Goal: Task Accomplishment & Management: Manage account settings

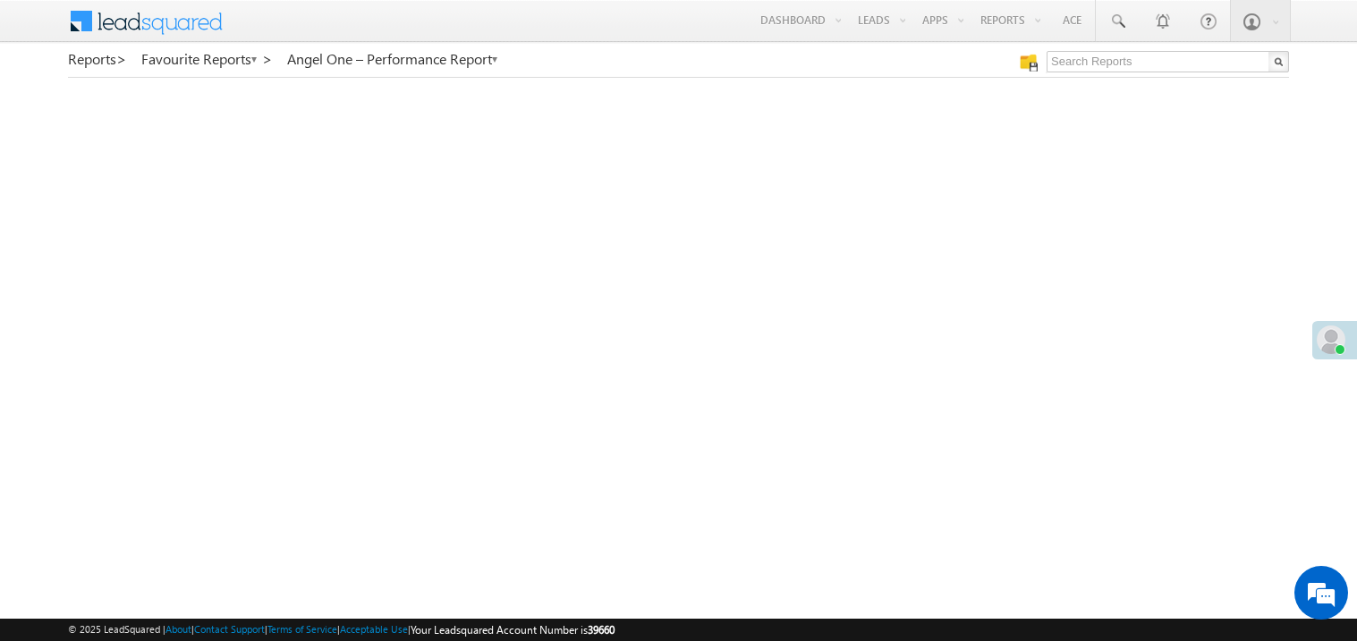
click at [1327, 343] on span at bounding box center [1331, 340] width 29 height 29
click at [1341, 344] on div at bounding box center [1340, 349] width 11 height 11
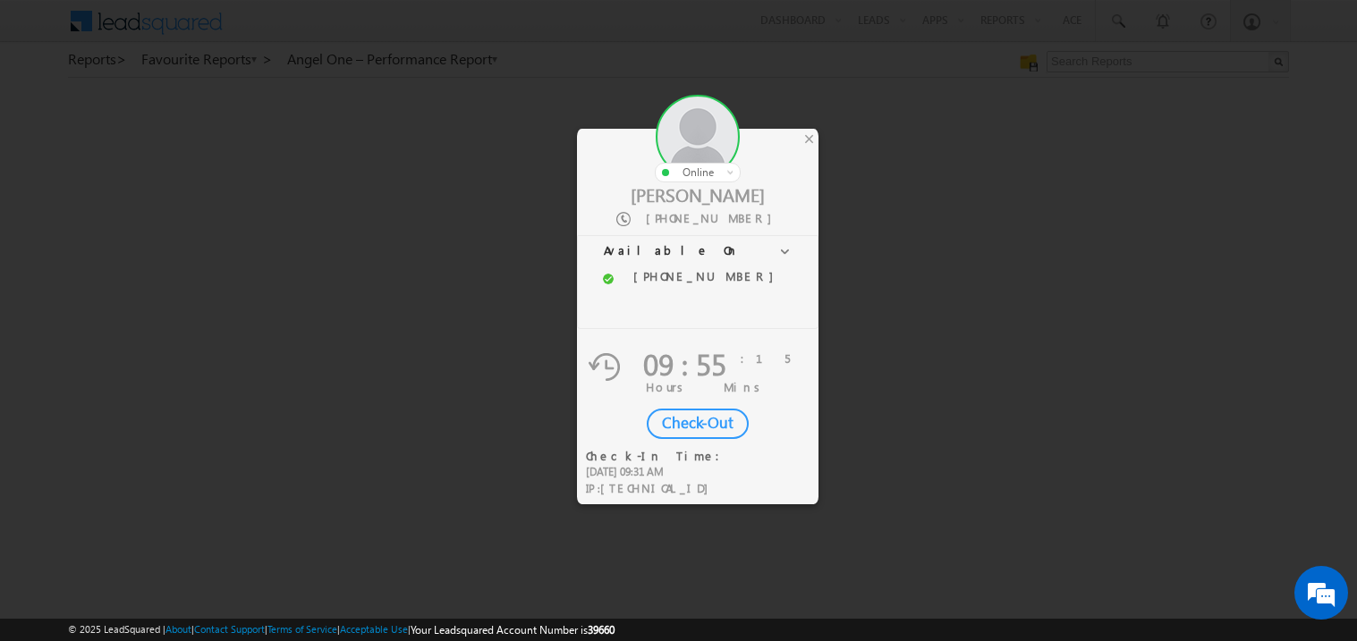
click at [711, 419] on div "Check-Out" at bounding box center [698, 424] width 102 height 30
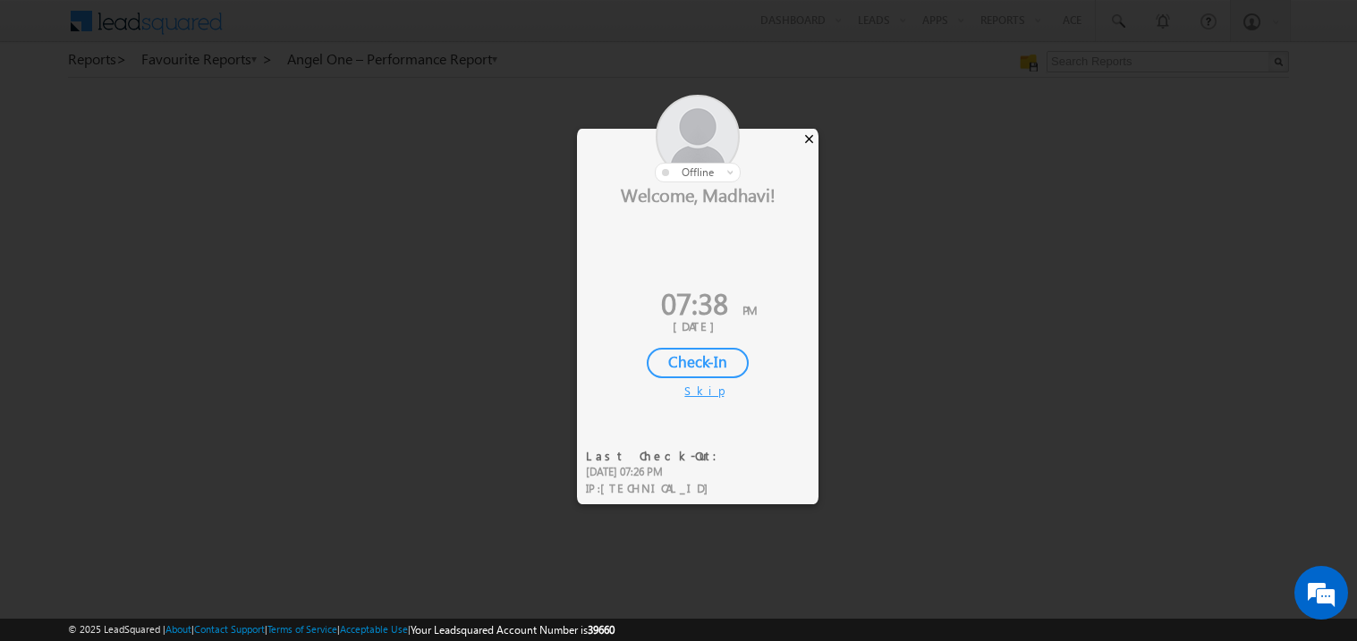
click at [809, 145] on div "×" at bounding box center [809, 139] width 19 height 20
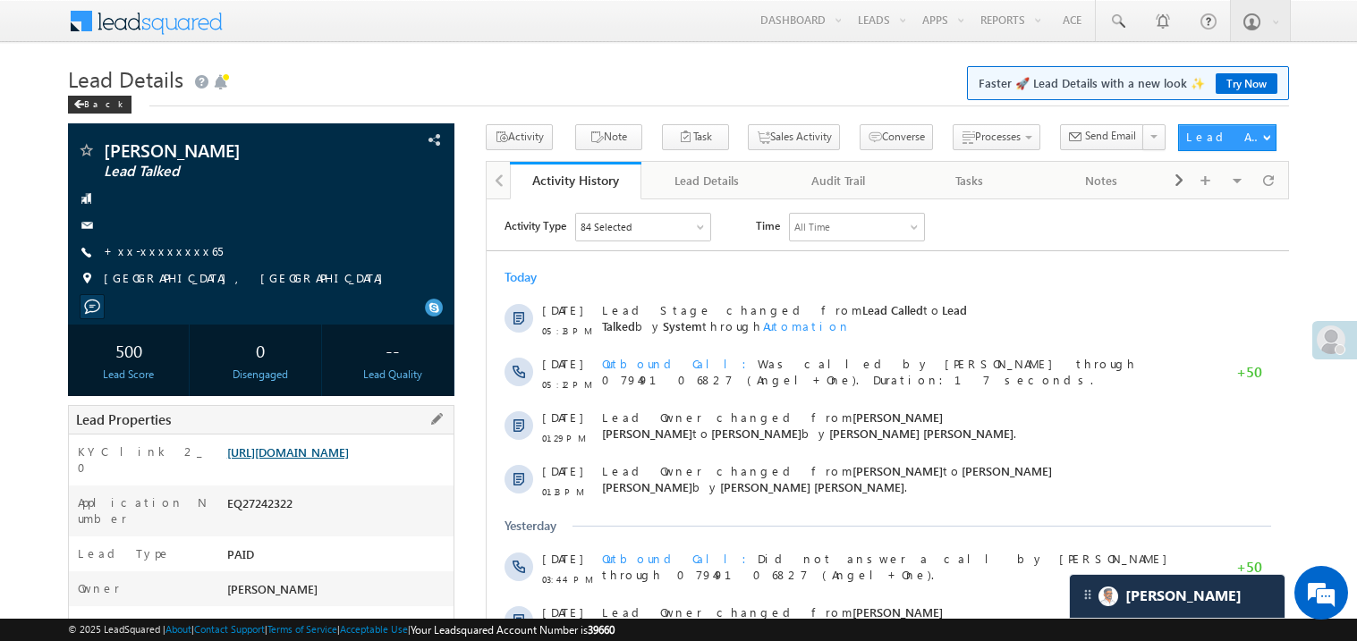
click at [339, 460] on link "https://angelbroking1-pk3em7sa.customui-test.leadsquared.com?leadId=99c382cd-1c…" at bounding box center [288, 452] width 122 height 15
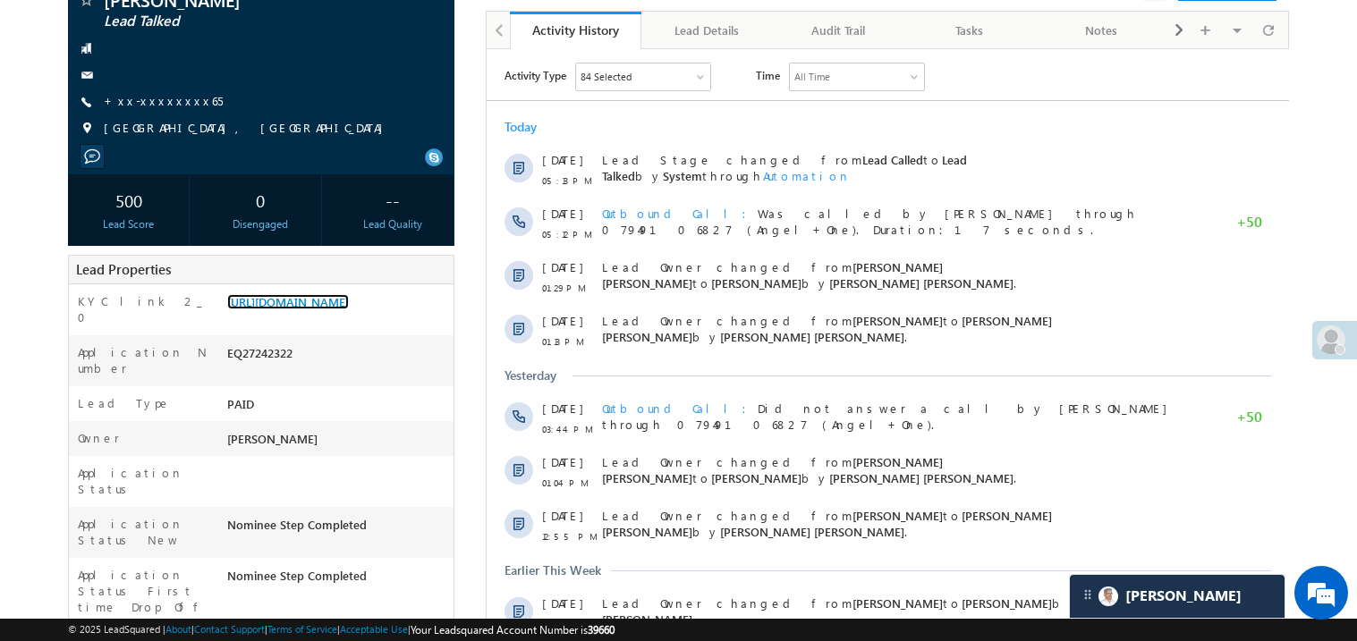
scroll to position [250, 0]
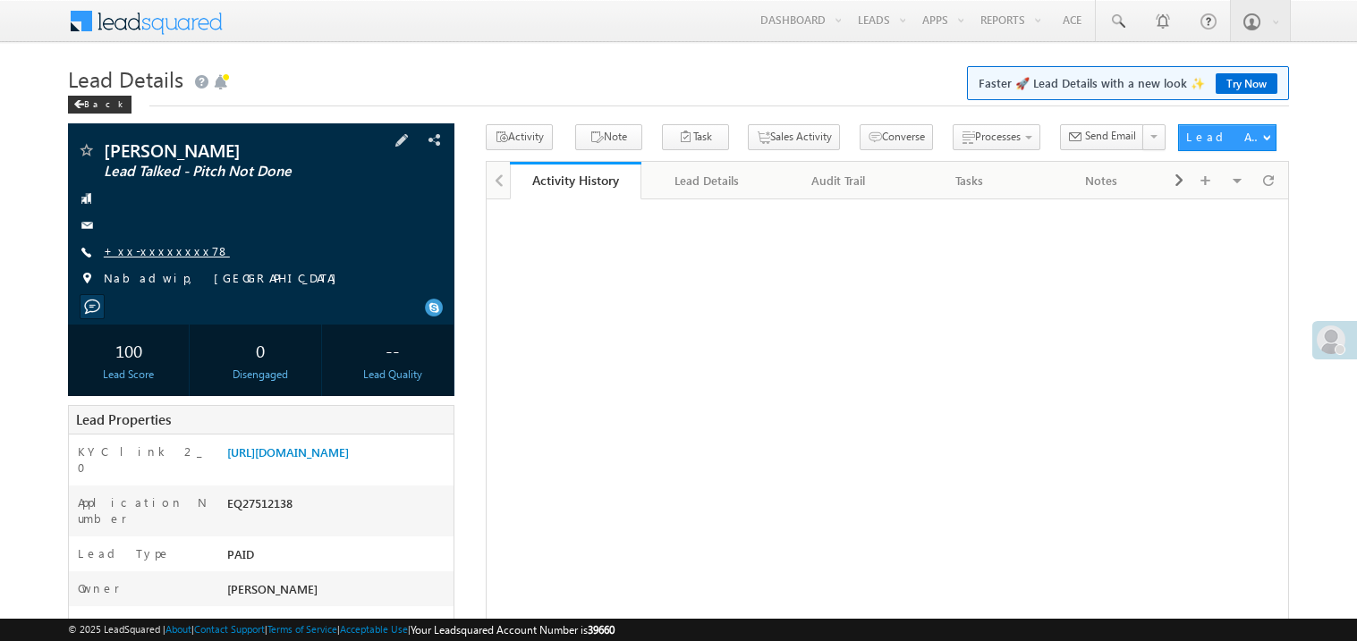
click at [155, 246] on link "+xx-xxxxxxxx78" at bounding box center [167, 250] width 126 height 15
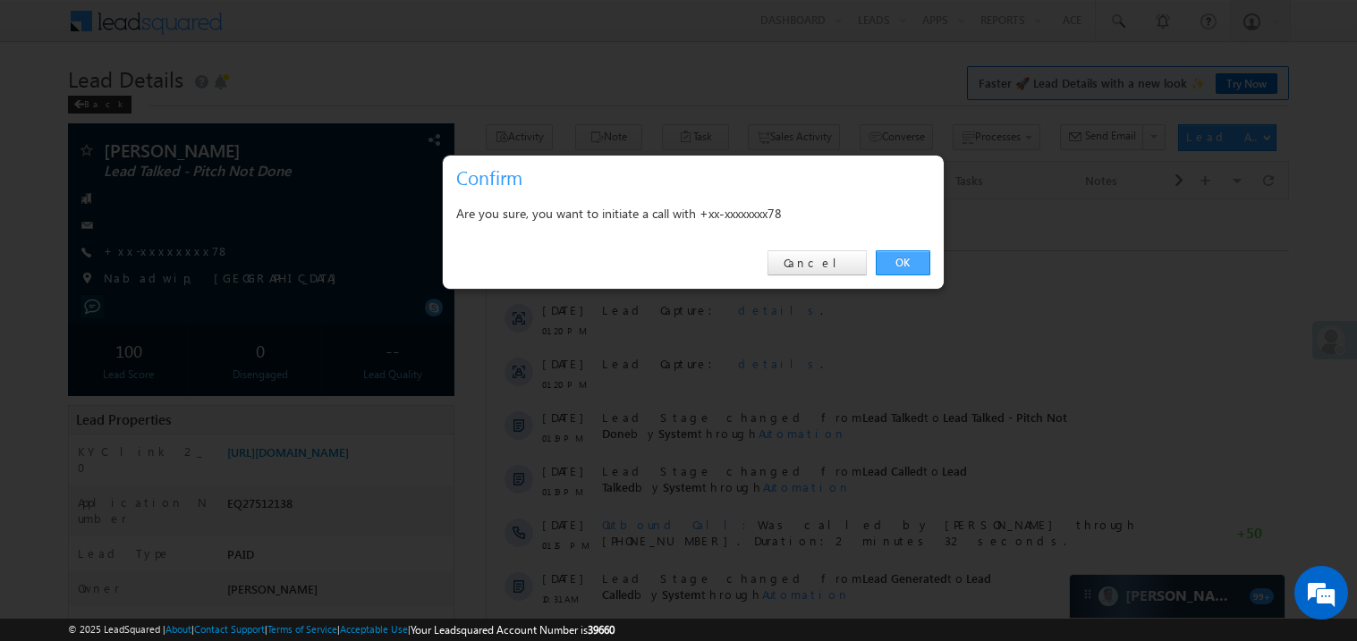
click at [899, 262] on link "OK" at bounding box center [903, 262] width 55 height 25
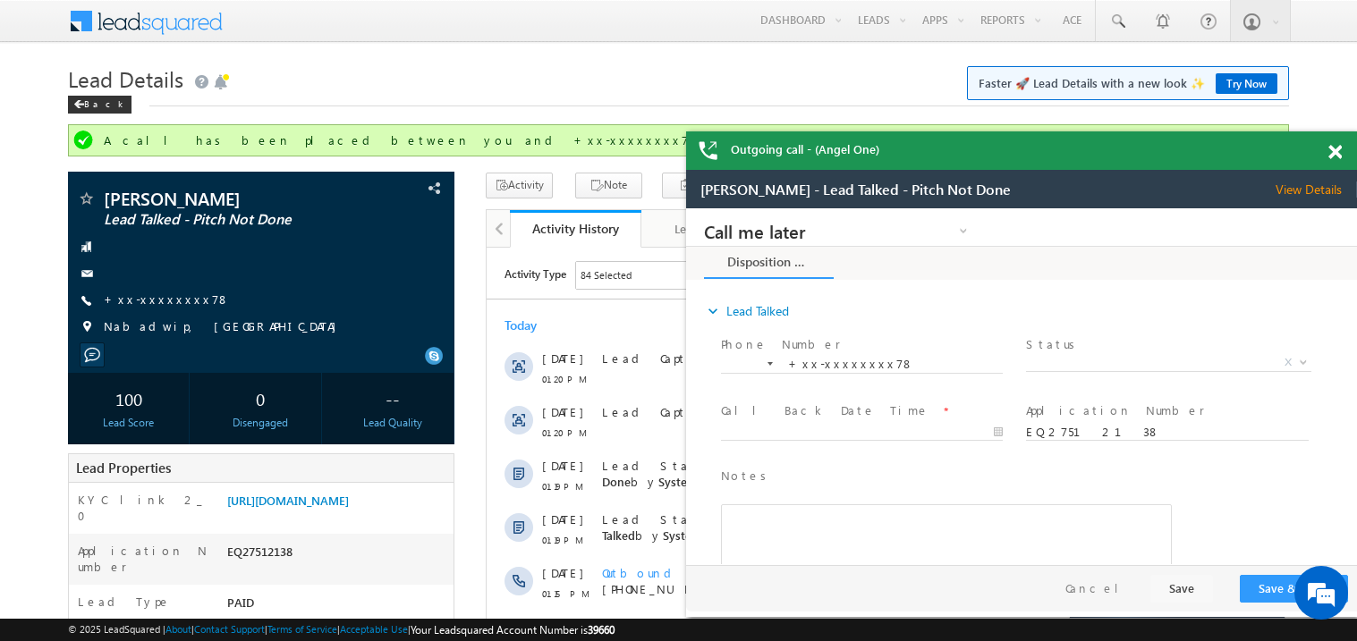
click at [1334, 150] on span at bounding box center [1334, 152] width 13 height 15
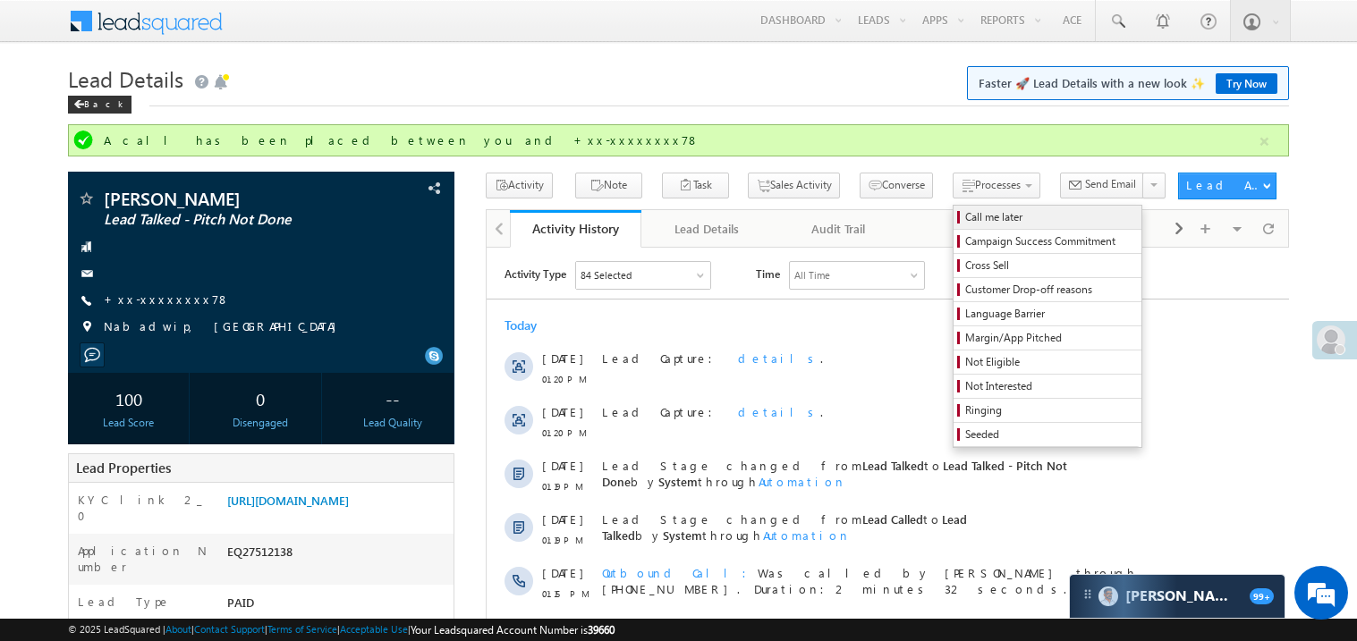
click at [965, 216] on span "Call me later" at bounding box center [1050, 217] width 170 height 16
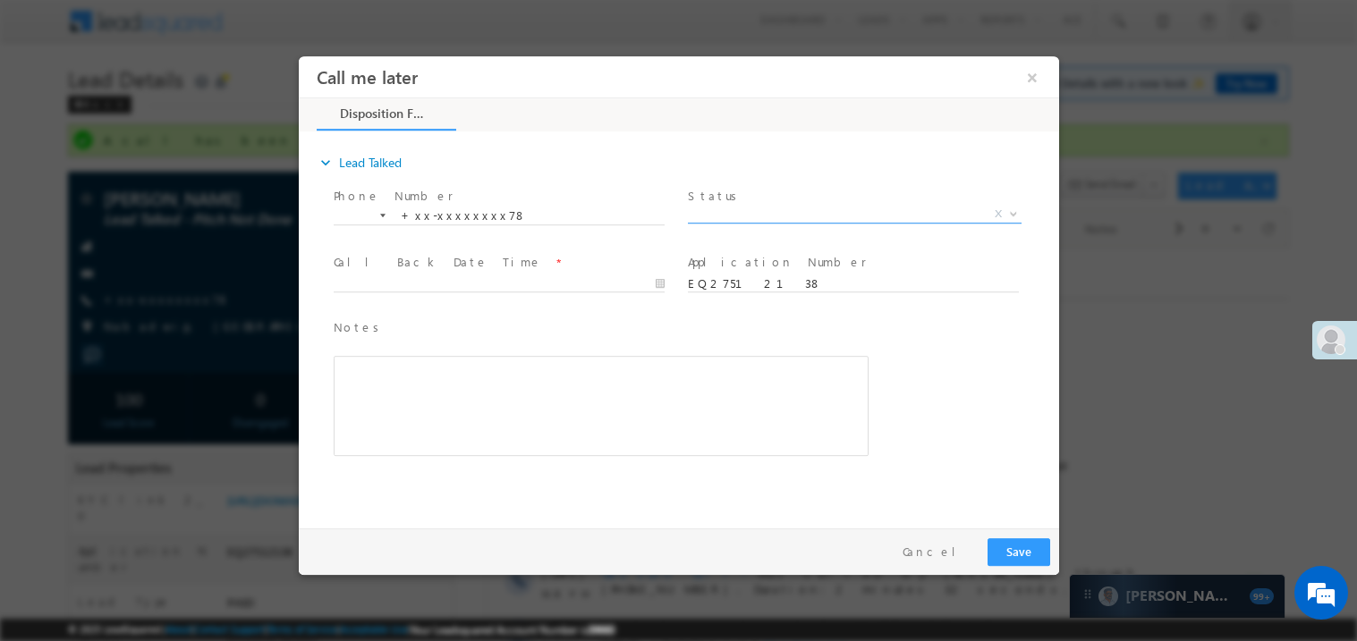
click at [747, 214] on span "X" at bounding box center [854, 214] width 334 height 18
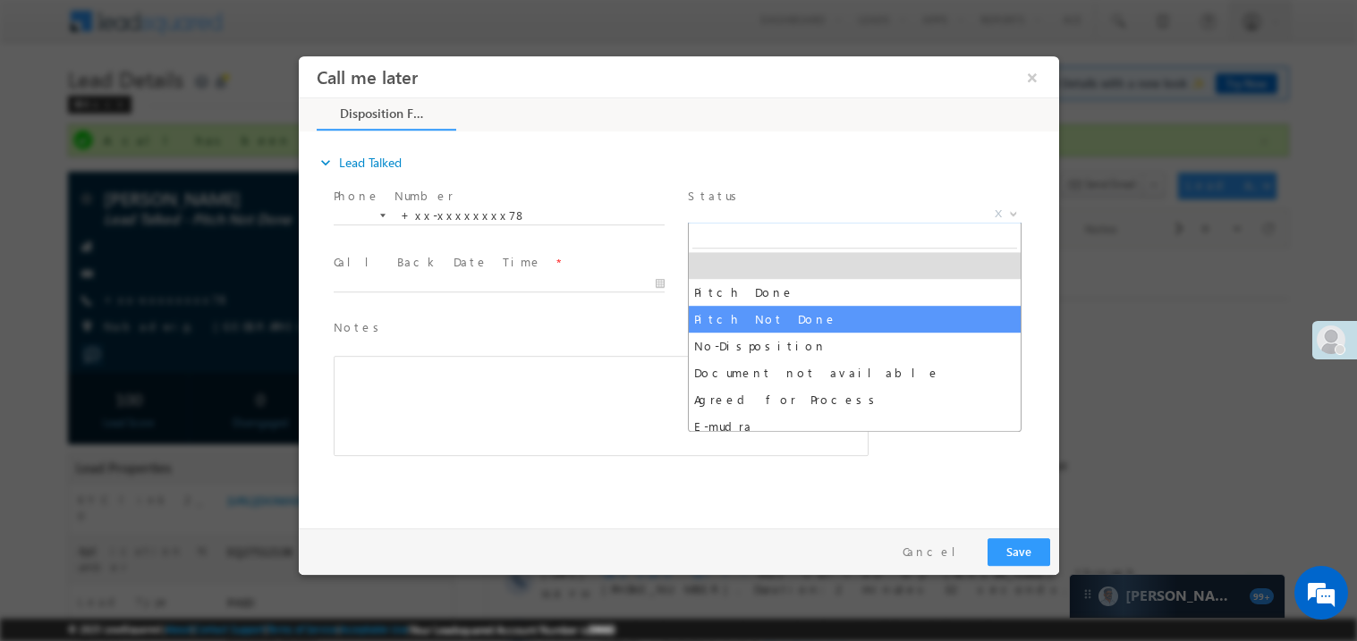
select select "Pitch Not Done"
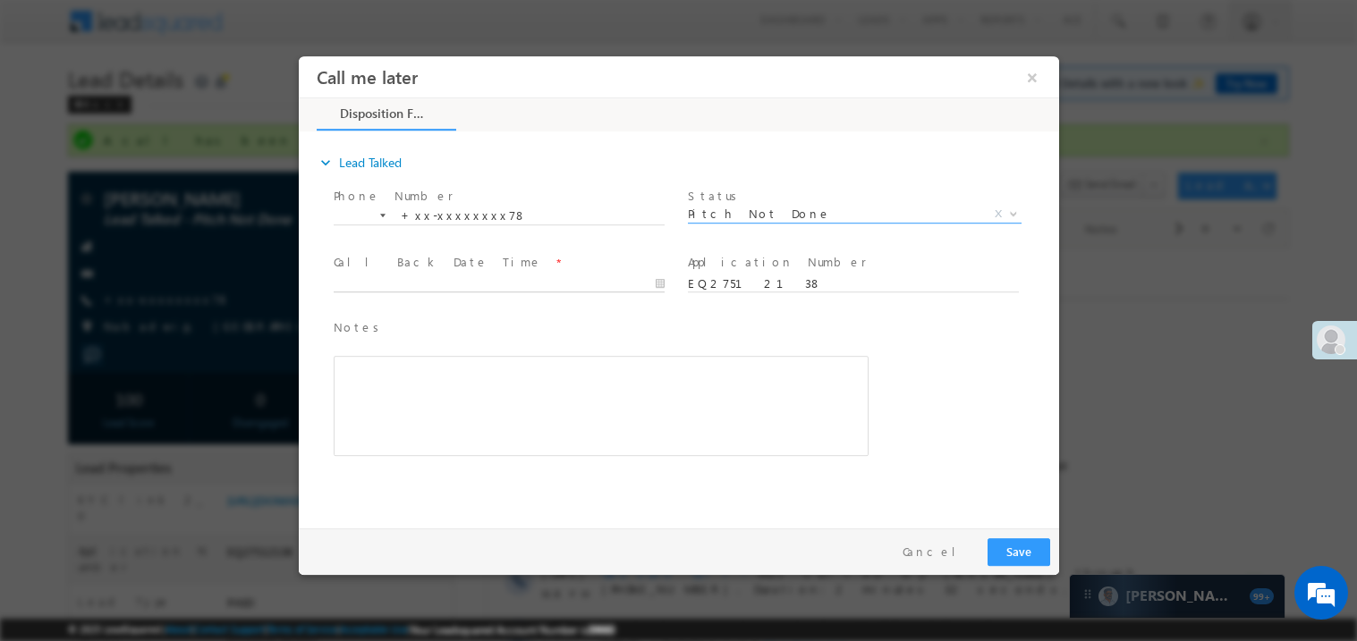
click at [401, 284] on body "Call me later ×" at bounding box center [678, 287] width 760 height 464
type input "08/21/25 7:40 PM"
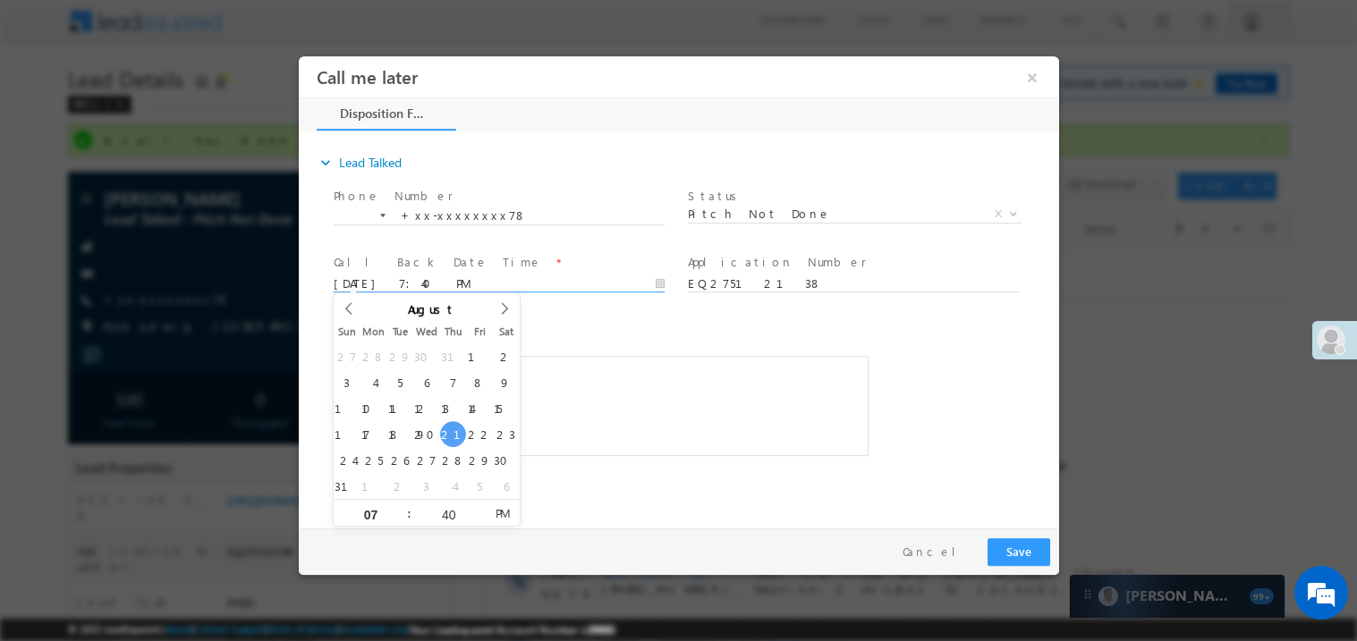
click at [611, 424] on div "Rich Text Editor, 40788eee-0fb2-11ec-a811-0adc8a9d82c2__tab1__section1__Notes__…" at bounding box center [600, 405] width 535 height 100
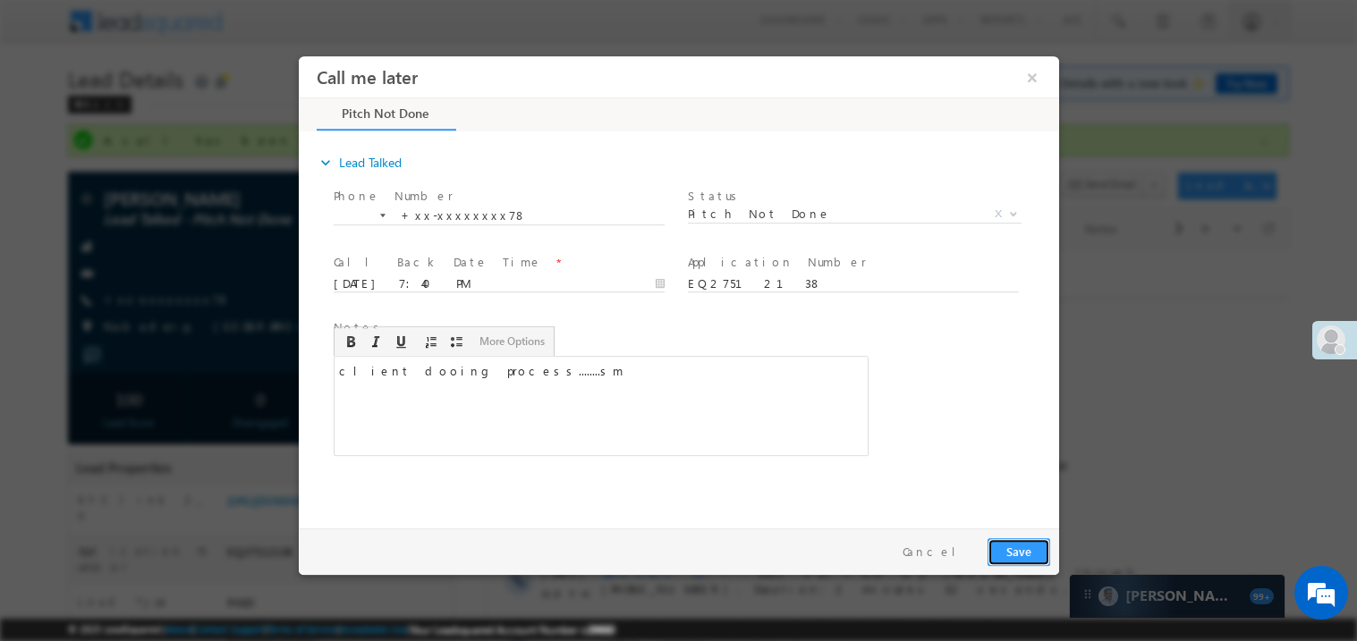
click at [1010, 548] on button "Save" at bounding box center [1018, 552] width 63 height 28
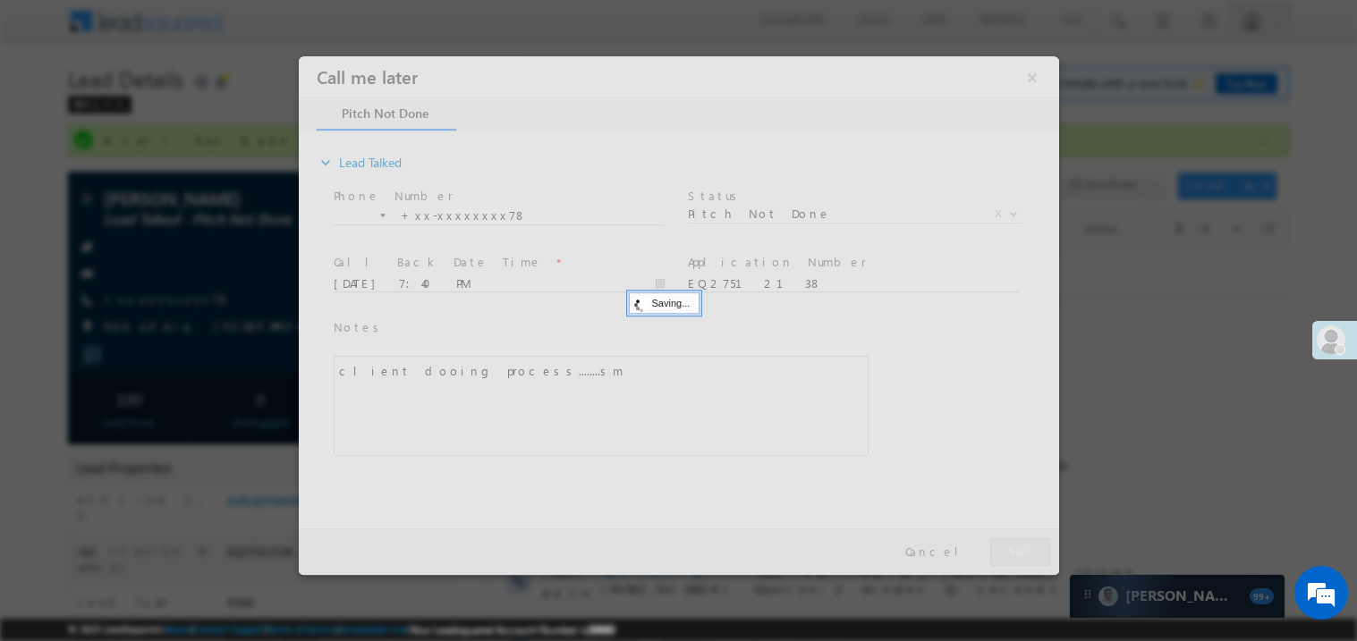
click at [1010, 548] on div at bounding box center [678, 314] width 760 height 519
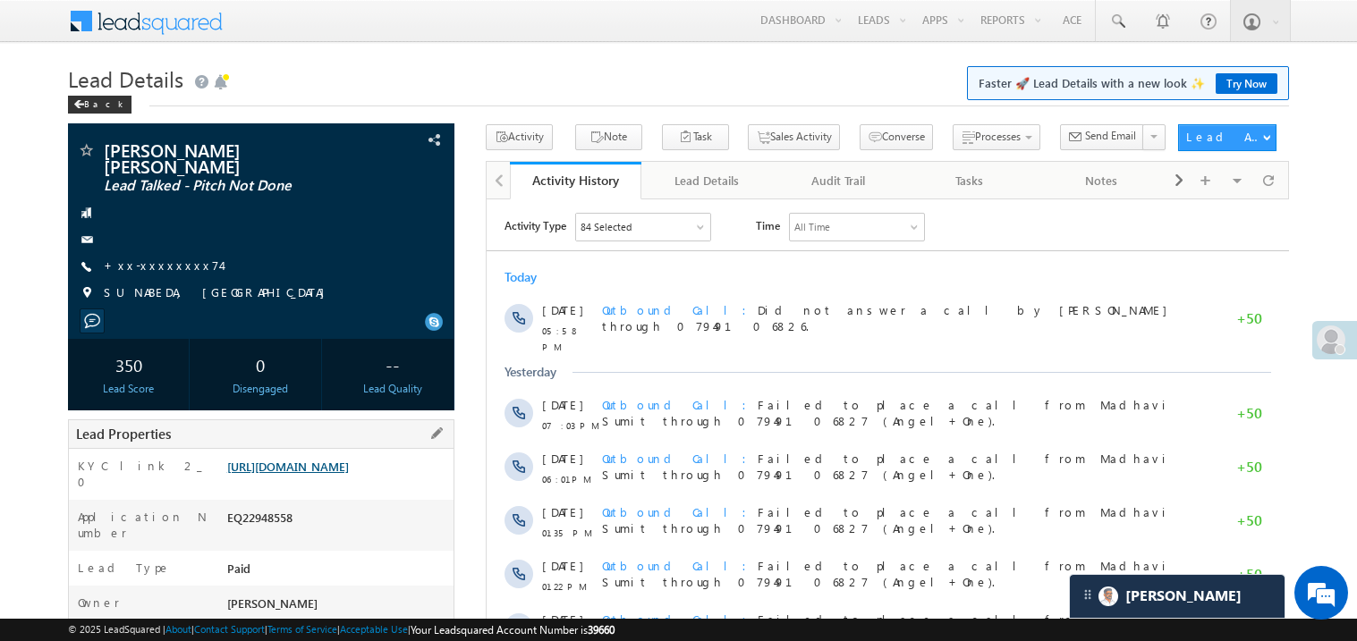
click at [331, 474] on link "https://angelbroking1-pk3em7sa.customui-test.leadsquared.com?leadId=0af100bd-ea…" at bounding box center [288, 466] width 122 height 15
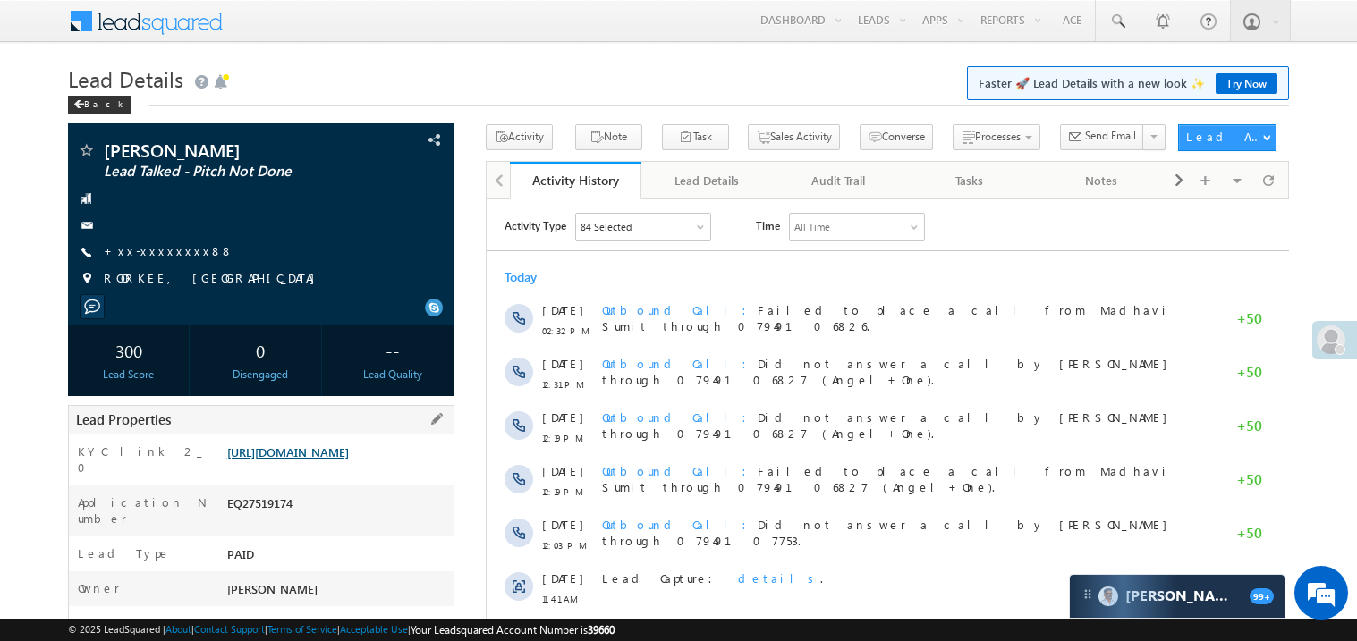
click at [349, 460] on link "[URL][DOMAIN_NAME]" at bounding box center [288, 452] width 122 height 15
click at [339, 458] on link "https://angelbroking1-pk3em7sa.customui-test.leadsquared.com?leadId=b43aa802-6e…" at bounding box center [288, 452] width 122 height 15
click at [344, 460] on link "https://angelbroking1-pk3em7sa.customui-test.leadsquared.com?leadId=b43aa802-6e…" at bounding box center [288, 452] width 122 height 15
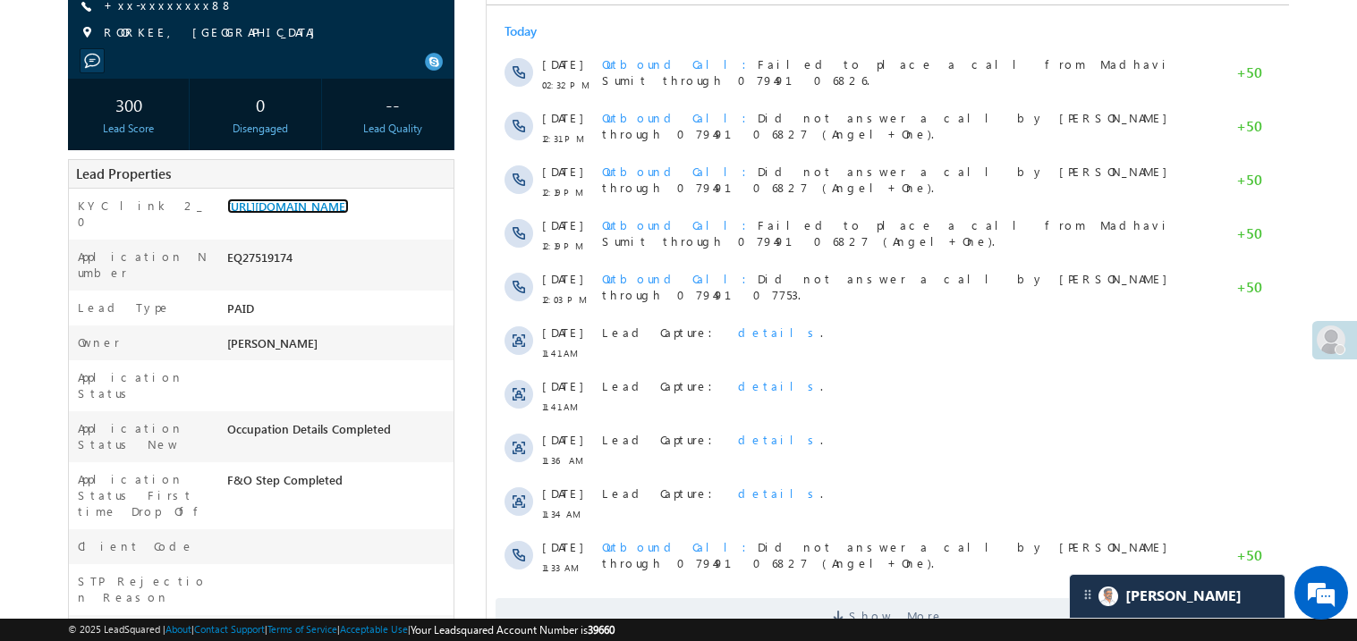
scroll to position [250, 0]
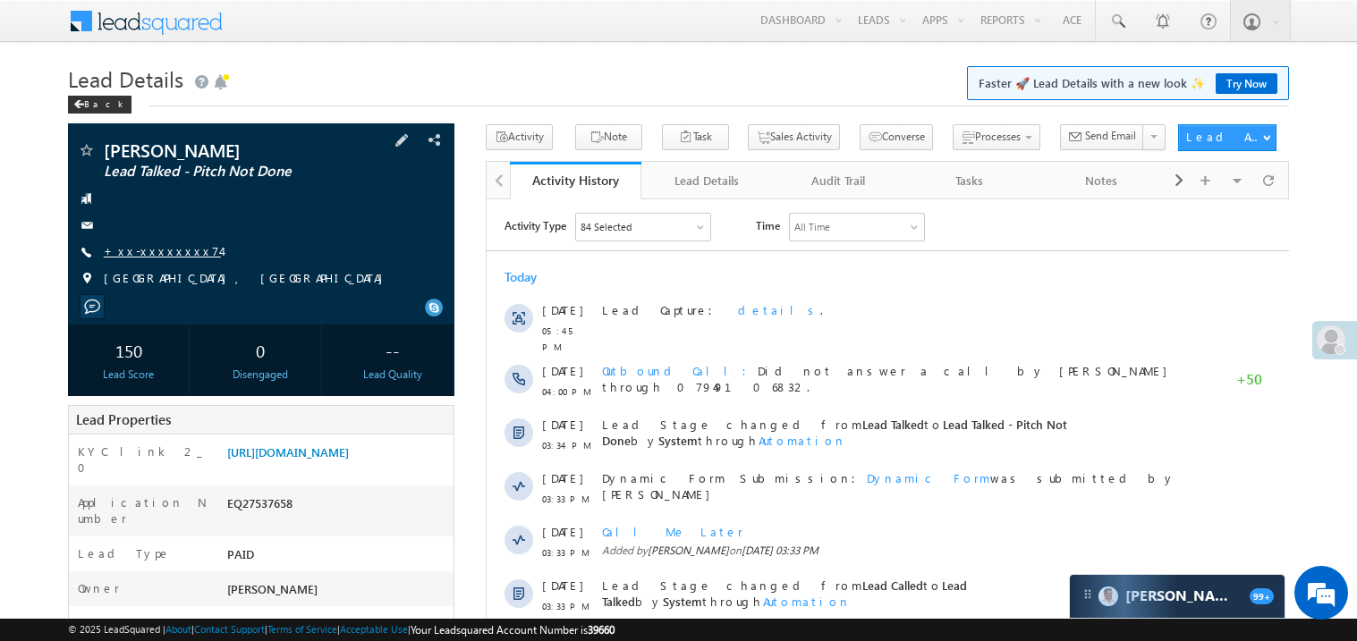
click at [165, 252] on link "+xx-xxxxxxxx74" at bounding box center [162, 250] width 117 height 15
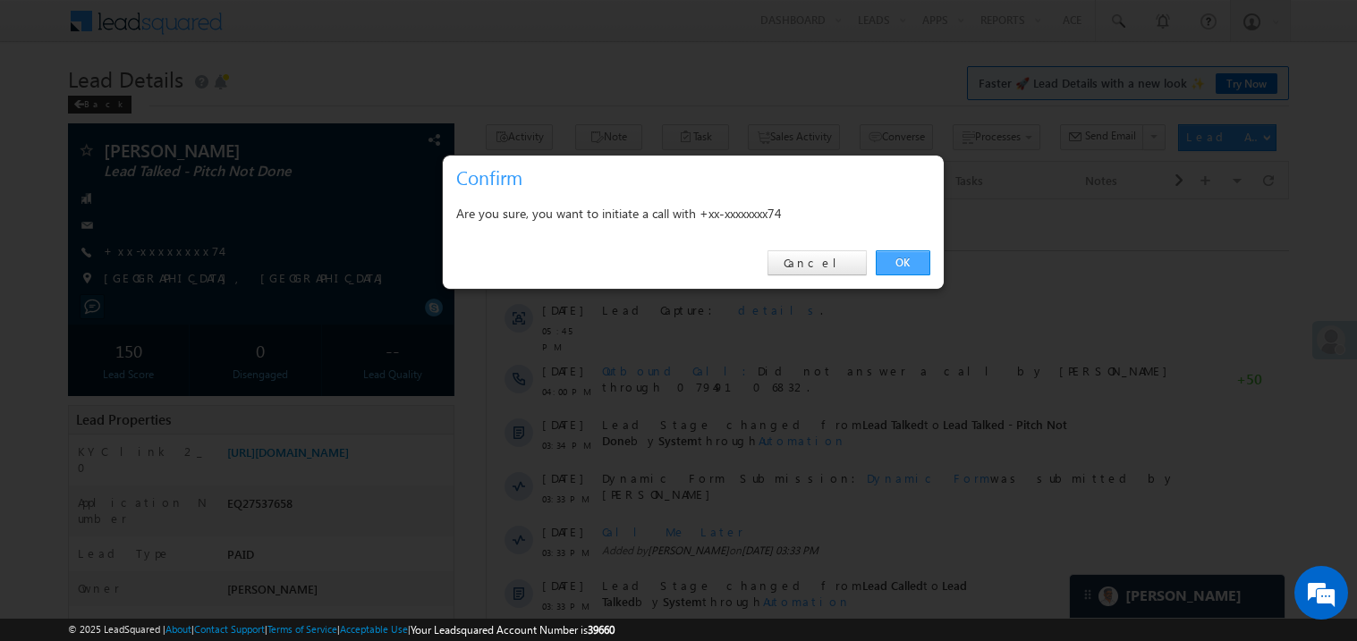
click at [909, 257] on link "OK" at bounding box center [903, 262] width 55 height 25
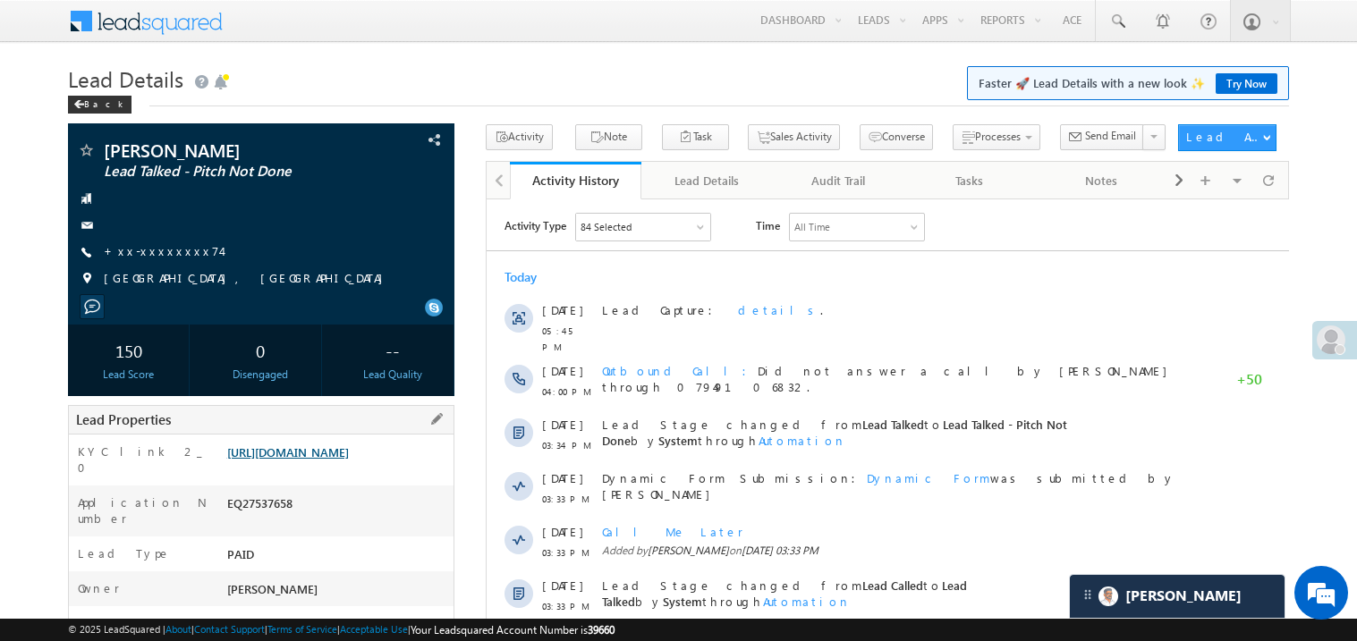
click at [349, 460] on link "https://angelbroking1-pk3em7sa.customui-test.leadsquared.com?leadId=b3ed152a-80…" at bounding box center [288, 452] width 122 height 15
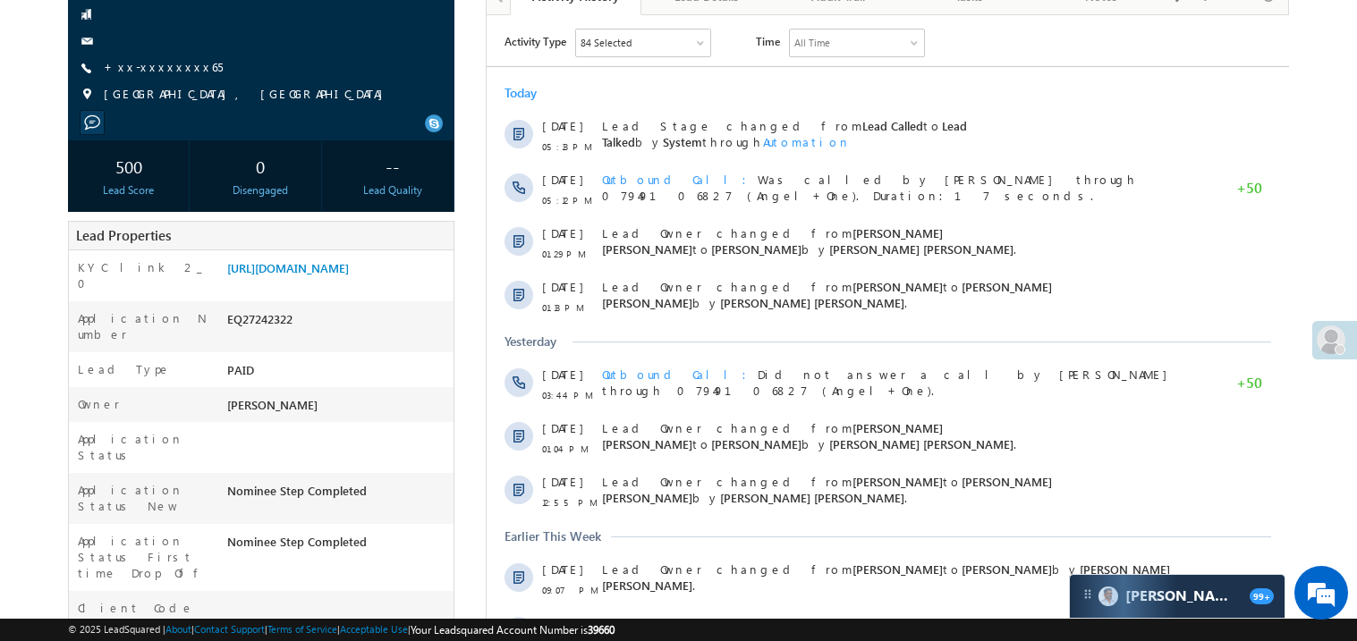
scroll to position [285, 0]
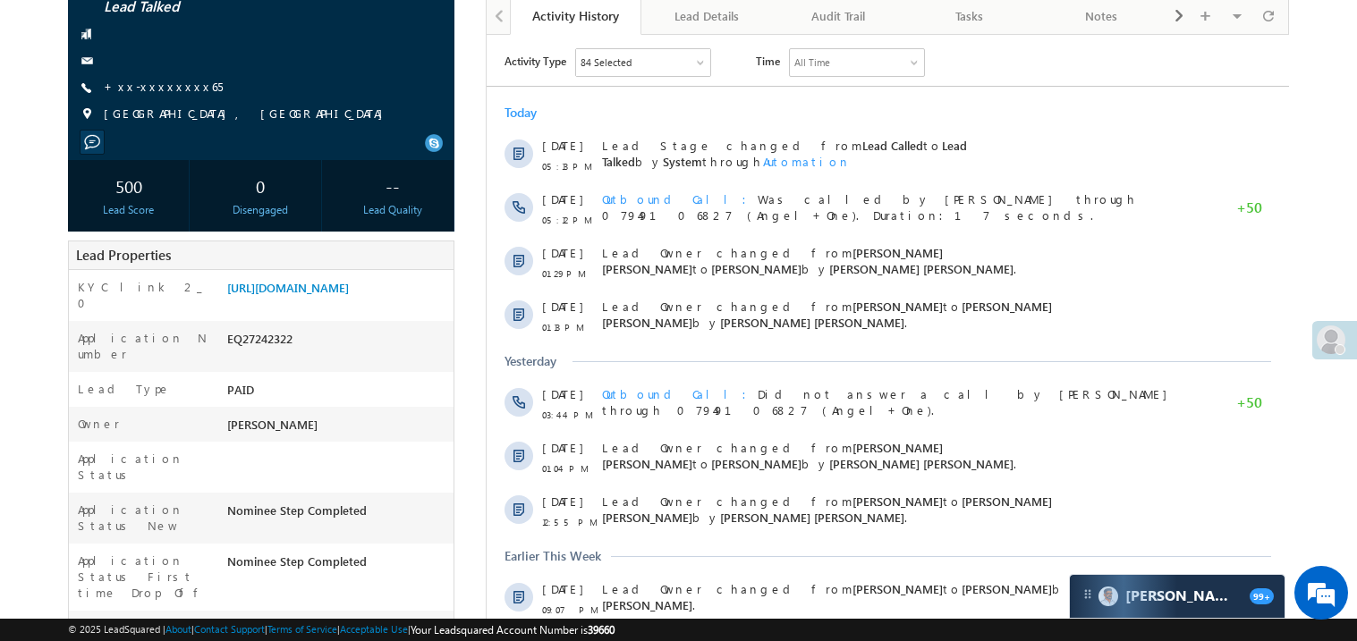
scroll to position [142, 0]
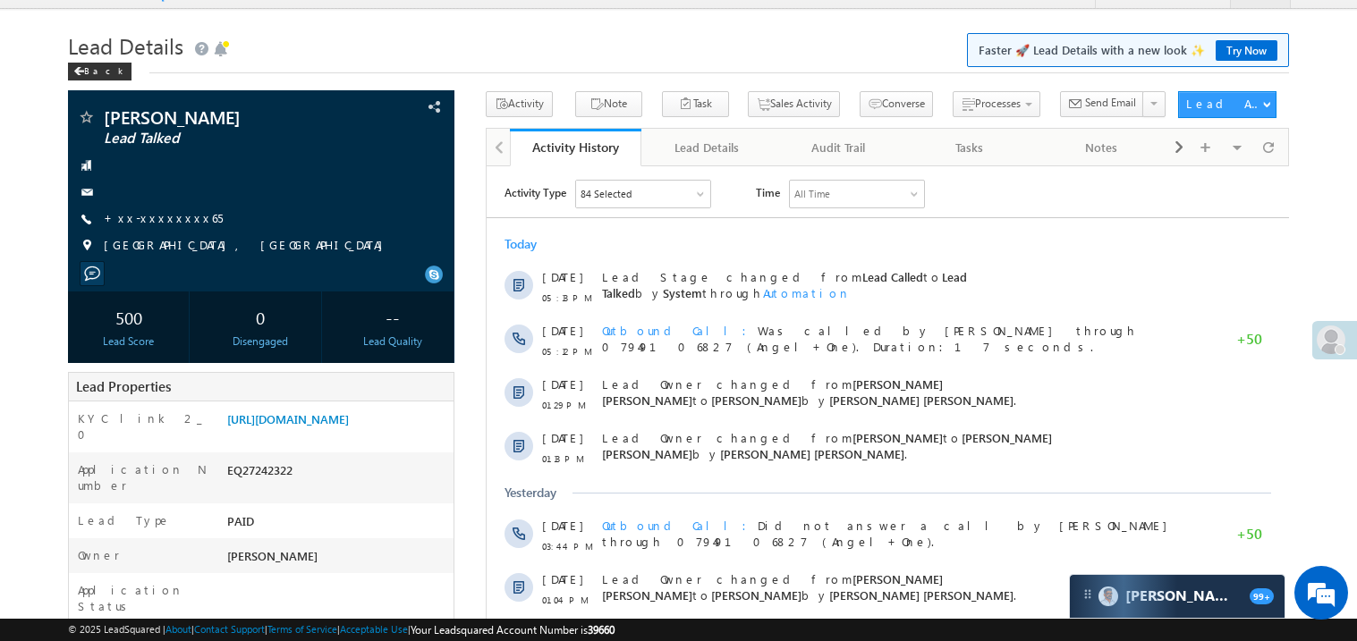
scroll to position [35, 0]
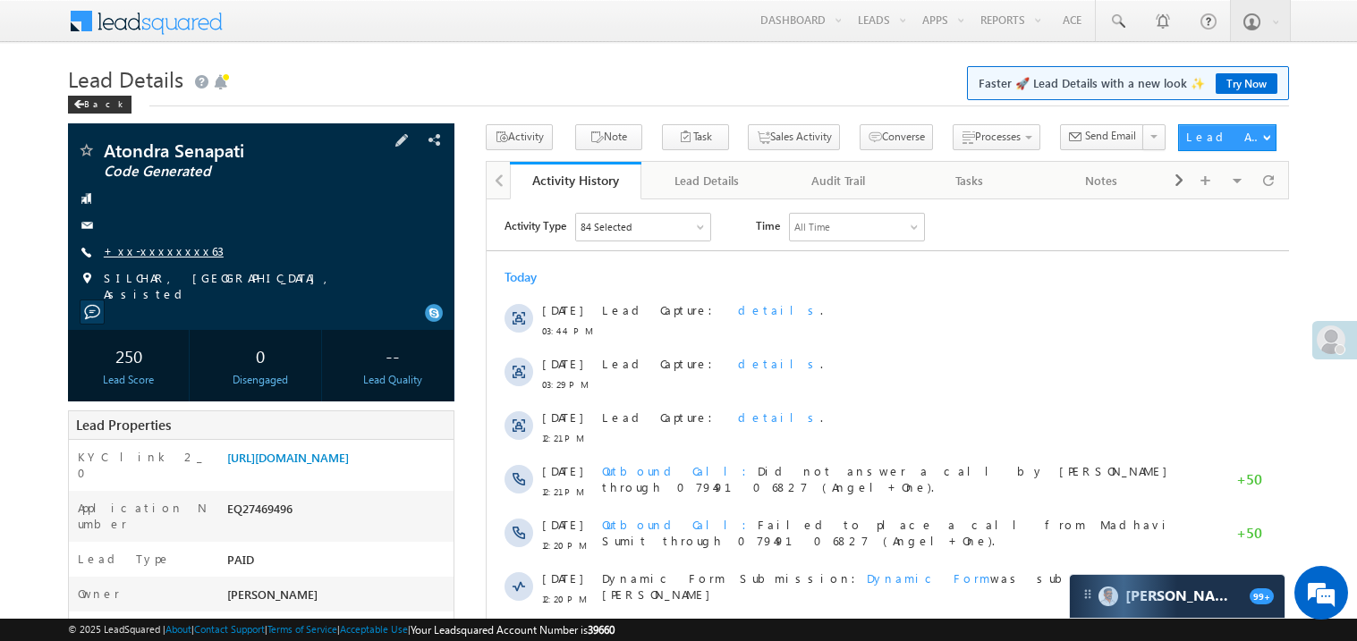
click at [144, 244] on link "+xx-xxxxxxxx63" at bounding box center [164, 250] width 120 height 15
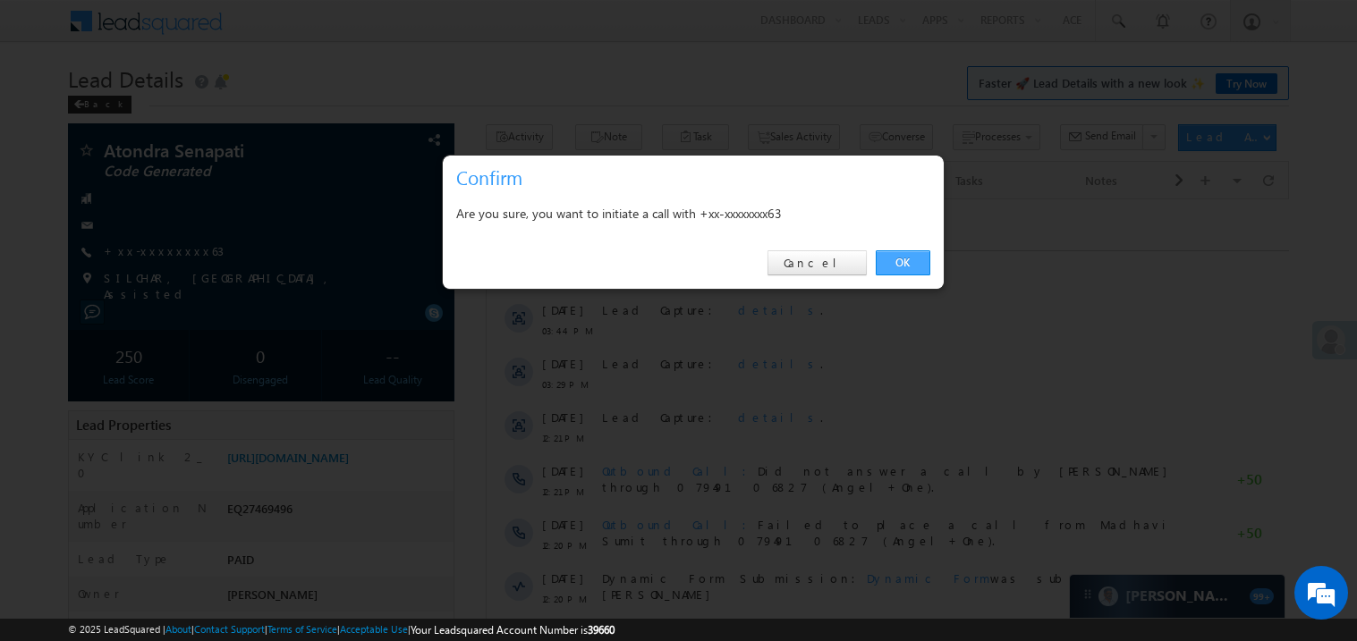
click at [902, 259] on link "OK" at bounding box center [903, 262] width 55 height 25
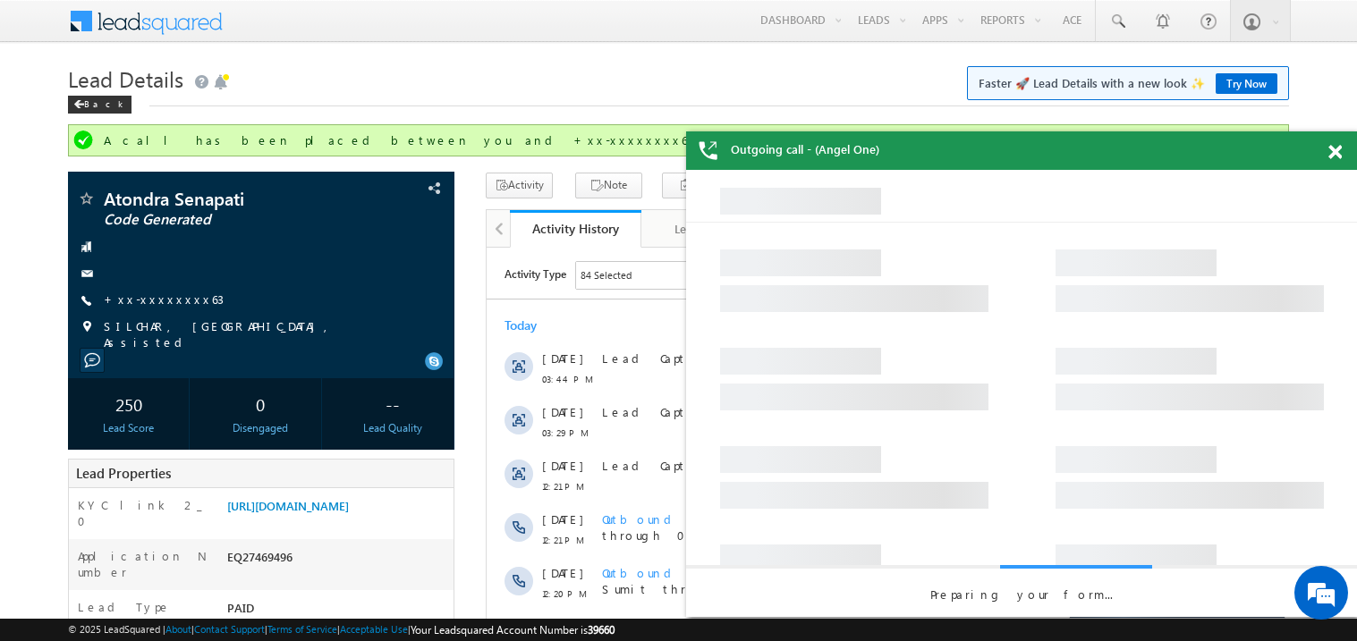
click at [1328, 154] on span at bounding box center [1334, 152] width 13 height 15
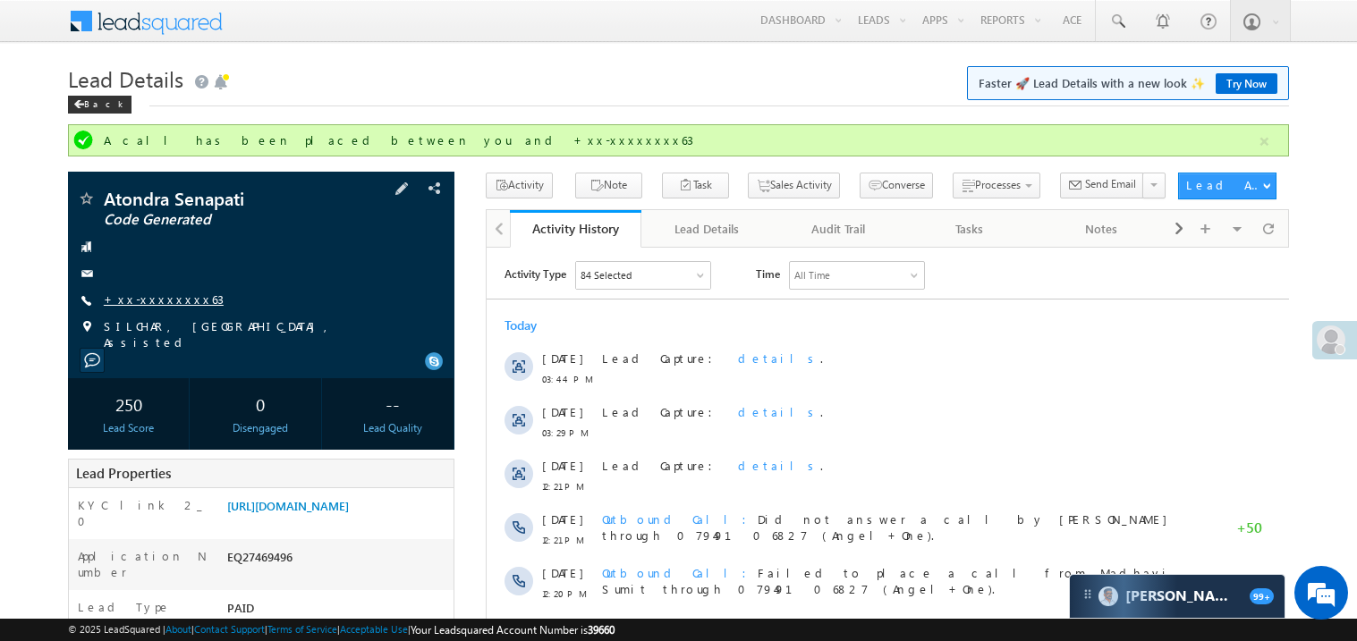
click at [166, 303] on link "+xx-xxxxxxxx63" at bounding box center [164, 299] width 120 height 15
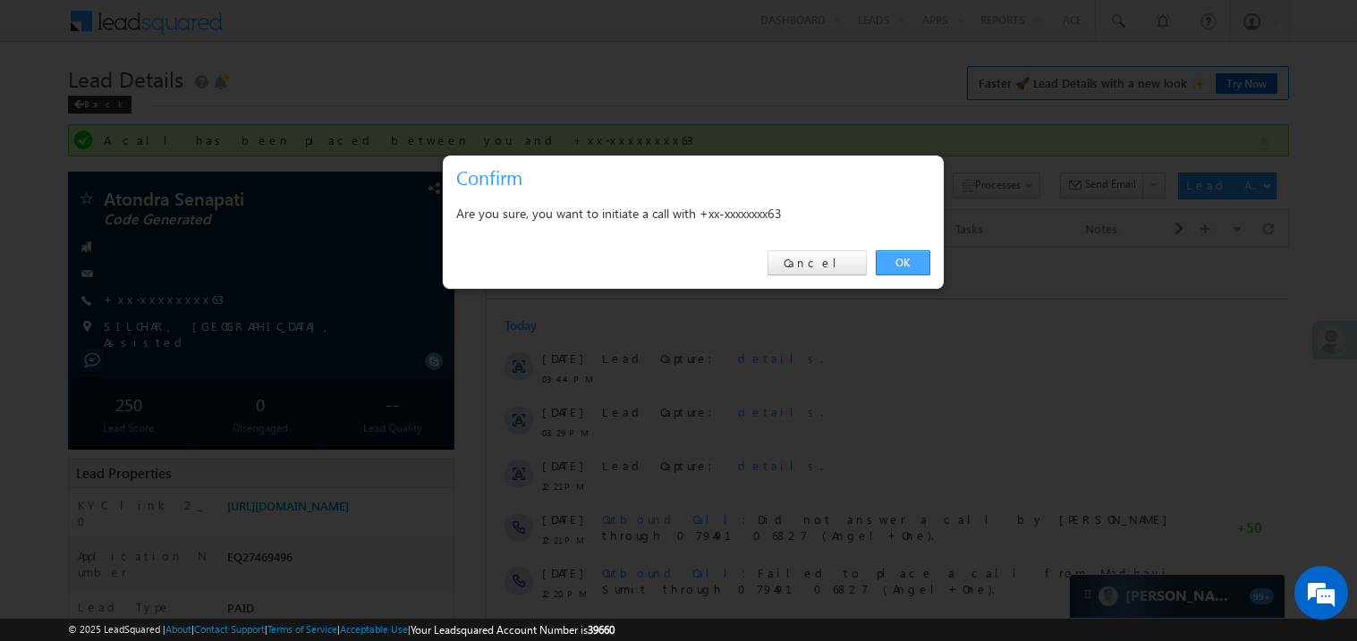
click at [903, 259] on link "OK" at bounding box center [903, 262] width 55 height 25
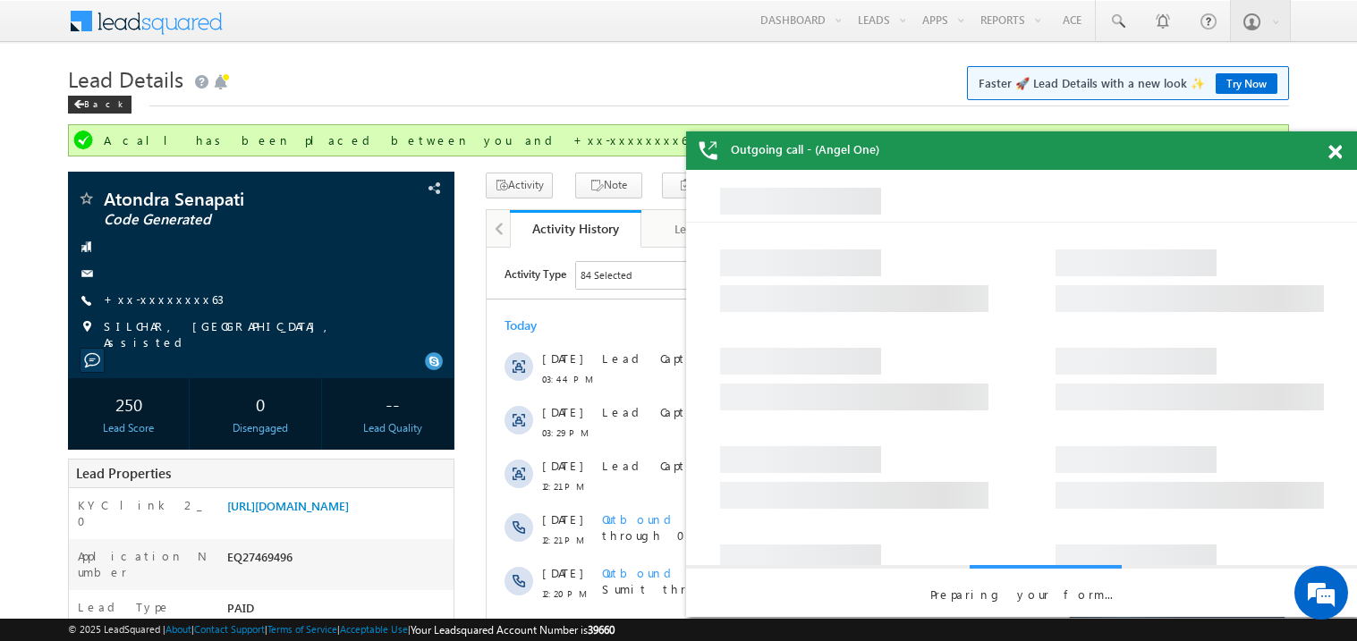
click at [1338, 154] on span at bounding box center [1334, 152] width 13 height 15
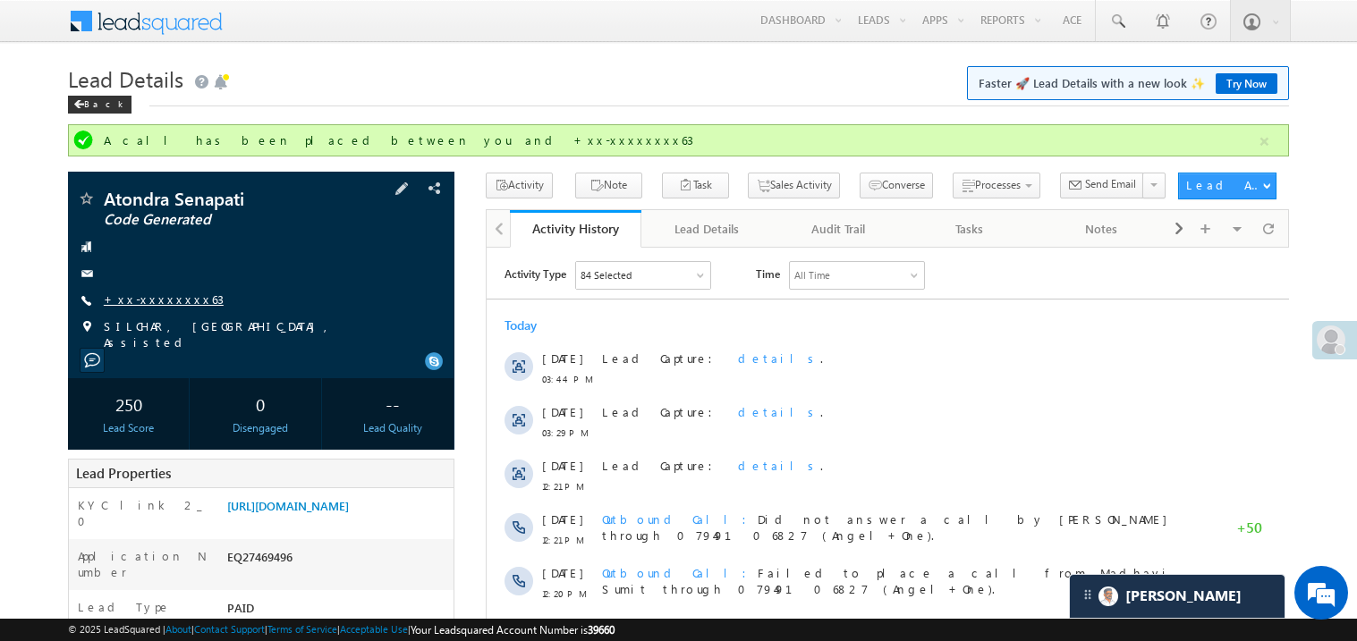
click at [165, 301] on link "+xx-xxxxxxxx63" at bounding box center [164, 299] width 120 height 15
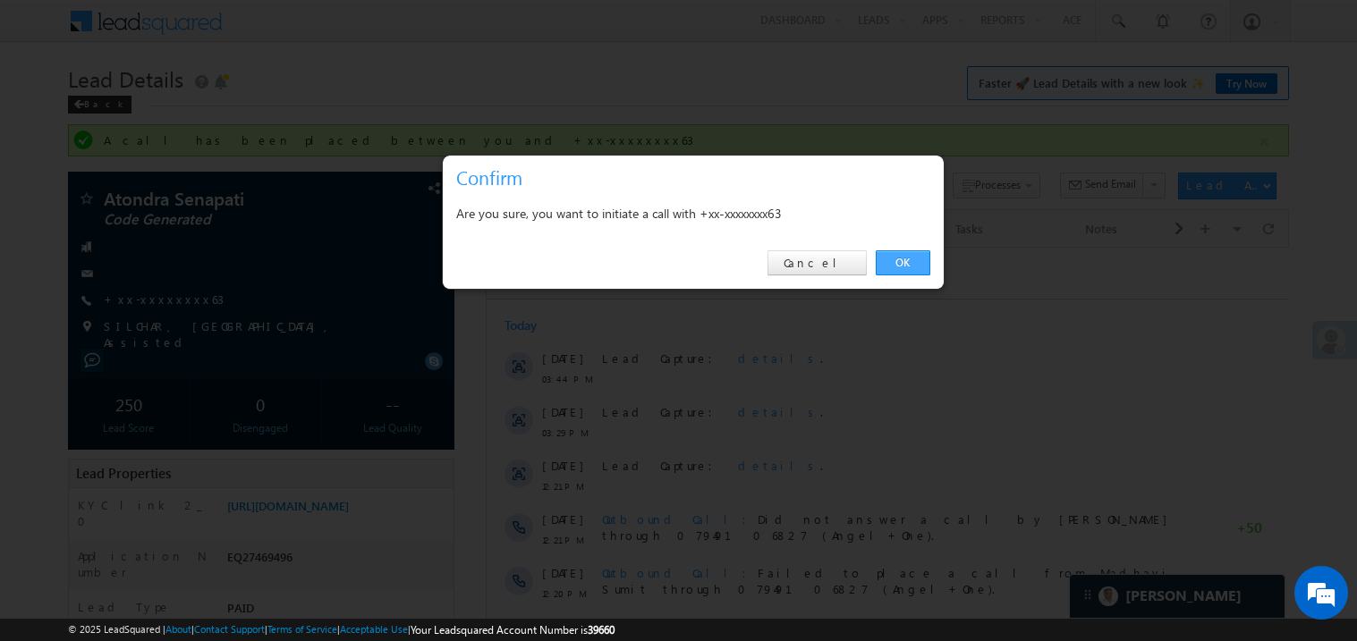
click at [899, 258] on link "OK" at bounding box center [903, 262] width 55 height 25
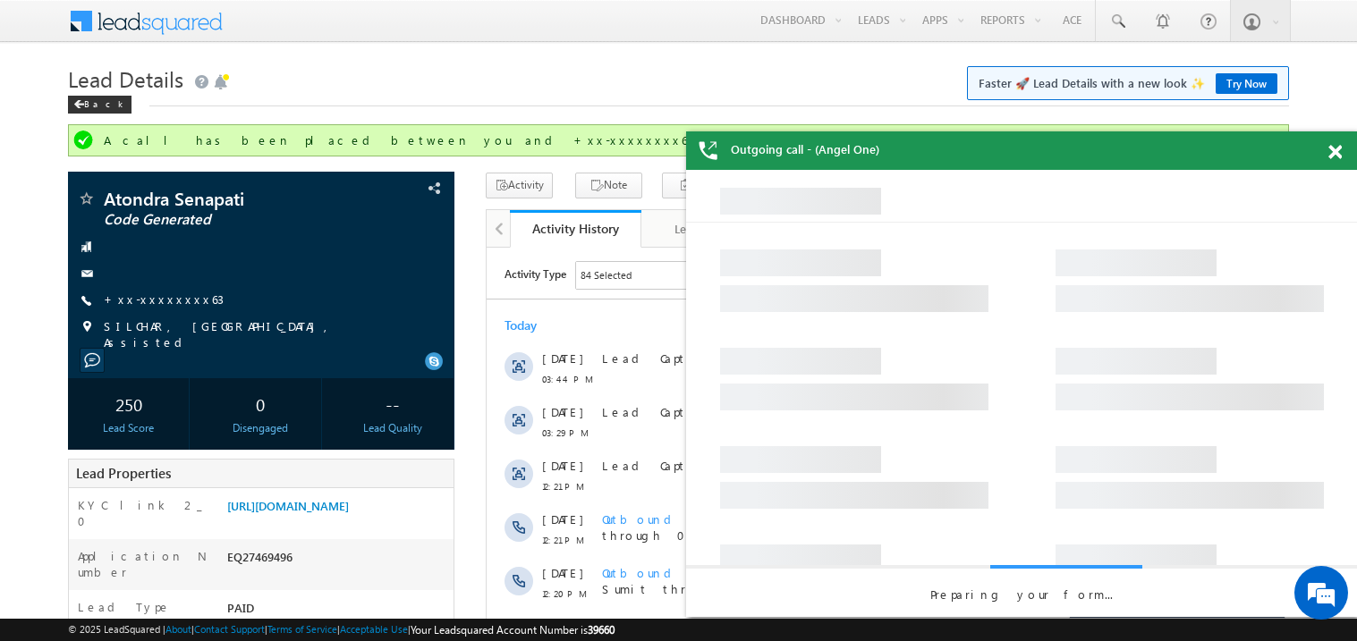
click at [1338, 155] on span at bounding box center [1334, 152] width 13 height 15
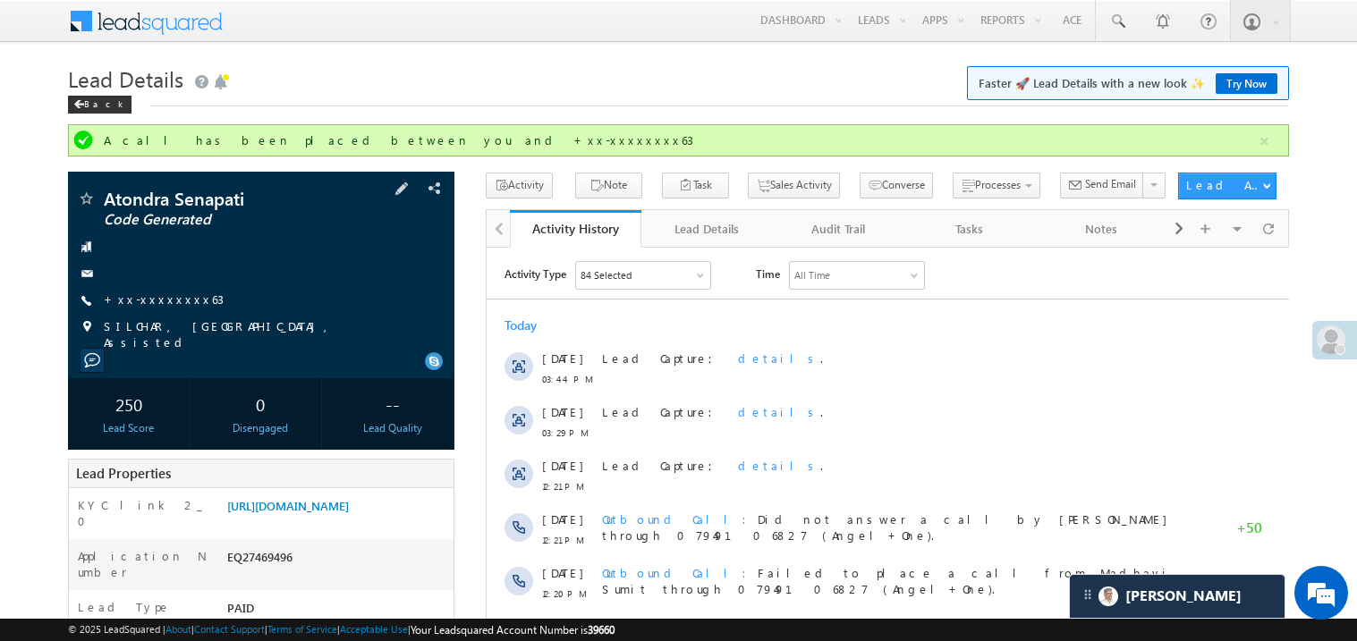
click at [189, 295] on div "+xx-xxxxxxxx63" at bounding box center [261, 301] width 369 height 18
click at [162, 297] on link "+xx-xxxxxxxx63" at bounding box center [164, 299] width 120 height 15
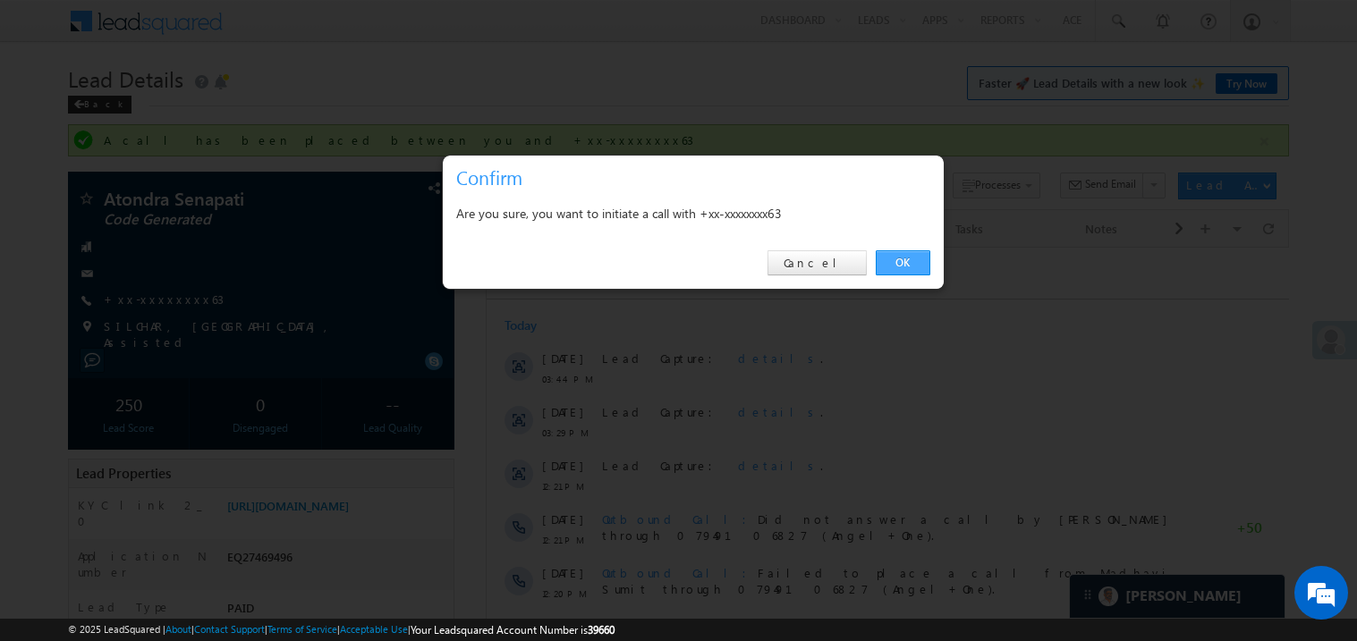
click at [887, 261] on link "OK" at bounding box center [903, 262] width 55 height 25
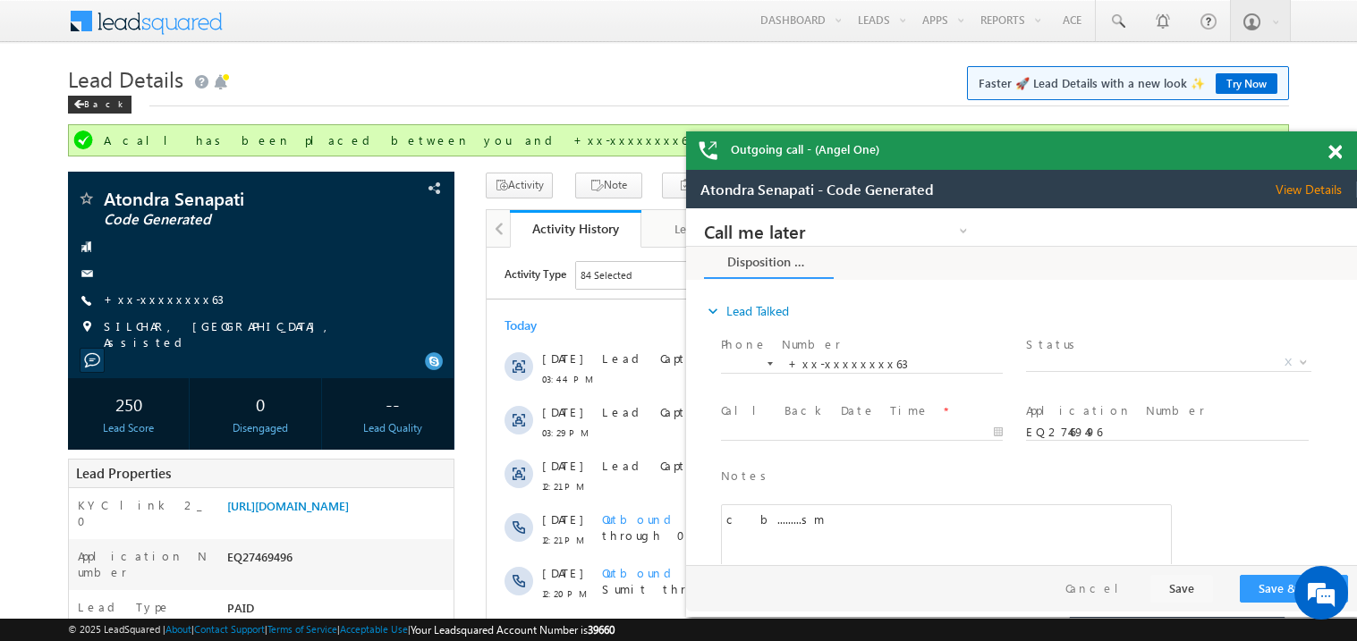
click at [1337, 156] on span at bounding box center [1334, 152] width 13 height 15
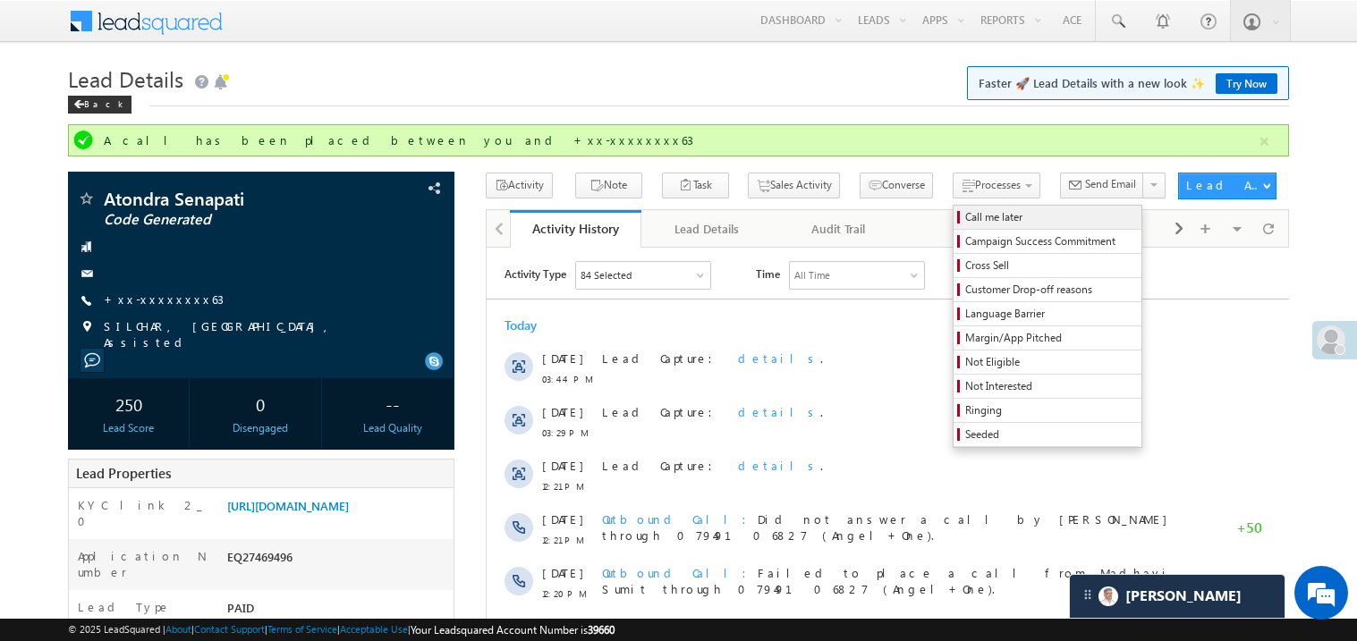
click at [965, 218] on span "Call me later" at bounding box center [1050, 217] width 170 height 16
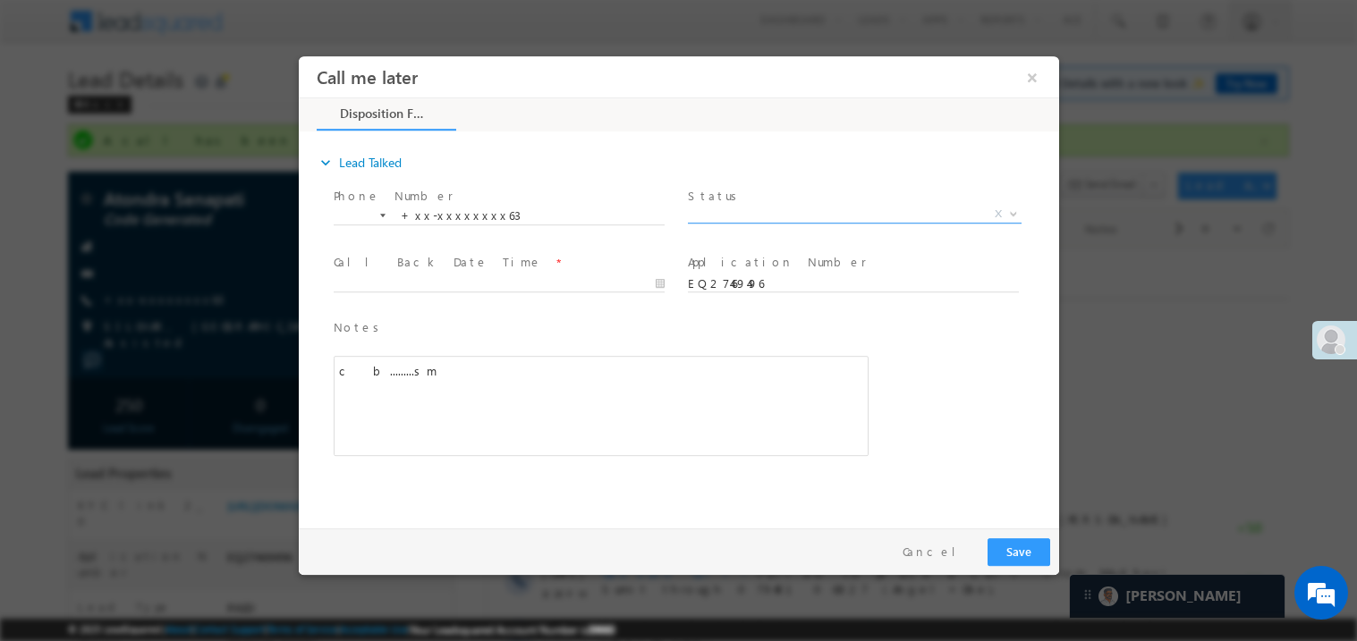
click at [726, 208] on span "X" at bounding box center [854, 214] width 334 height 18
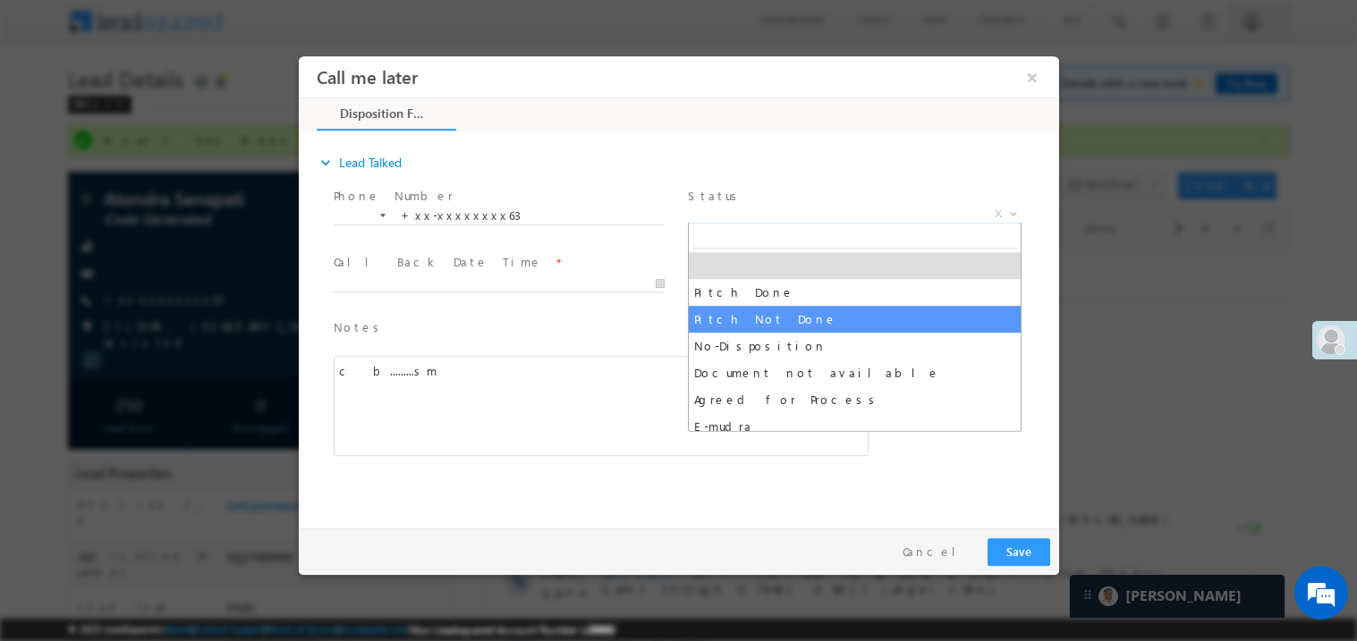
select select "Pitch Not Done"
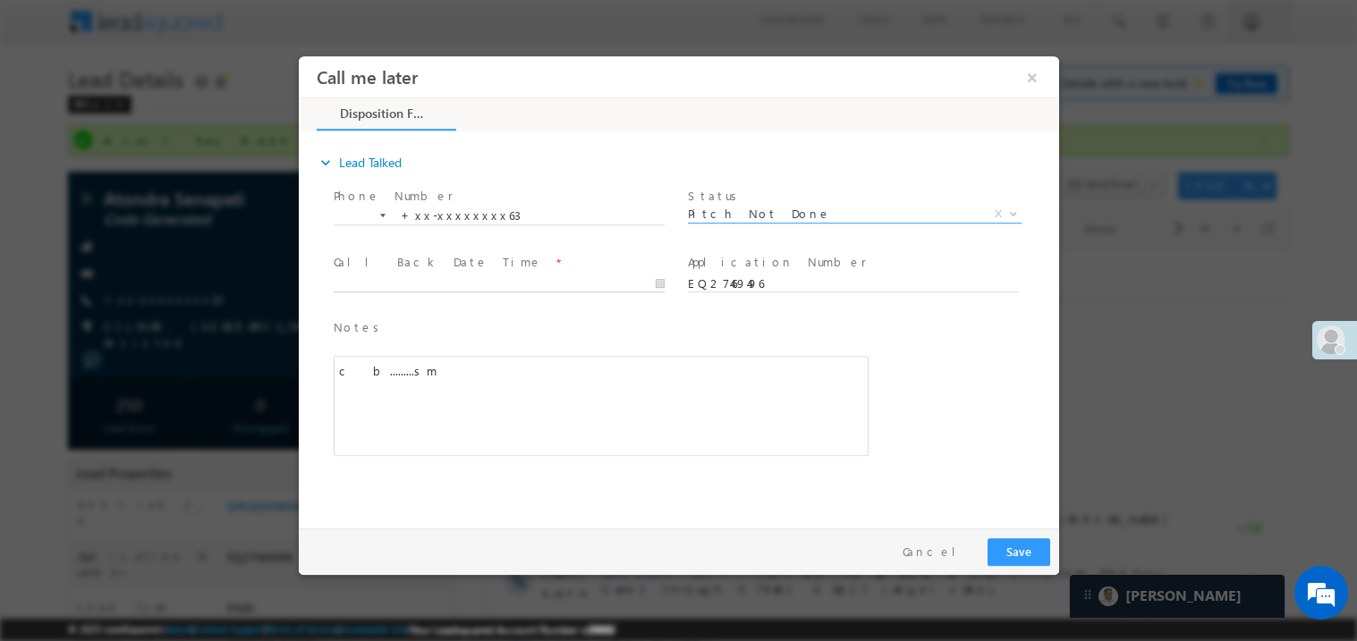
click at [423, 281] on body "Call me later ×" at bounding box center [678, 287] width 760 height 464
type input "08/21/25 8:19 PM"
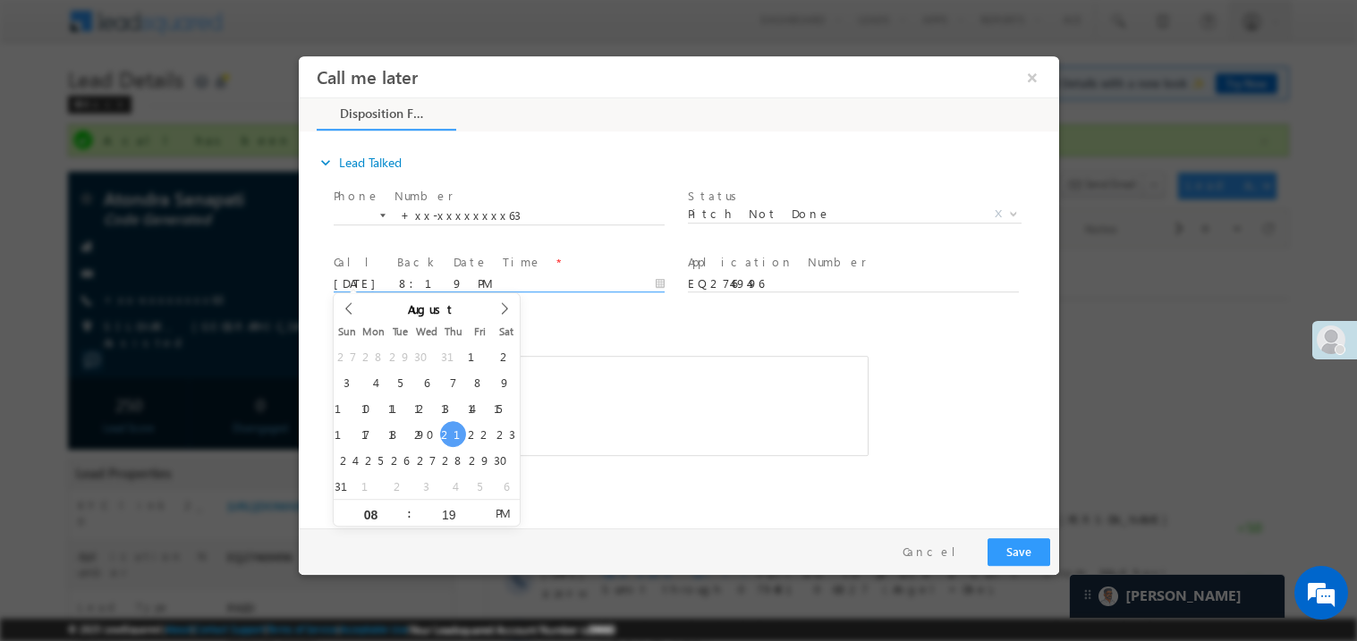
click at [620, 422] on div "c b.........sm" at bounding box center [600, 405] width 535 height 100
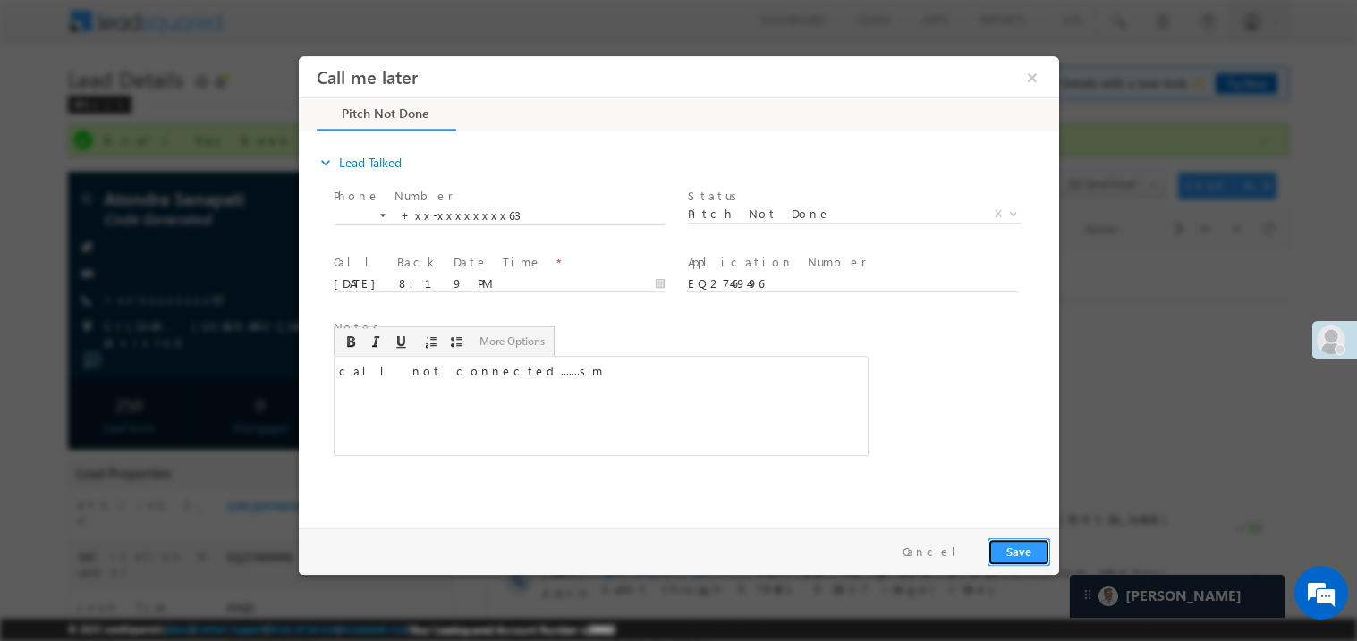
click at [1023, 548] on button "Save" at bounding box center [1018, 552] width 63 height 28
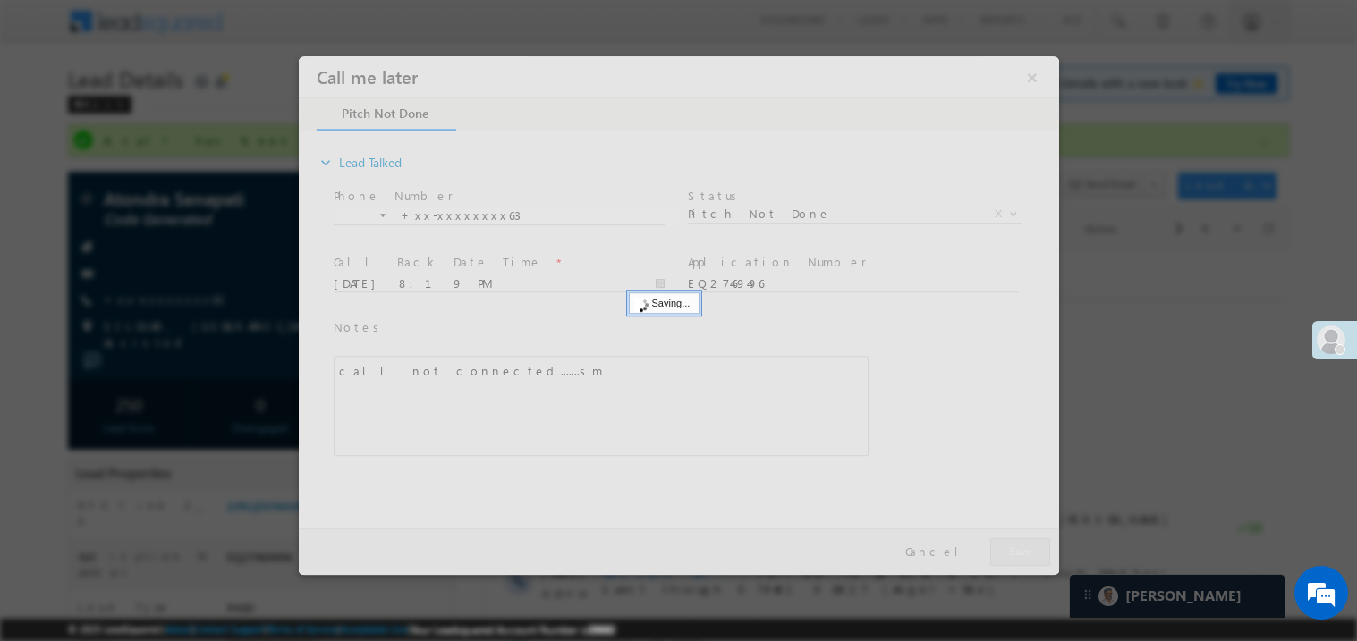
click at [1023, 548] on div at bounding box center [678, 314] width 760 height 519
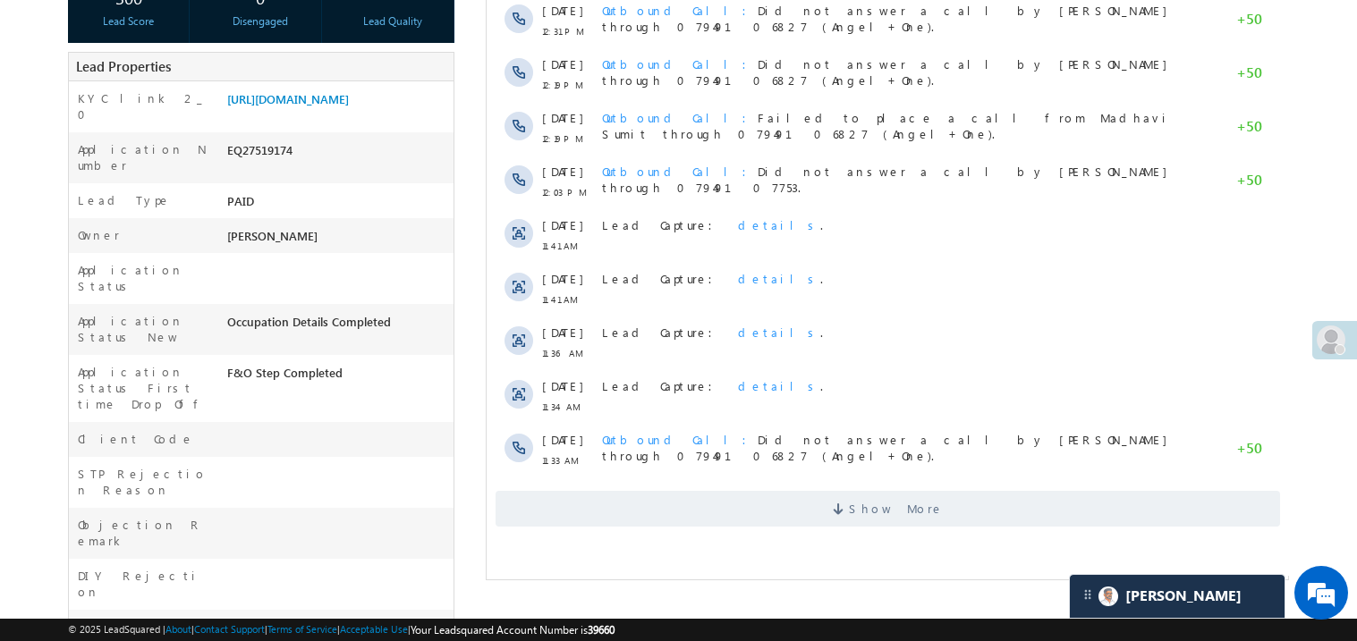
scroll to position [357, 0]
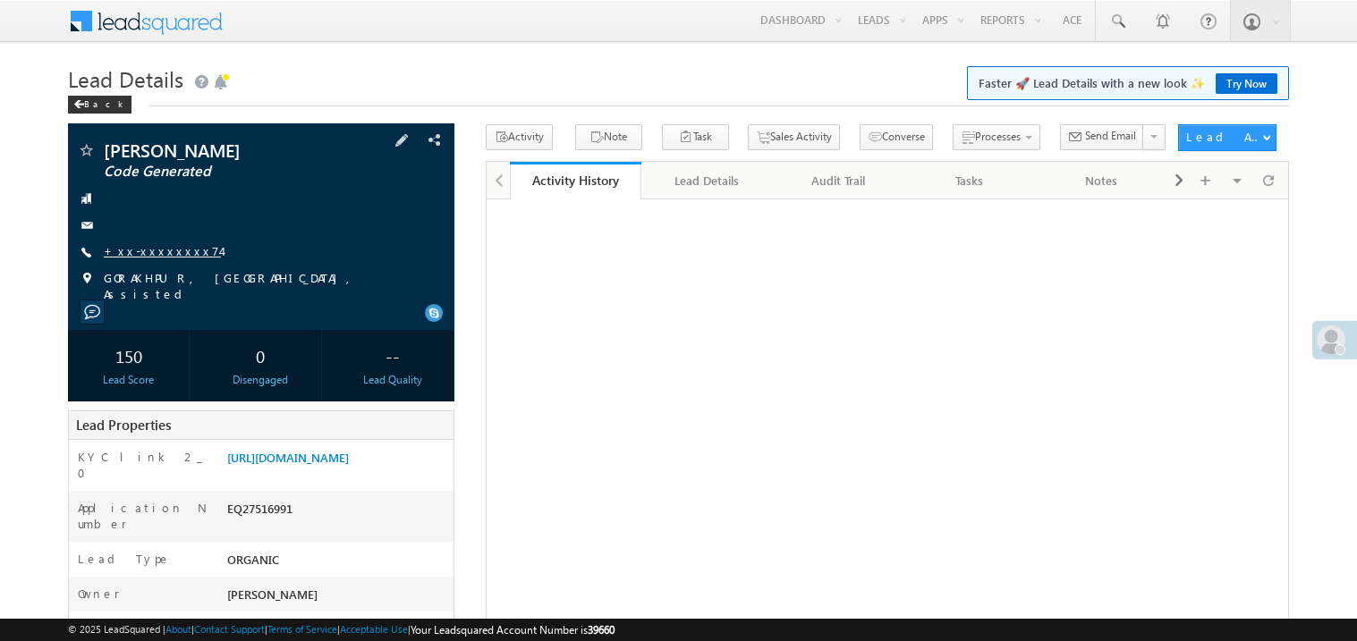
click at [149, 253] on link "+xx-xxxxxxxx74" at bounding box center [162, 250] width 117 height 15
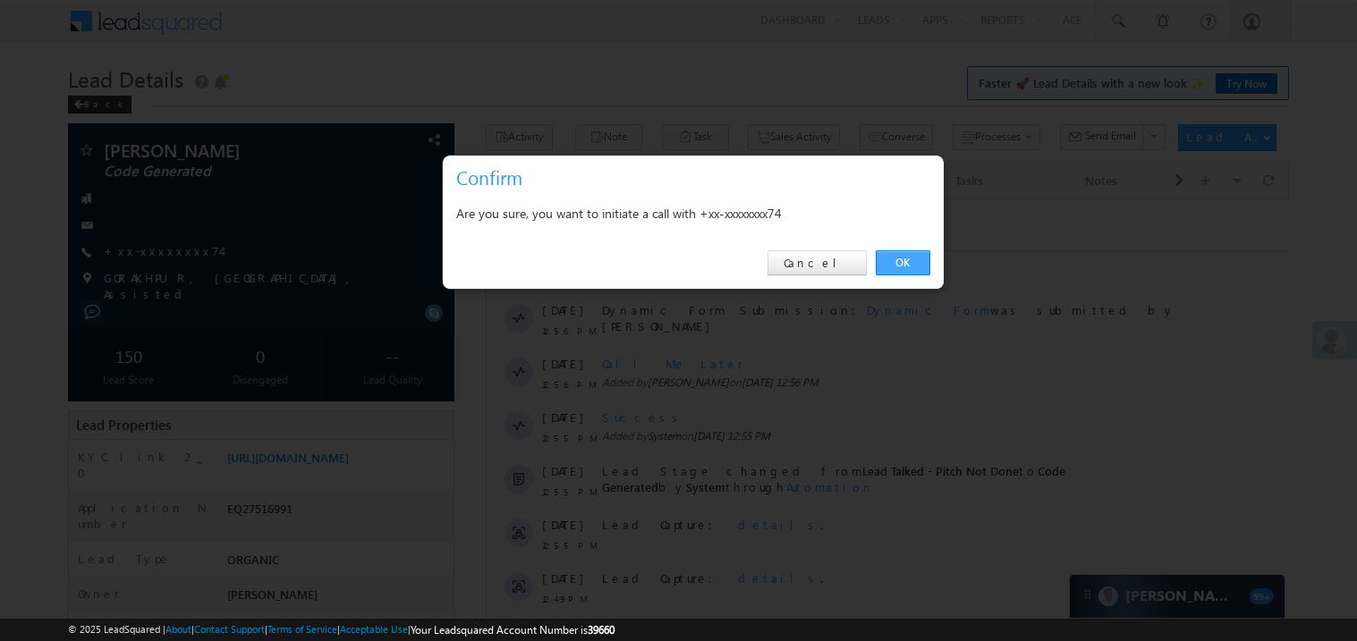
click at [895, 267] on link "OK" at bounding box center [903, 262] width 55 height 25
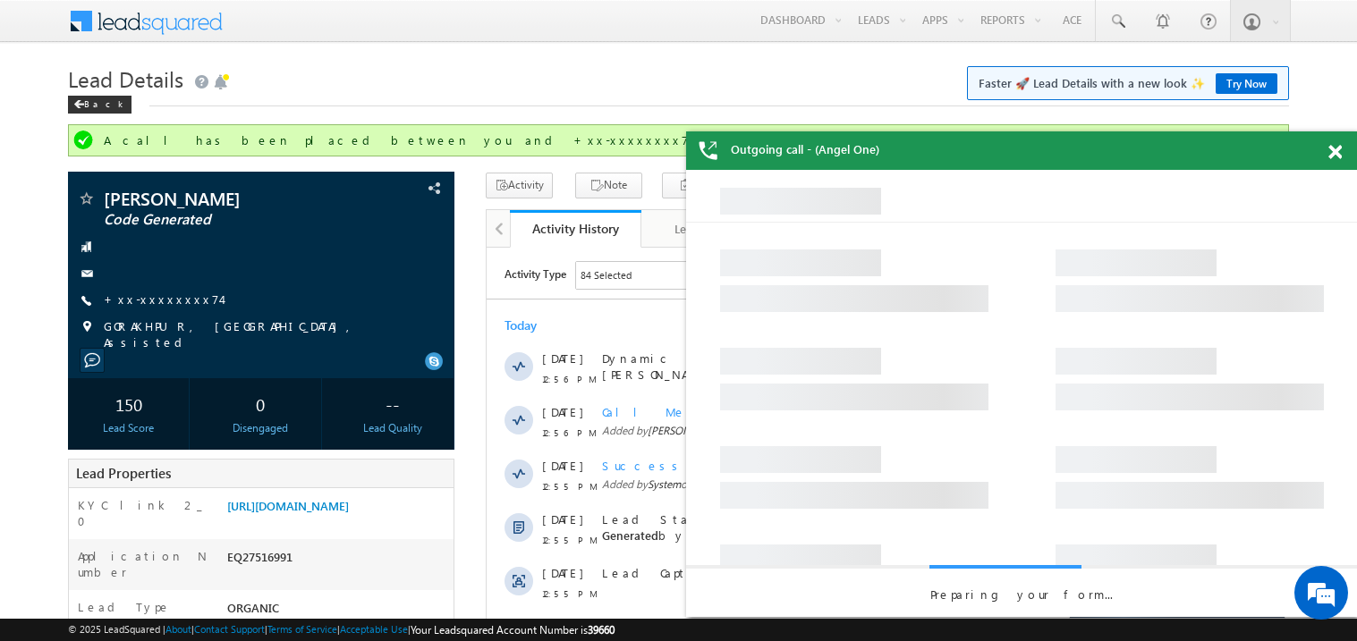
click at [1334, 145] on span at bounding box center [1334, 152] width 13 height 15
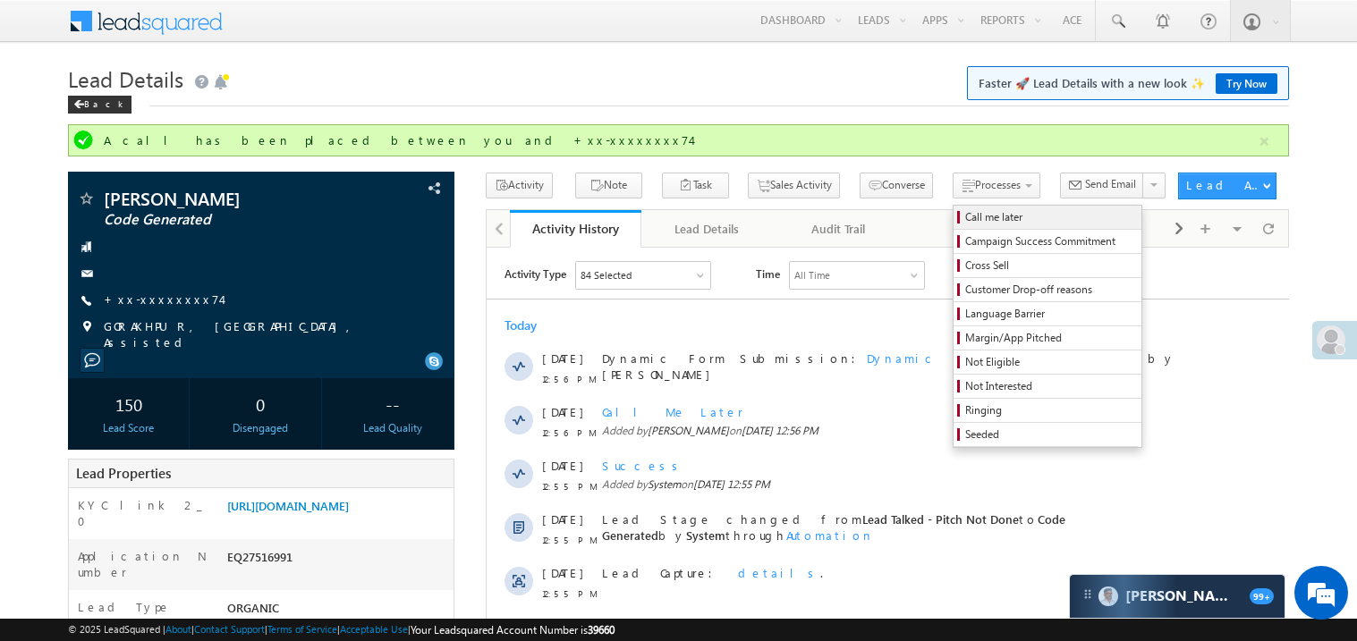
click at [965, 216] on span "Call me later" at bounding box center [1050, 217] width 170 height 16
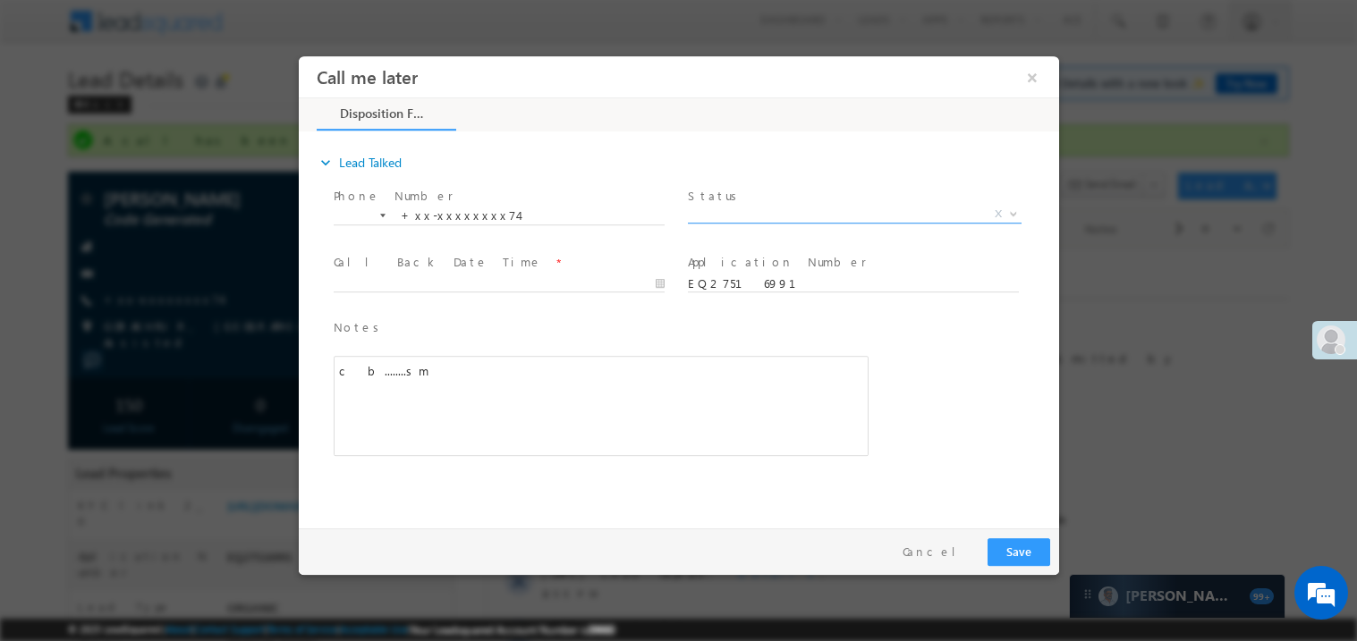
click at [722, 216] on span "X" at bounding box center [854, 214] width 334 height 18
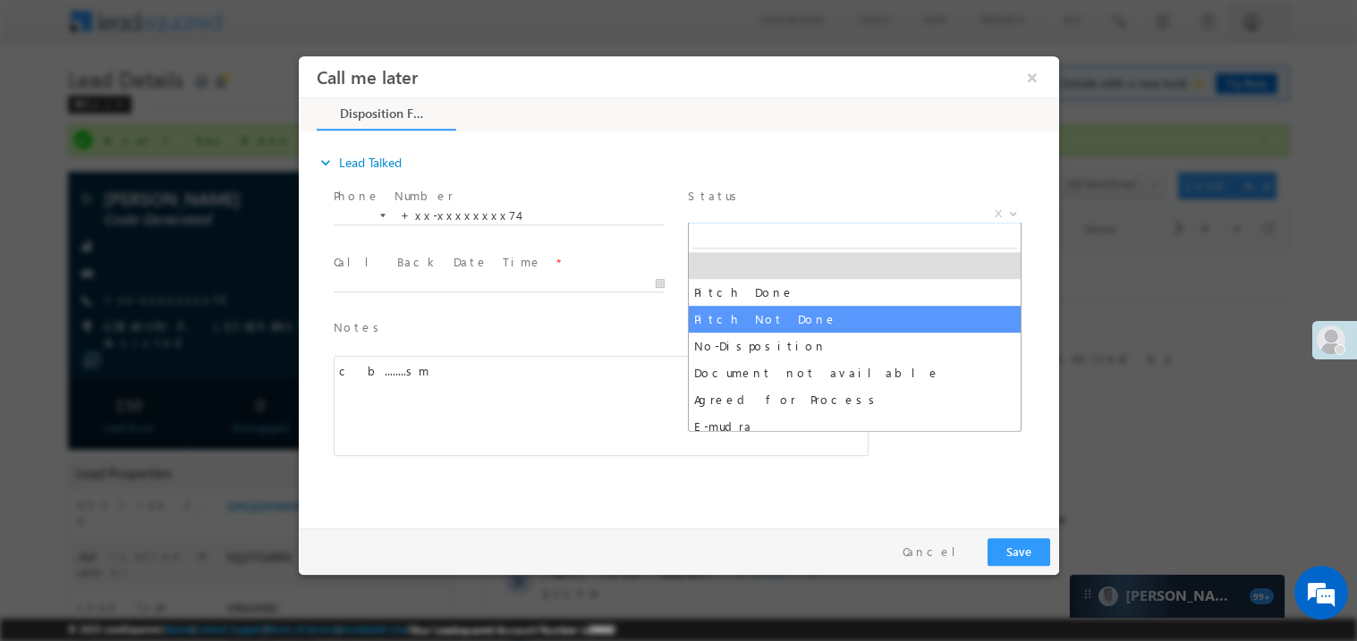
select select "Pitch Not Done"
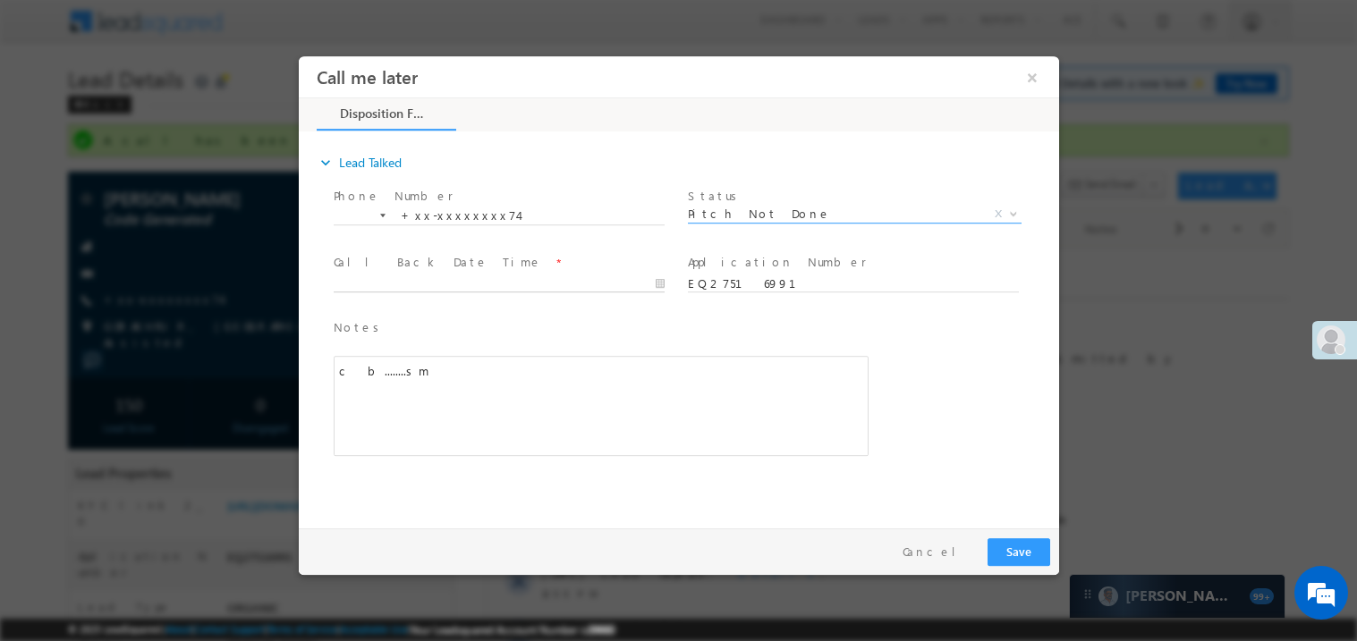
click at [378, 274] on body "Call me later ×" at bounding box center [678, 287] width 760 height 464
type input "08/21/25 8:21 PM"
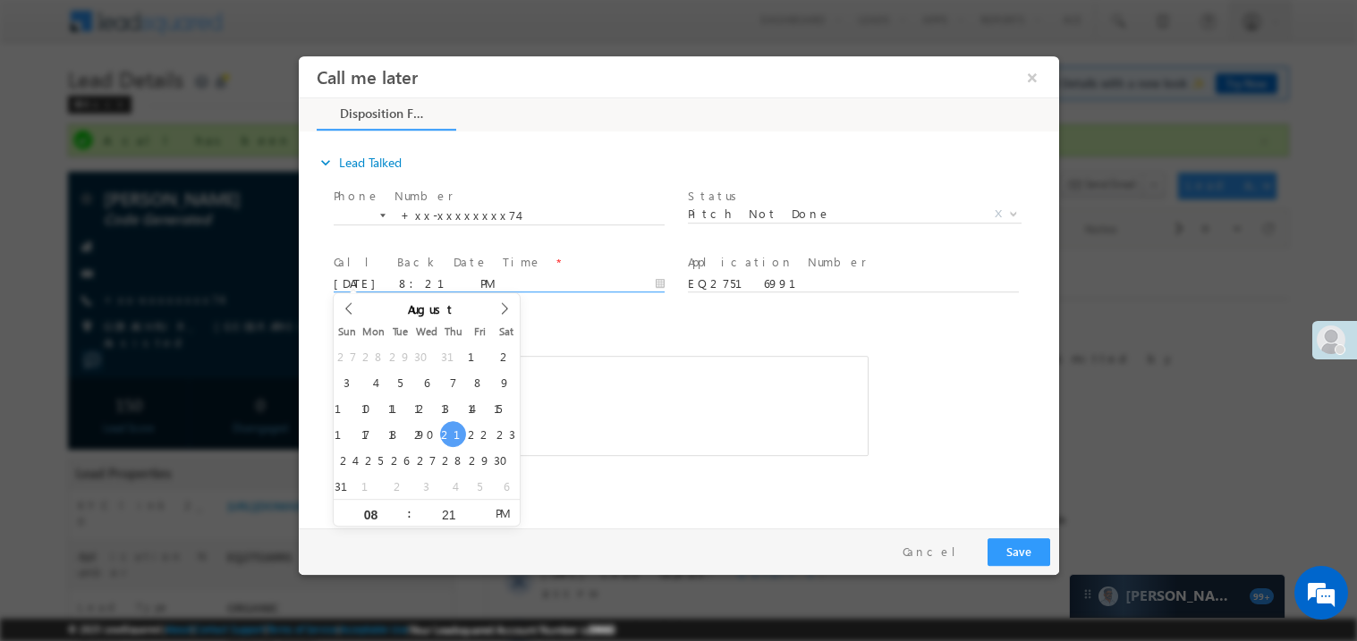
click at [564, 378] on div "c b........sm" at bounding box center [600, 405] width 535 height 100
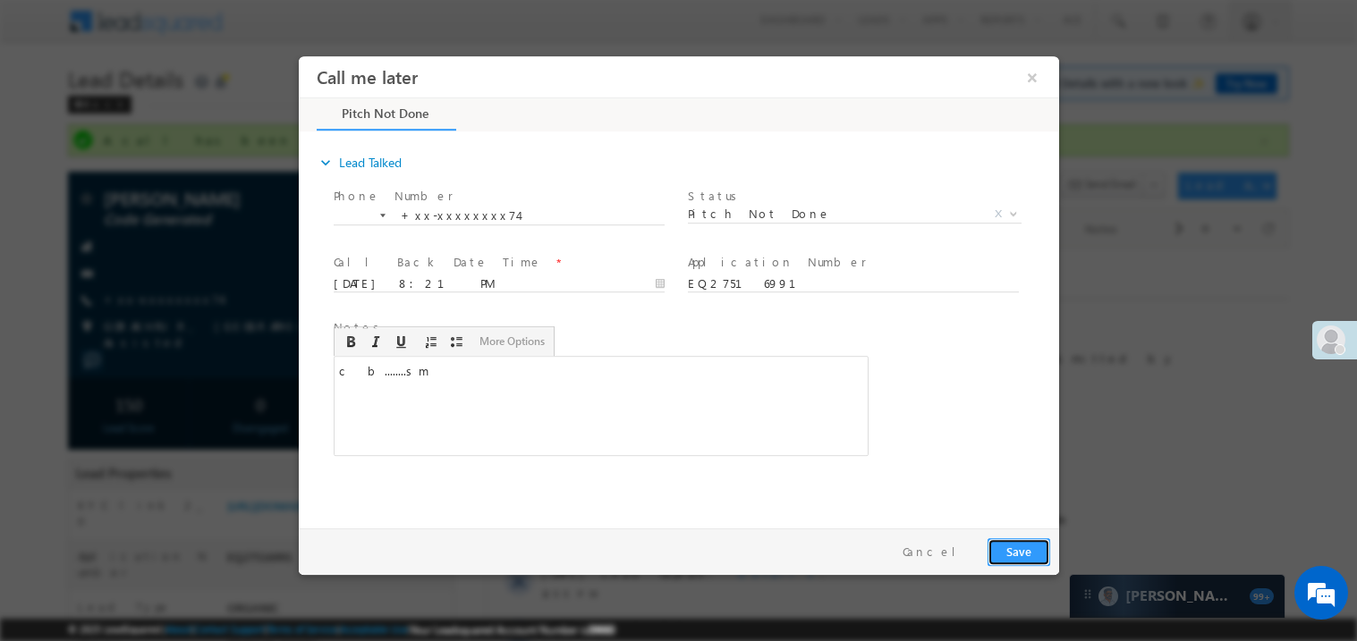
click at [1002, 554] on button "Save" at bounding box center [1018, 552] width 63 height 28
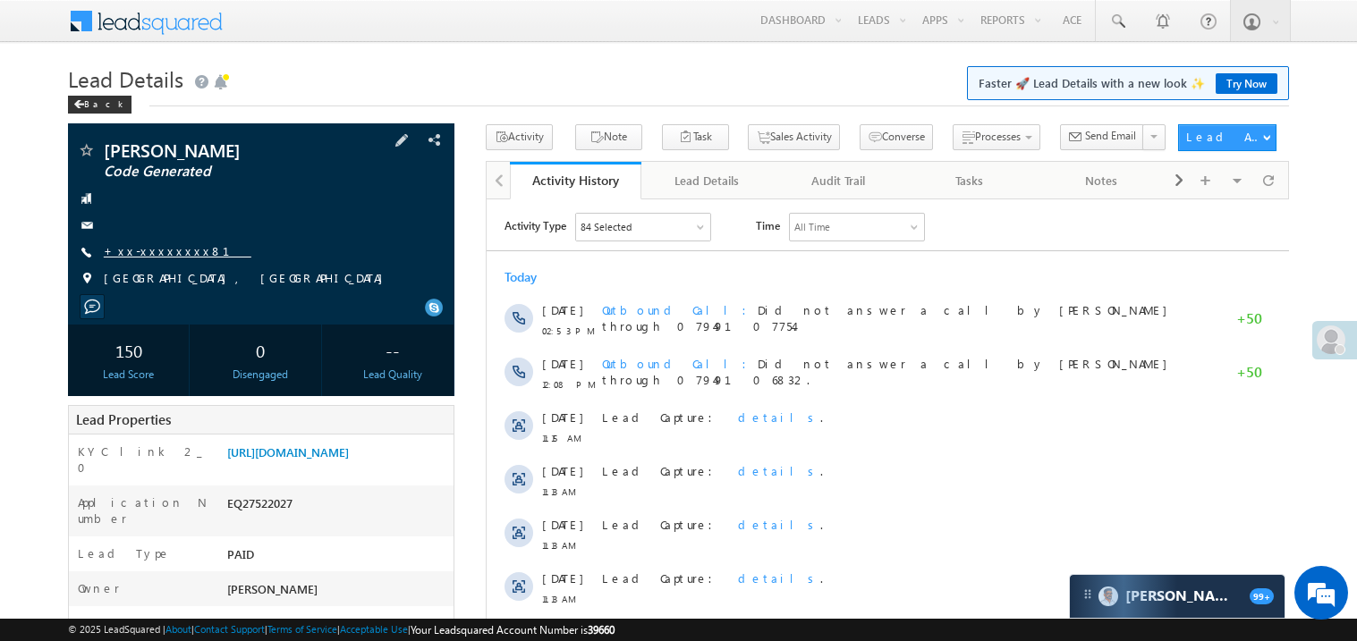
click at [161, 255] on link "+xx-xxxxxxxx81" at bounding box center [178, 250] width 148 height 15
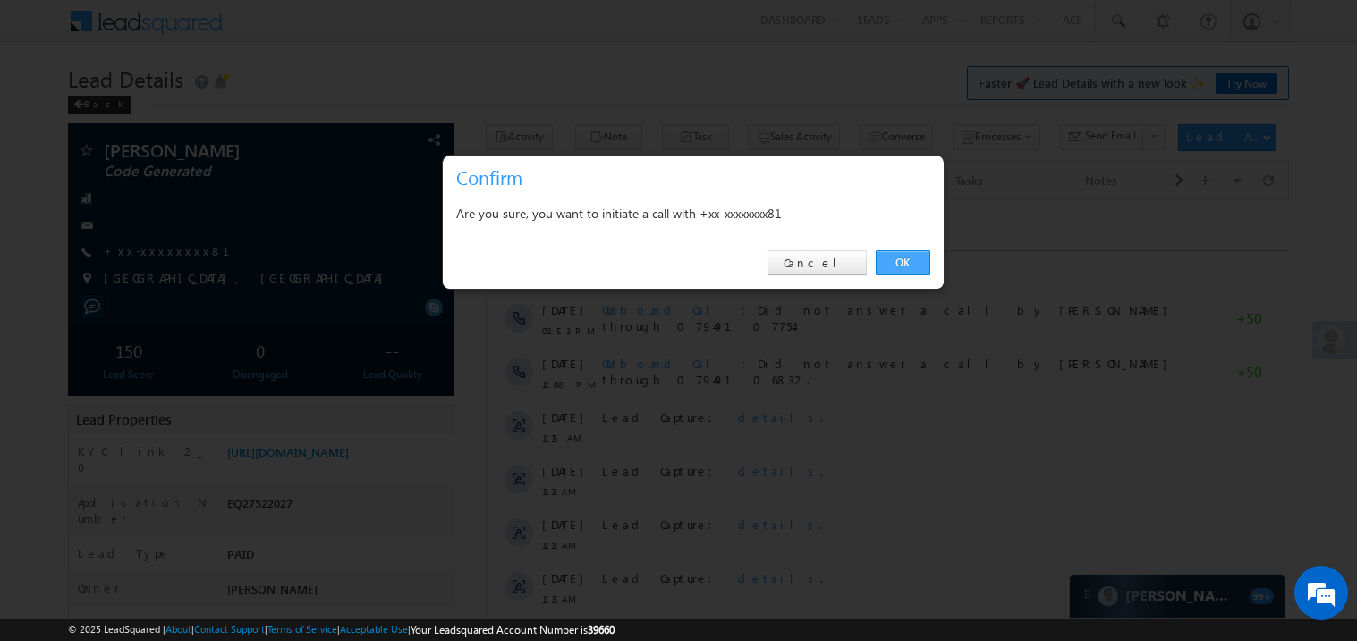
click at [900, 259] on link "OK" at bounding box center [903, 262] width 55 height 25
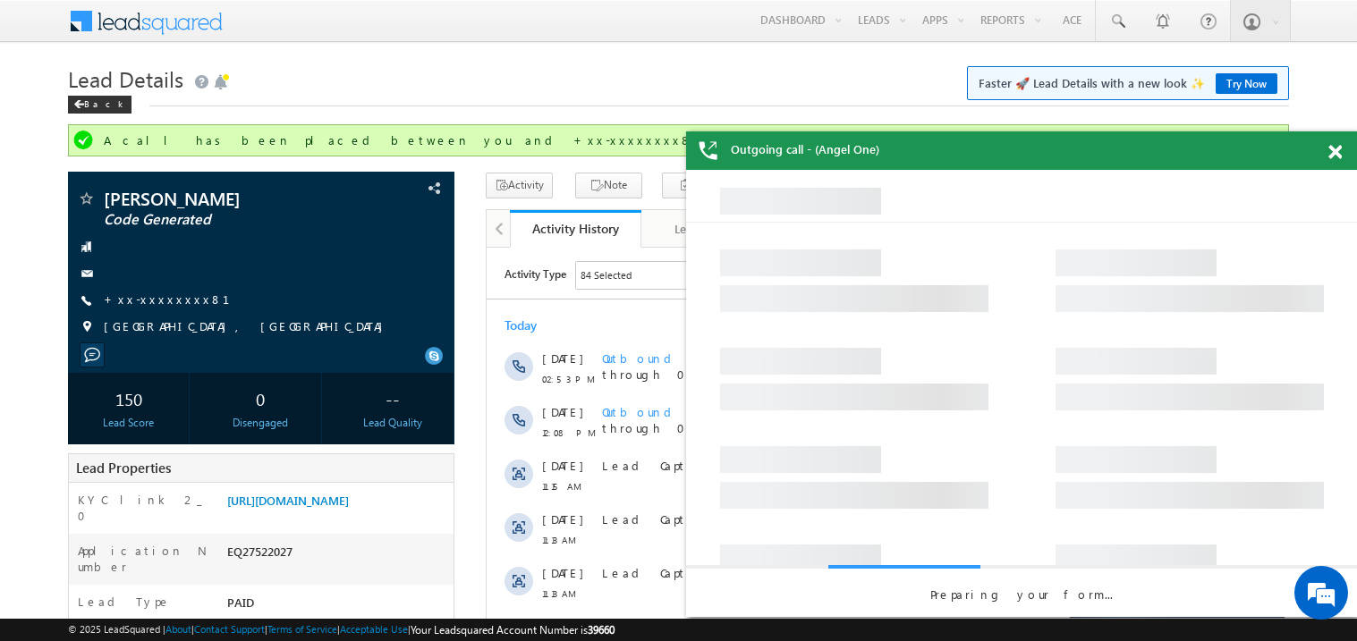
click at [1336, 149] on span at bounding box center [1334, 152] width 13 height 15
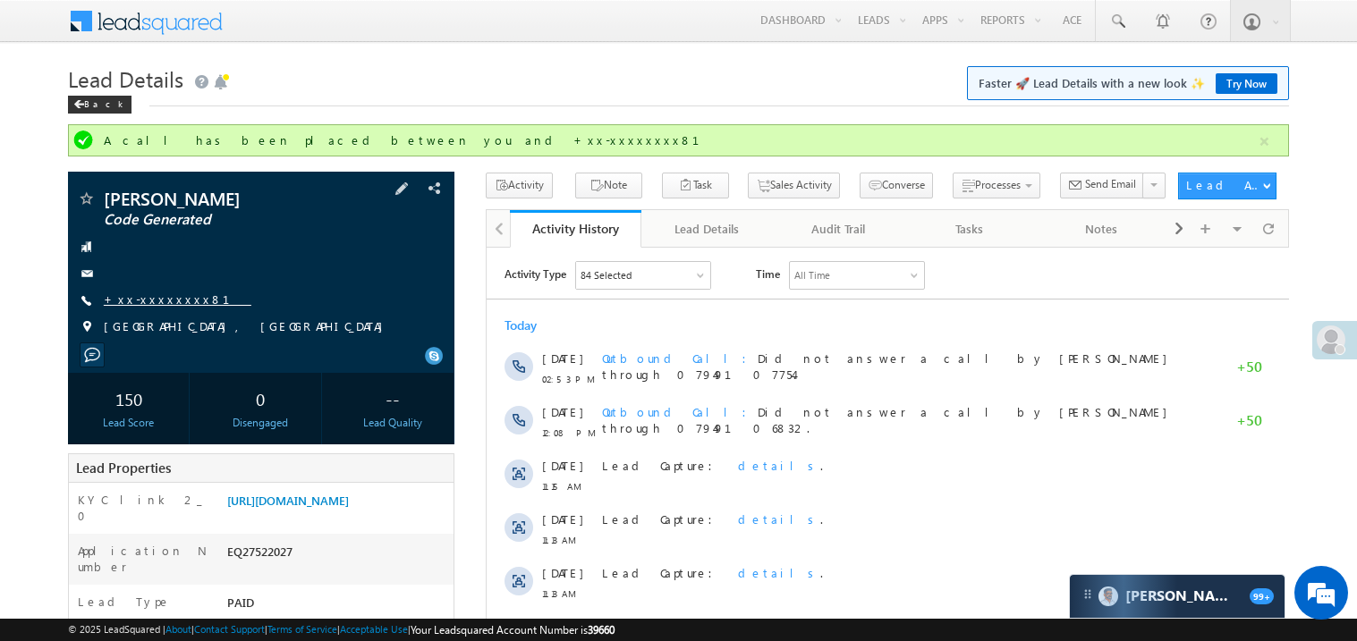
click at [160, 300] on link "+xx-xxxxxxxx81" at bounding box center [178, 299] width 148 height 15
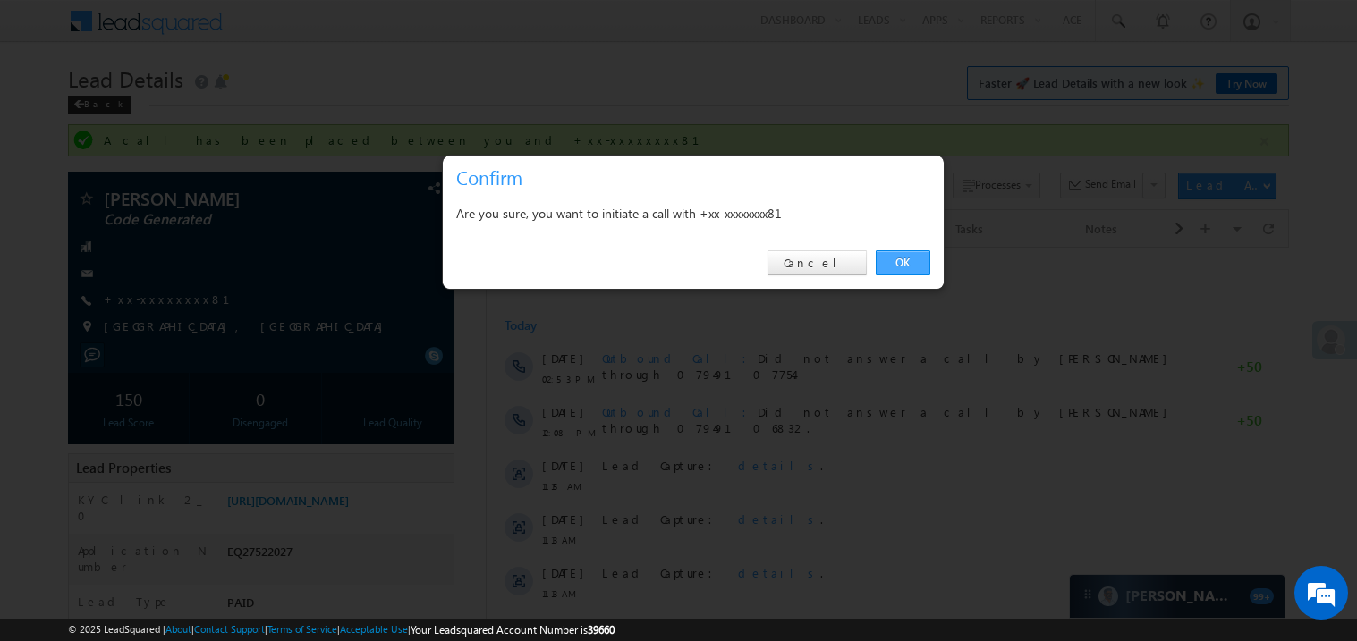
click at [907, 262] on link "OK" at bounding box center [903, 262] width 55 height 25
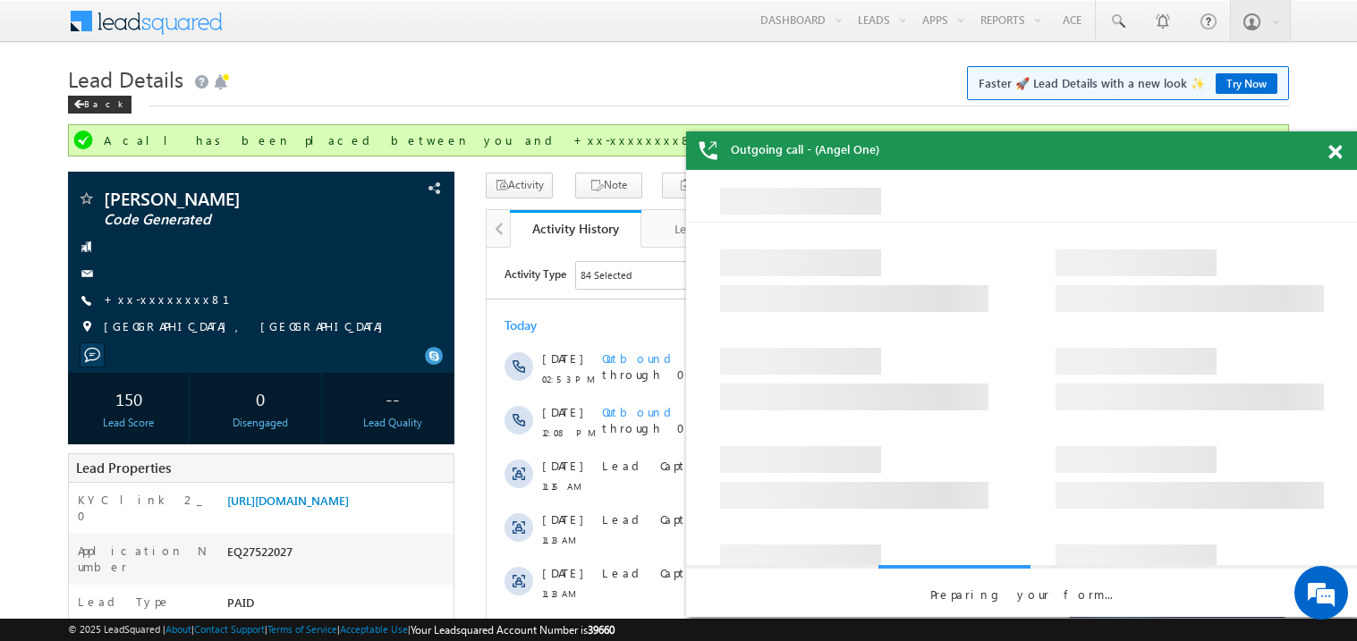
click at [1339, 151] on span at bounding box center [1334, 152] width 13 height 15
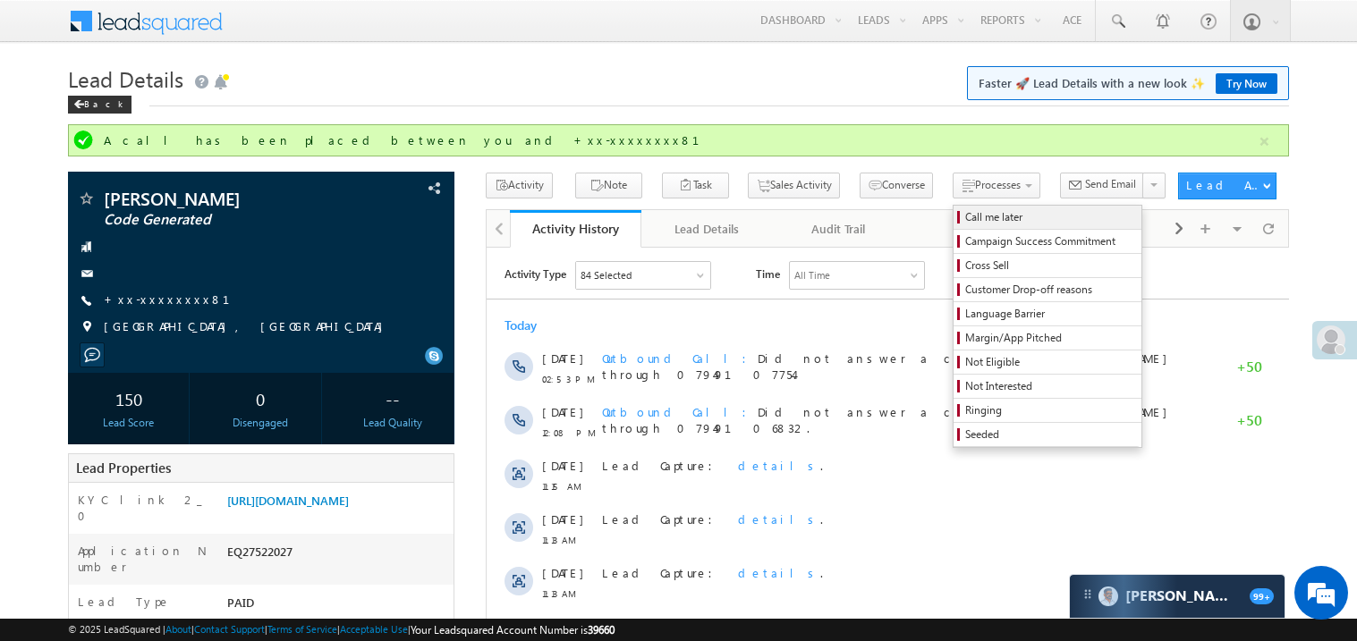
click at [965, 214] on span "Call me later" at bounding box center [1050, 217] width 170 height 16
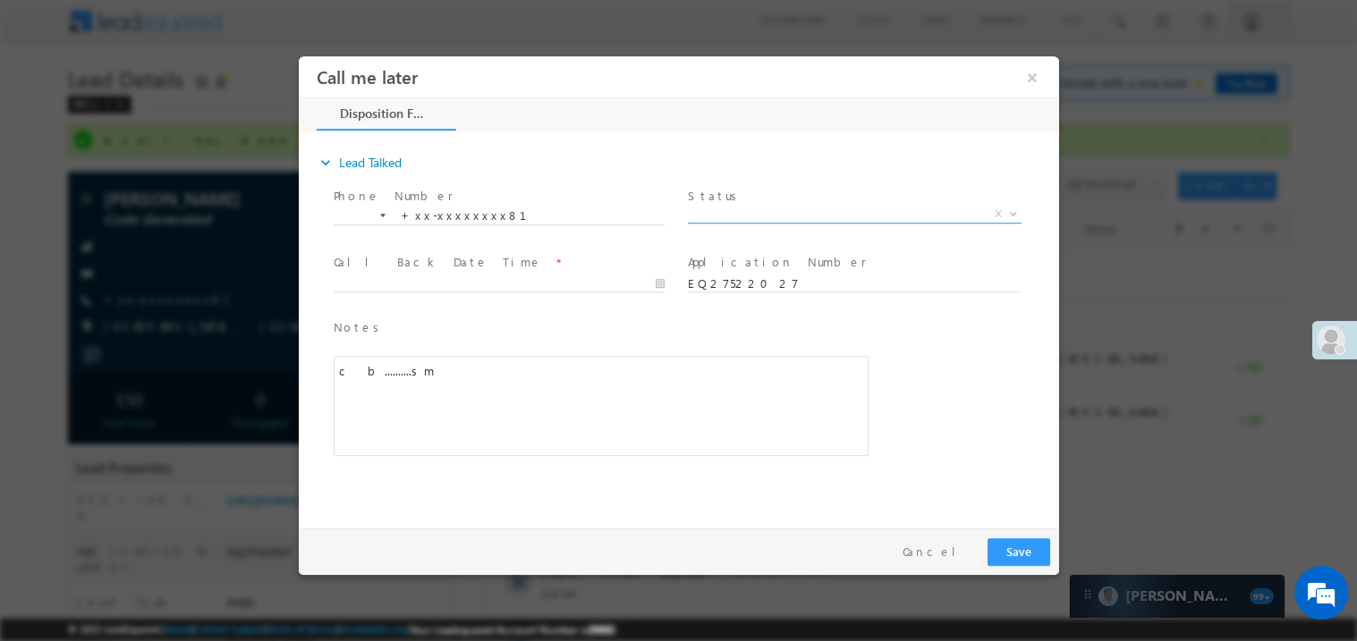
click at [732, 215] on span "X" at bounding box center [854, 214] width 334 height 18
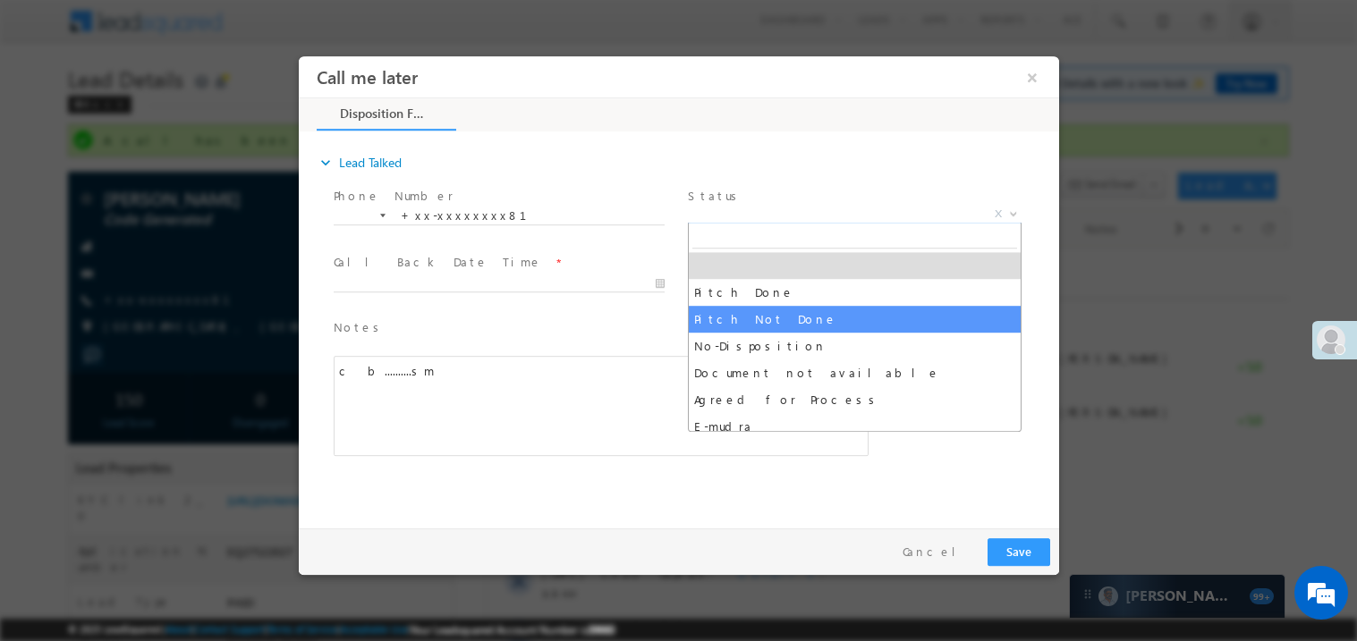
select select "Pitch Not Done"
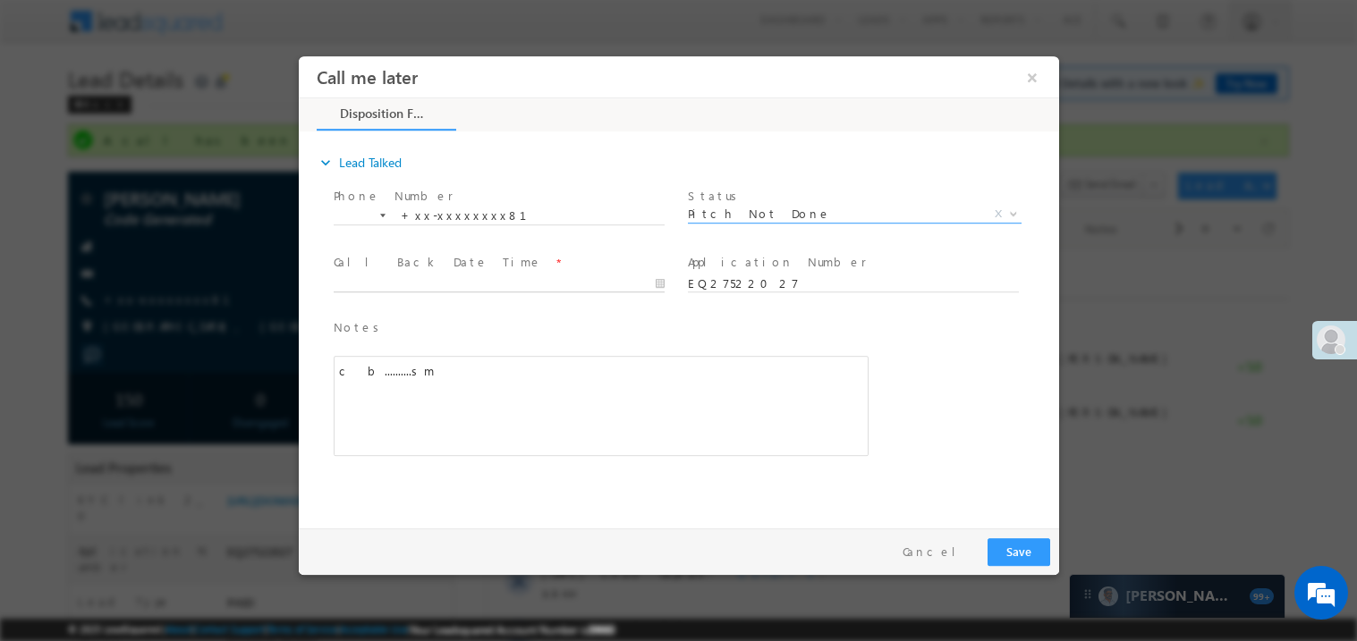
click at [401, 284] on body "Call me later ×" at bounding box center [678, 287] width 760 height 464
type input "08/21/25 8:22 PM"
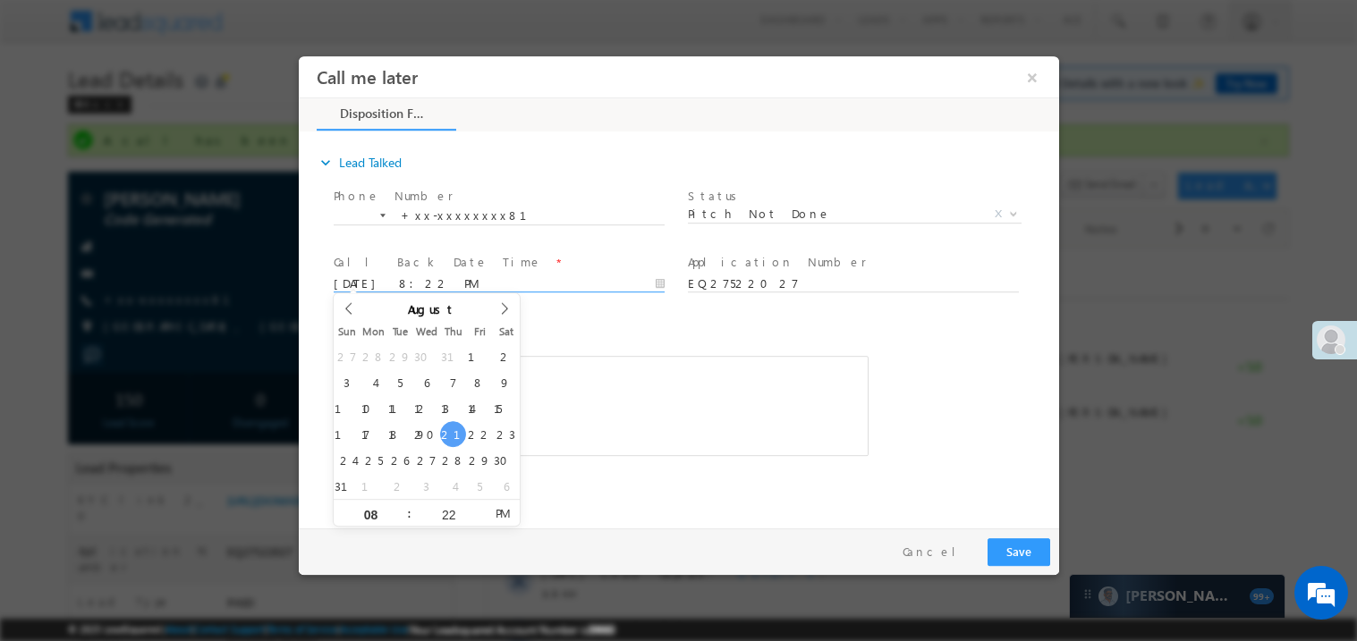
click at [629, 408] on div "c b..........sm" at bounding box center [600, 405] width 535 height 100
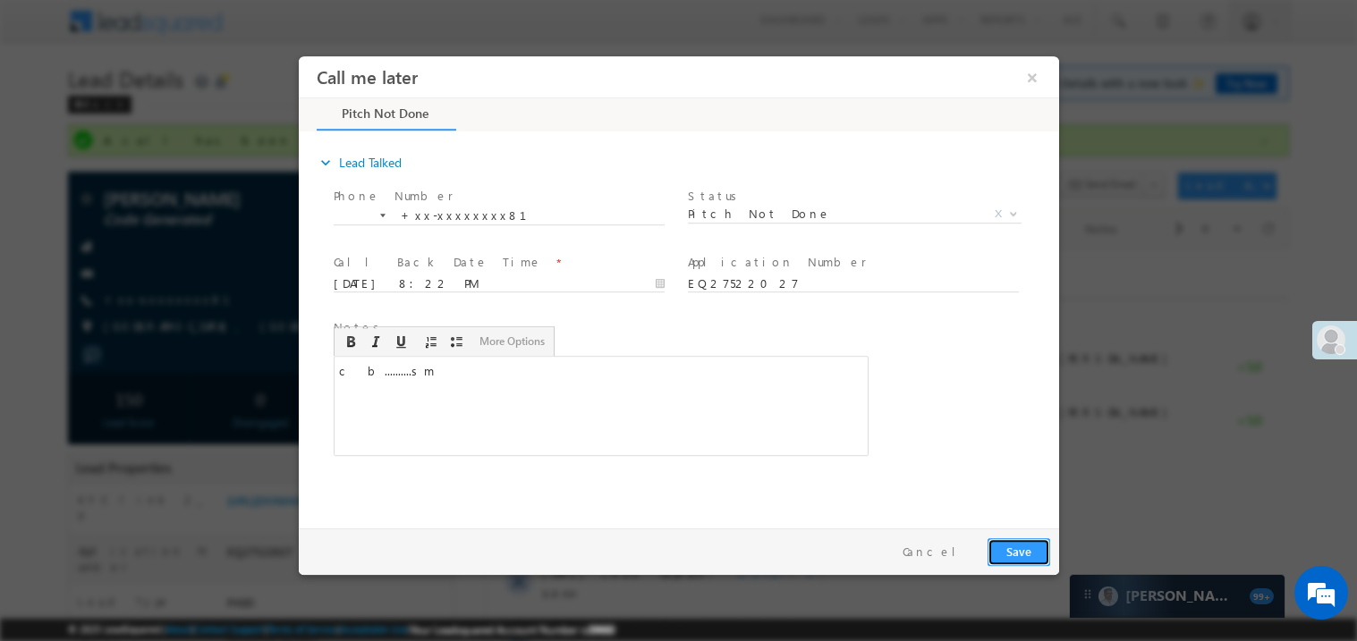
click at [1026, 551] on button "Save" at bounding box center [1018, 552] width 63 height 28
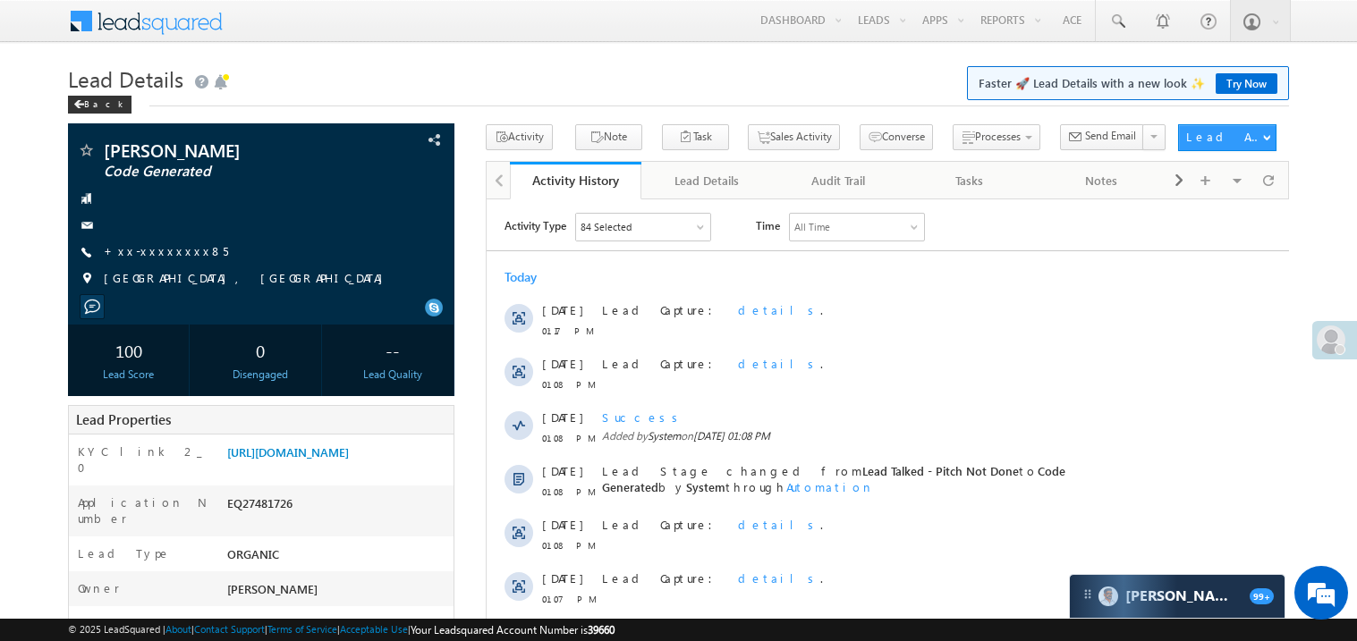
click at [165, 255] on link "+xx-xxxxxxxx85" at bounding box center [166, 250] width 124 height 15
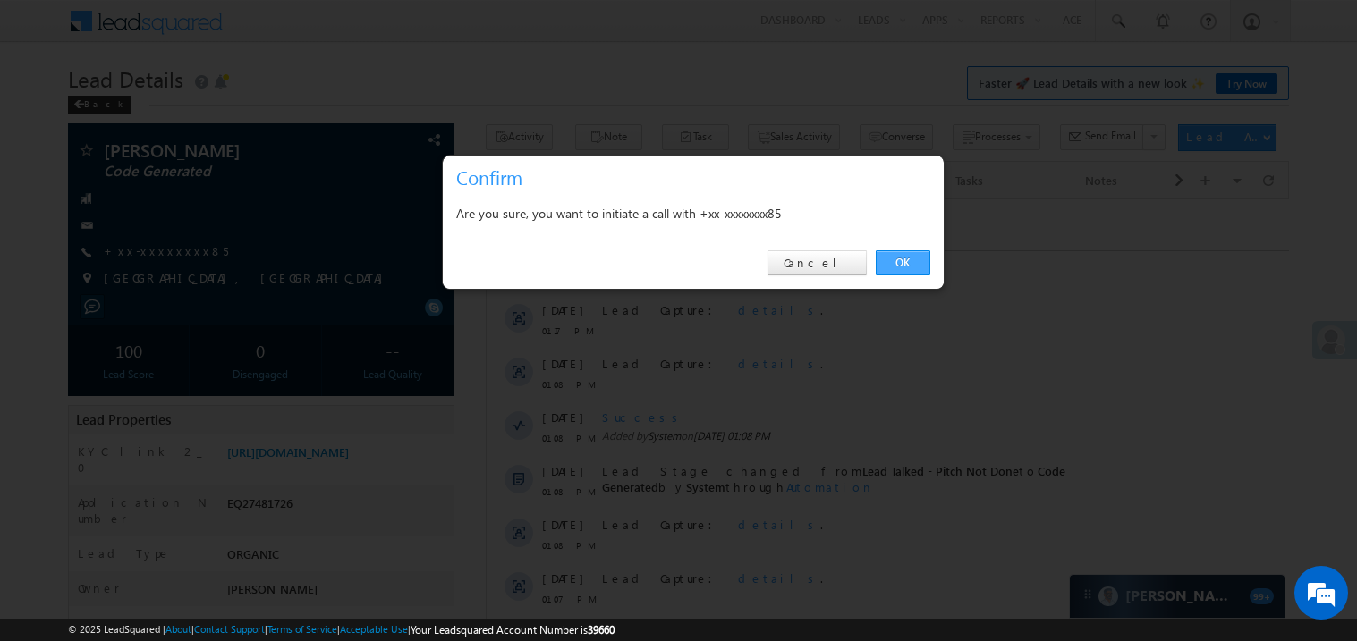
click at [904, 265] on link "OK" at bounding box center [903, 262] width 55 height 25
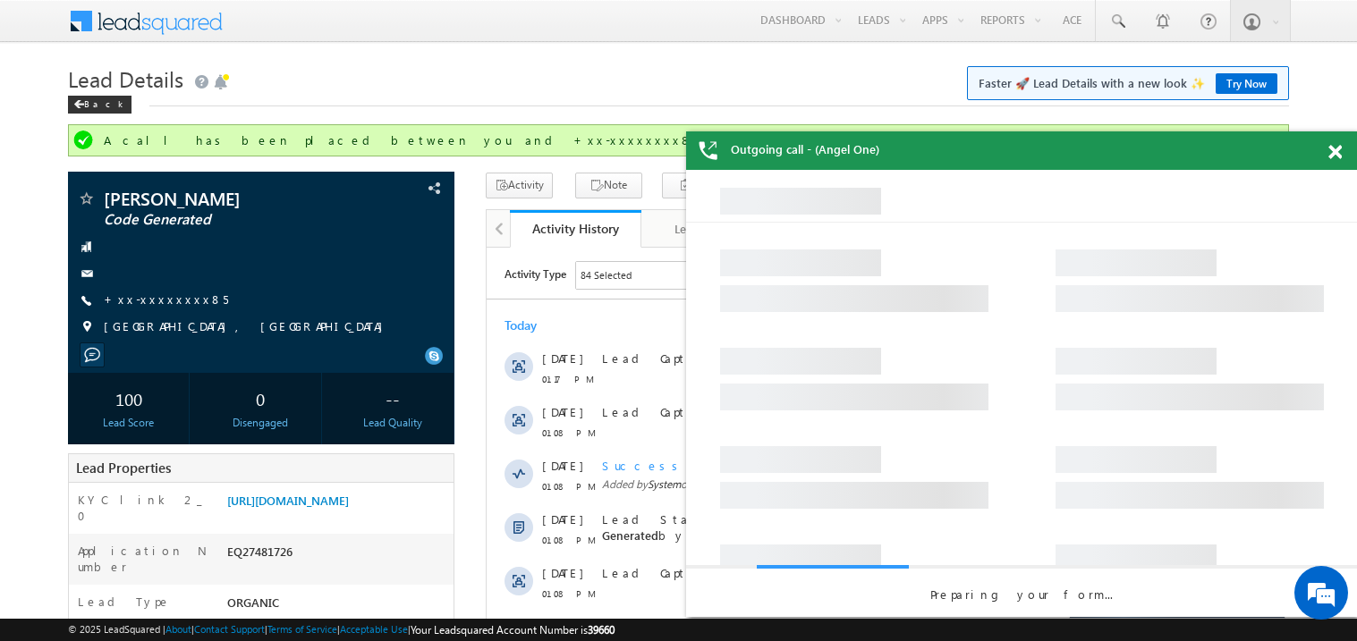
click at [1338, 149] on span at bounding box center [1334, 152] width 13 height 15
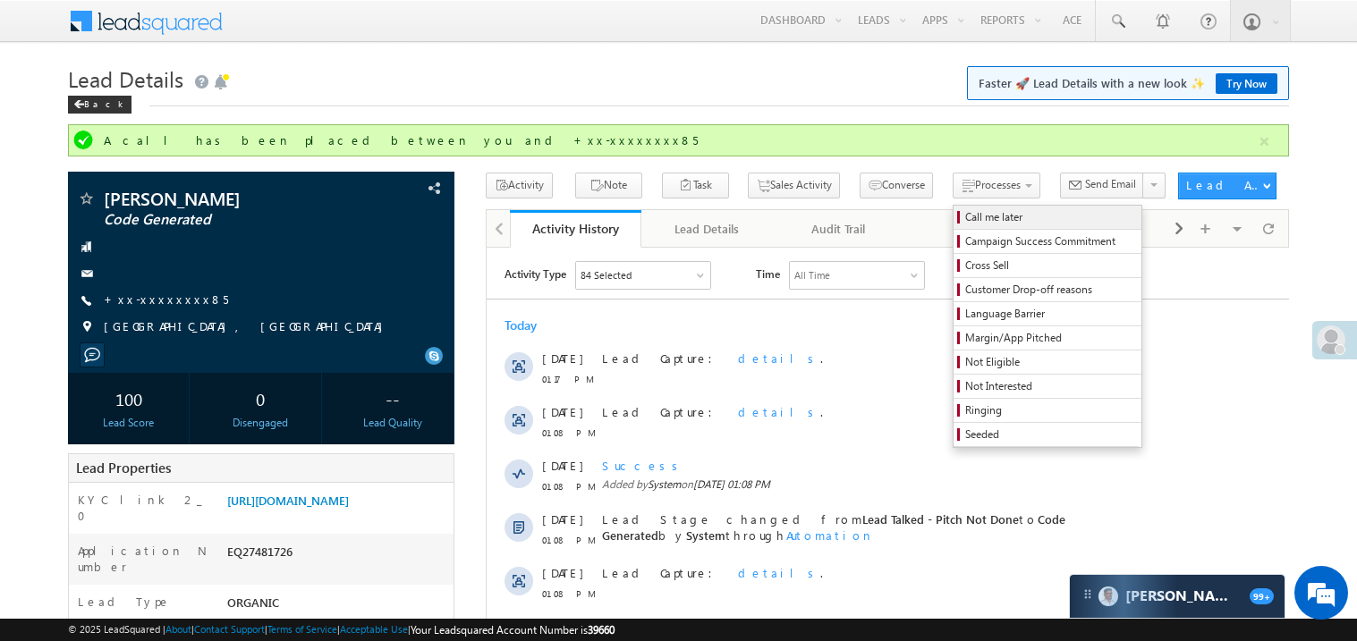
click at [965, 217] on span "Call me later" at bounding box center [1050, 217] width 170 height 16
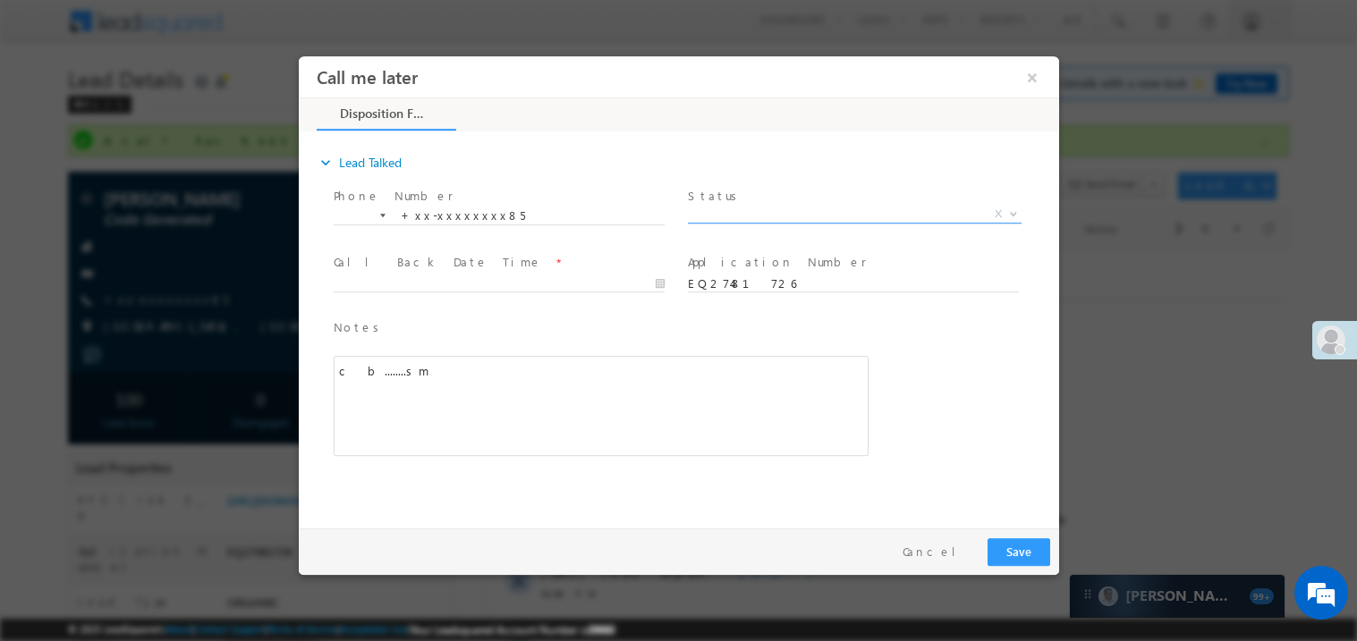
click at [727, 213] on span "X" at bounding box center [854, 214] width 334 height 18
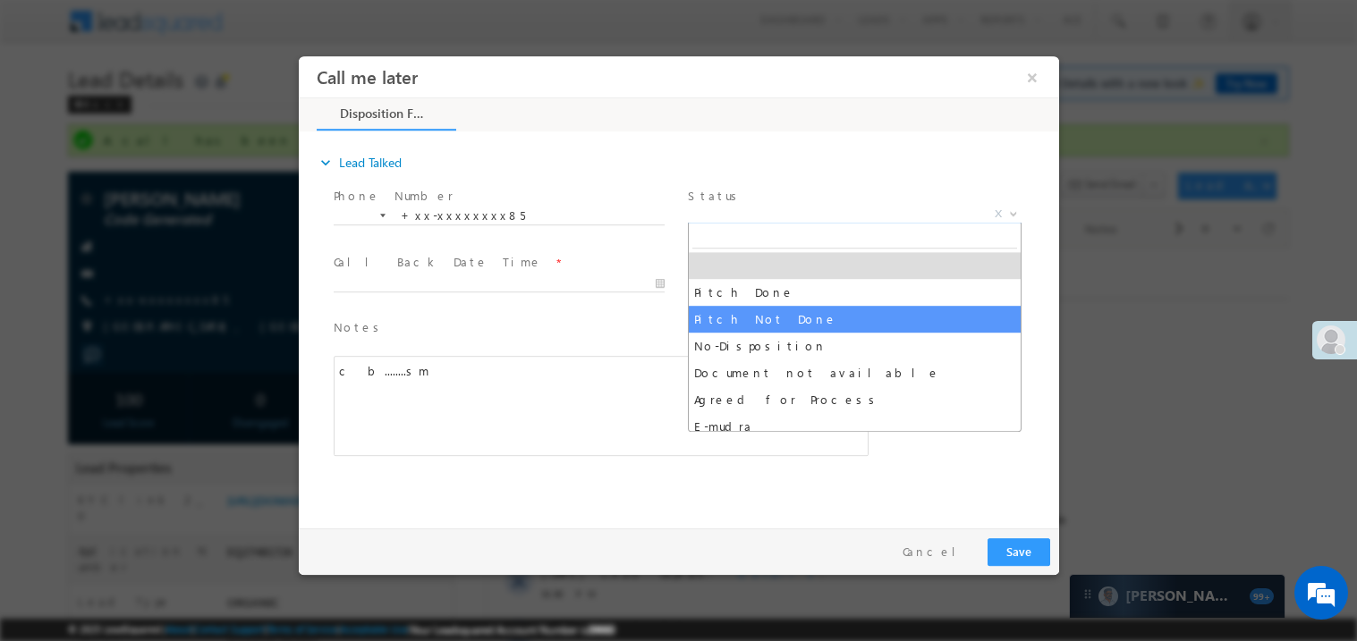
select select "Pitch Not Done"
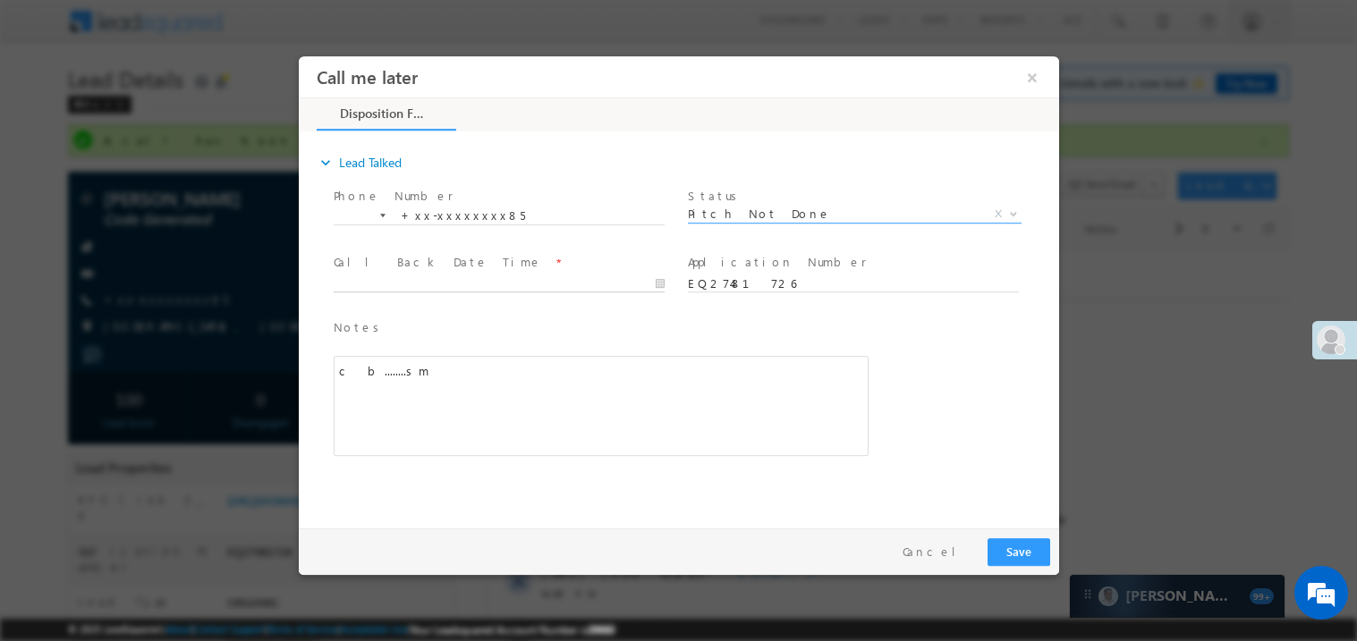
click at [397, 286] on body "Call me later ×" at bounding box center [678, 287] width 760 height 464
type input "08/21/25 8:25 PM"
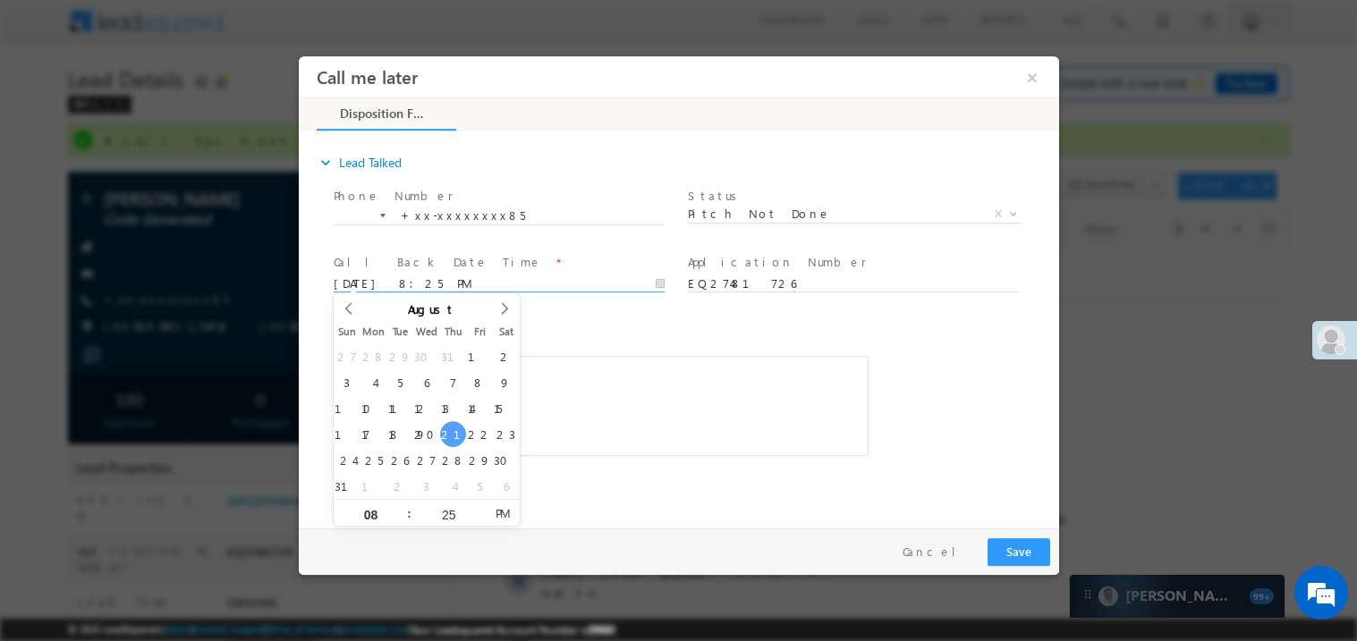
click at [627, 427] on div "c b........sm" at bounding box center [600, 405] width 535 height 100
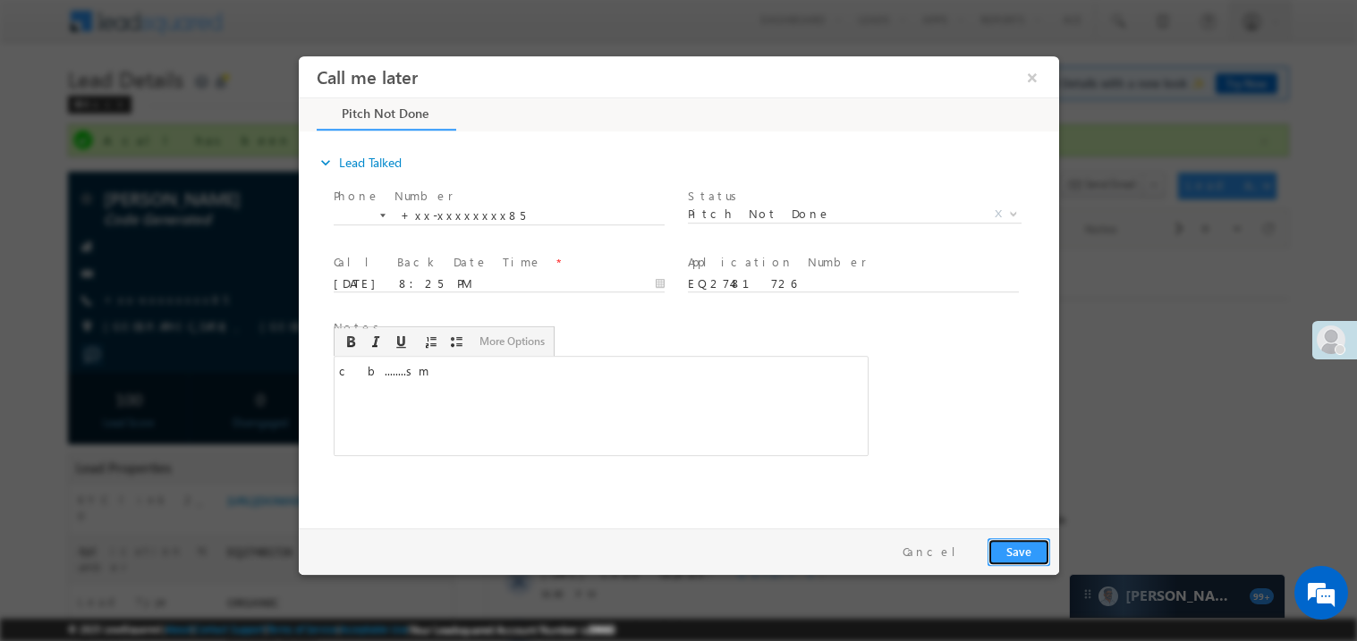
click at [1024, 551] on button "Save" at bounding box center [1018, 552] width 63 height 28
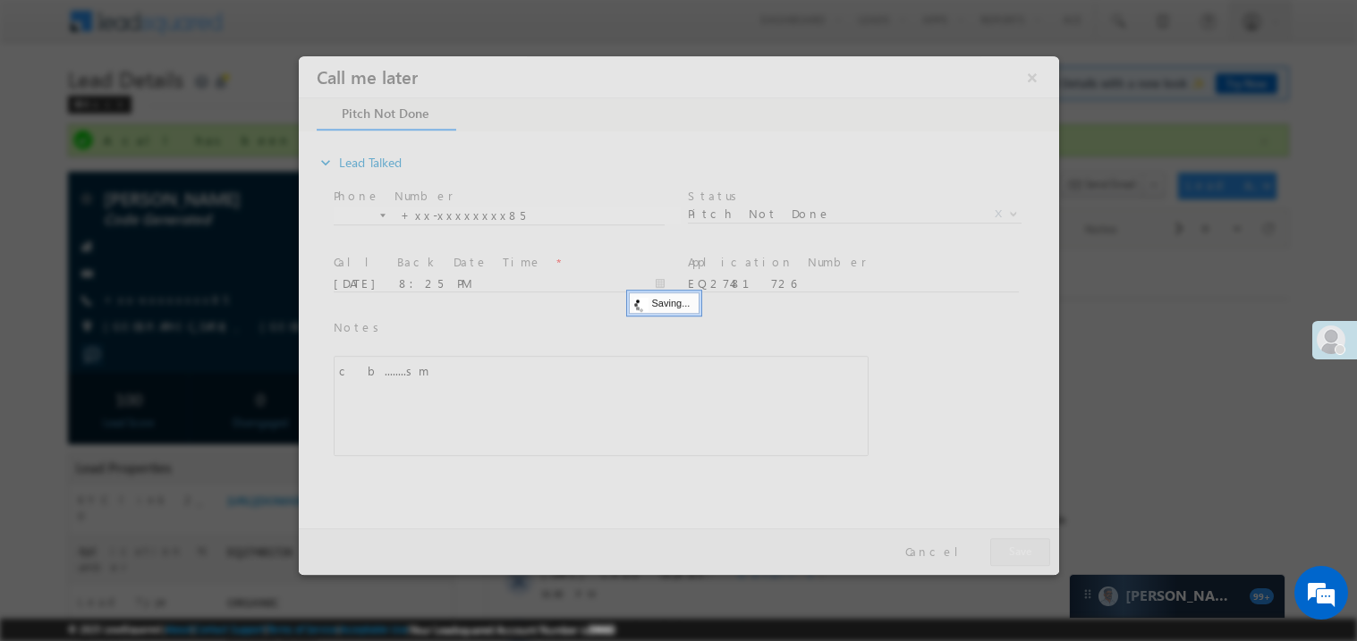
click at [1024, 551] on div at bounding box center [678, 314] width 760 height 519
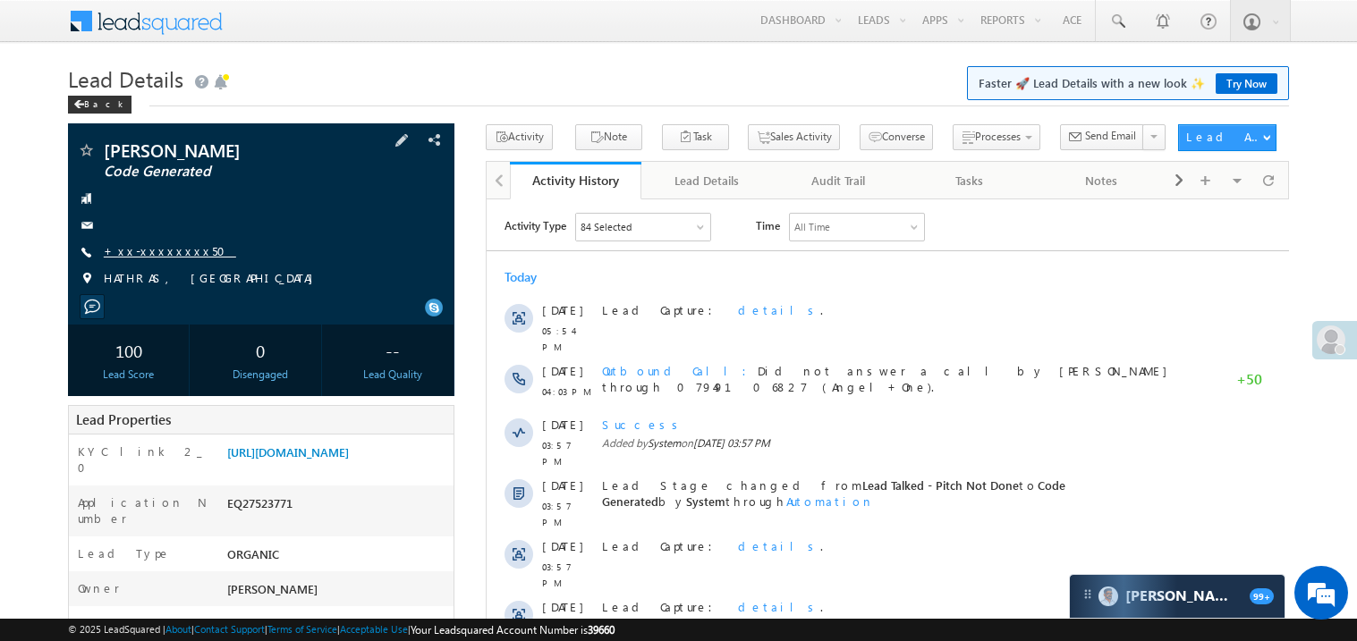
click at [170, 253] on link "+xx-xxxxxxxx50" at bounding box center [170, 250] width 132 height 15
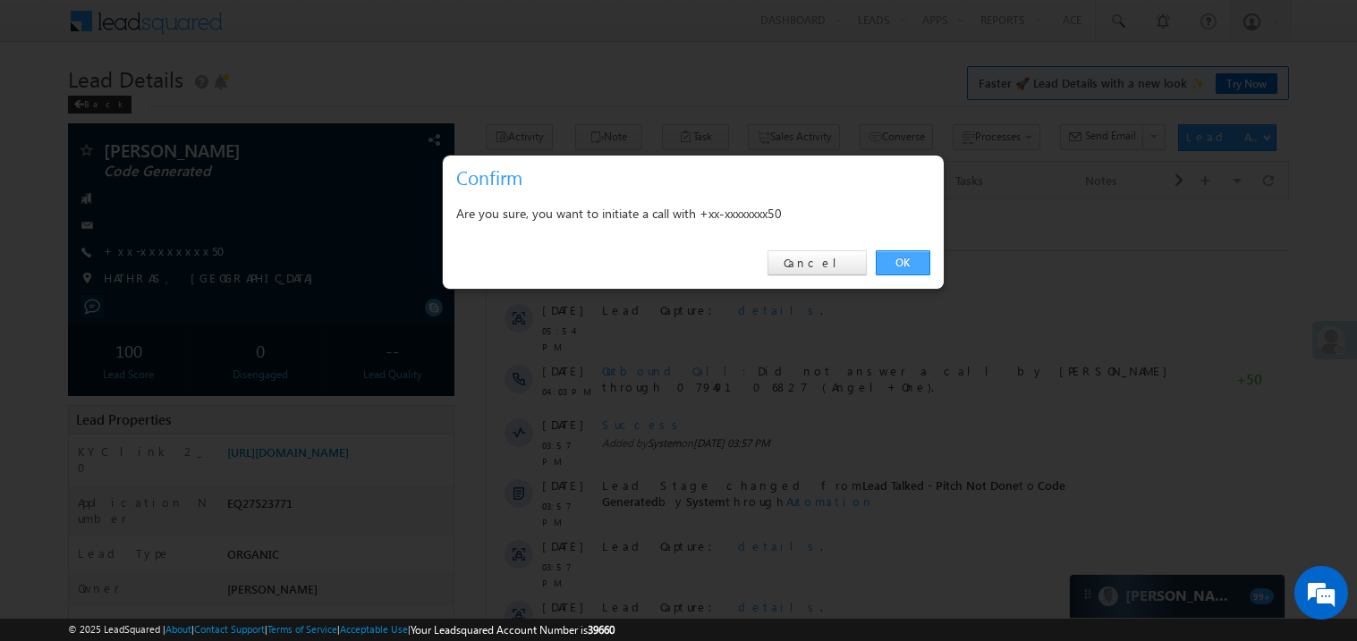
click at [899, 259] on link "OK" at bounding box center [903, 262] width 55 height 25
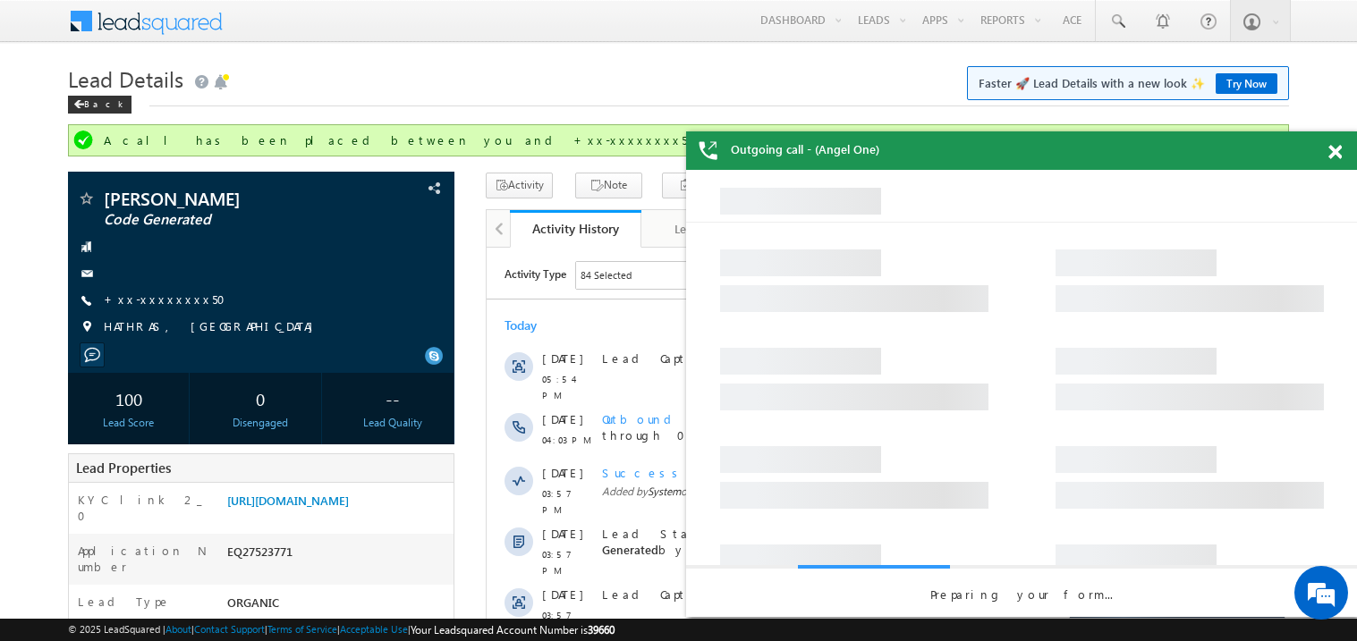
click at [1340, 153] on span at bounding box center [1334, 152] width 13 height 15
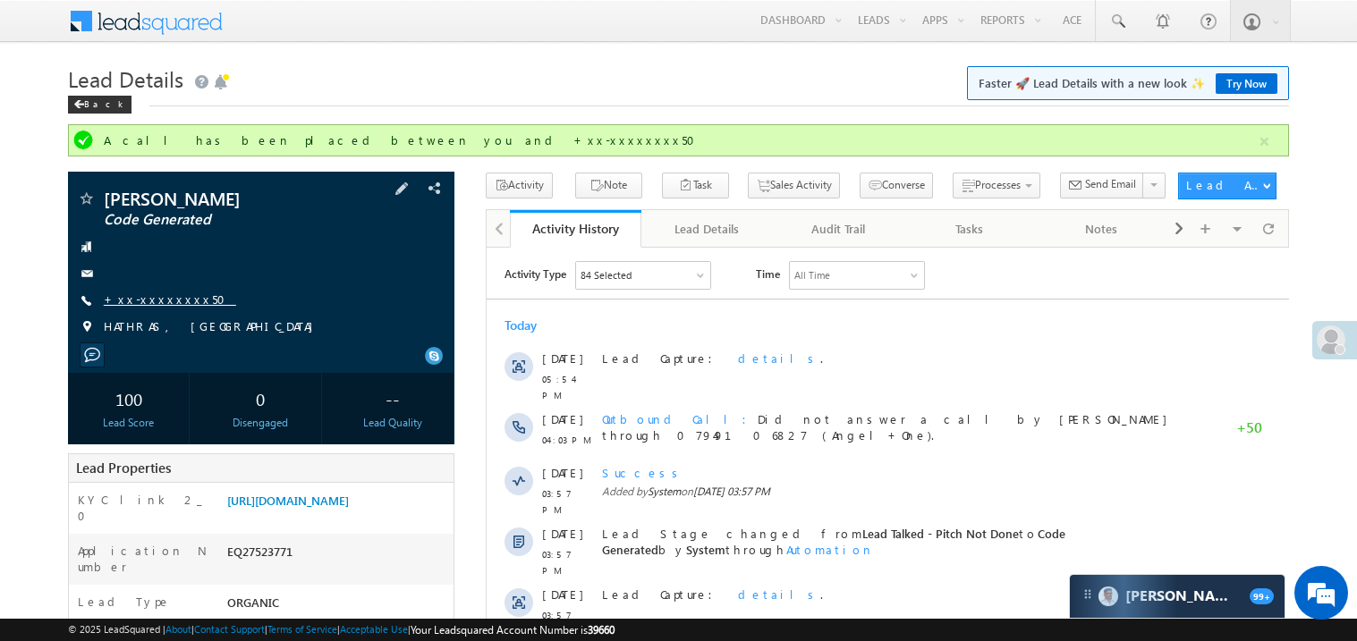
click at [171, 301] on link "+xx-xxxxxxxx50" at bounding box center [170, 299] width 132 height 15
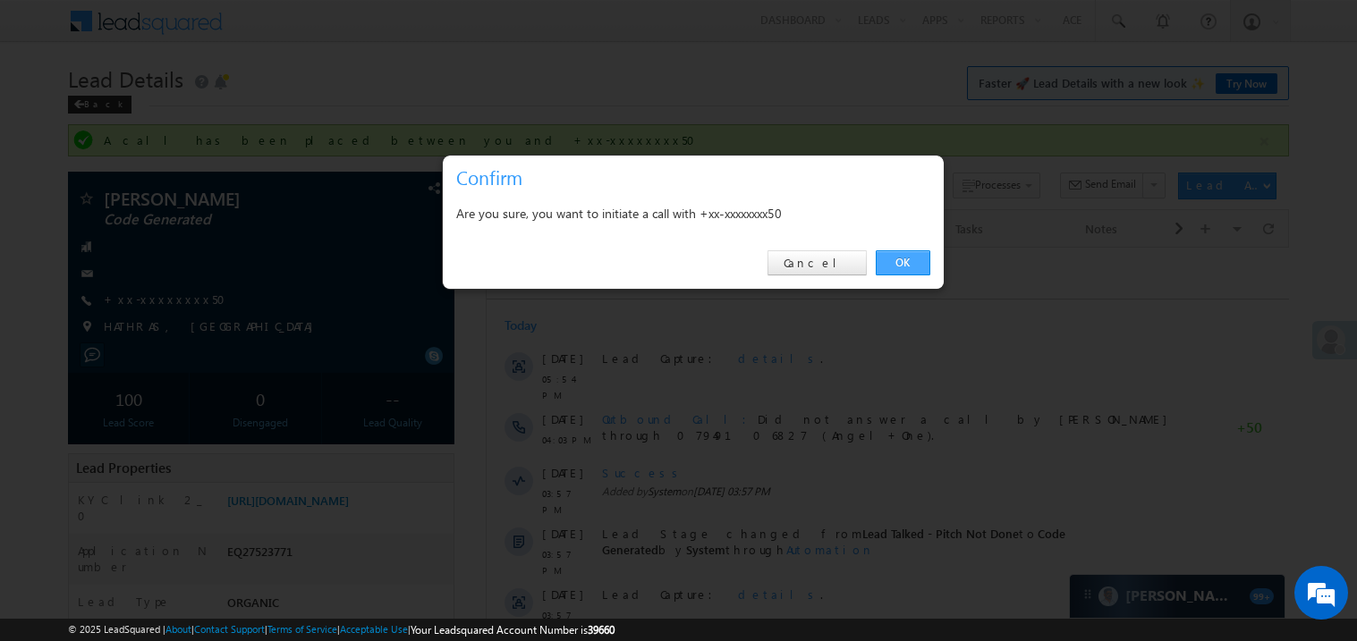
click at [886, 257] on link "OK" at bounding box center [903, 262] width 55 height 25
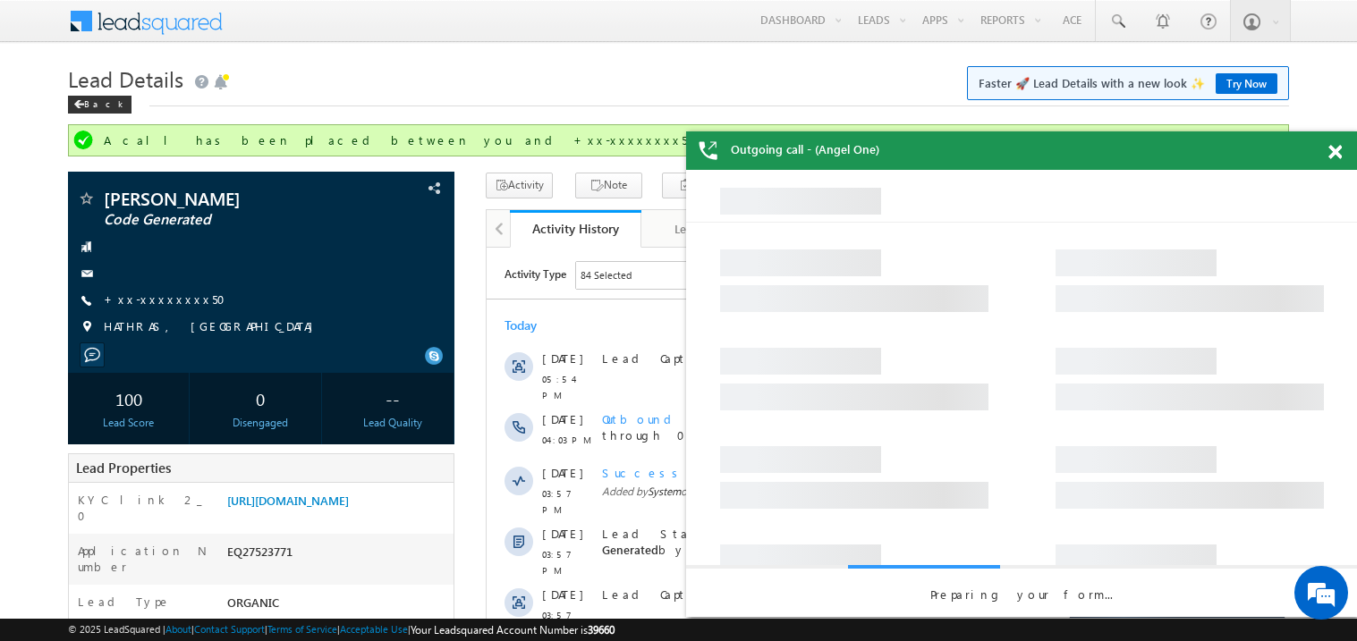
click at [1312, 159] on div "Outgoing call - (Angel One)" at bounding box center [1021, 151] width 671 height 38
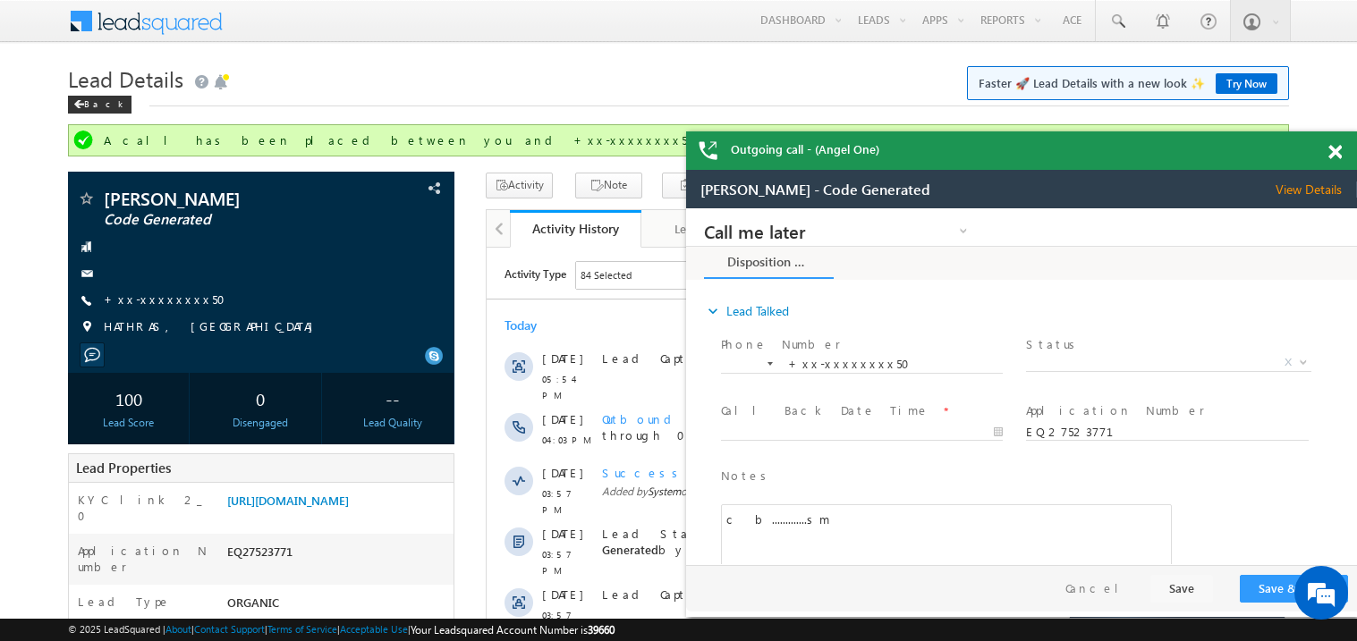
click at [1336, 152] on span at bounding box center [1334, 152] width 13 height 15
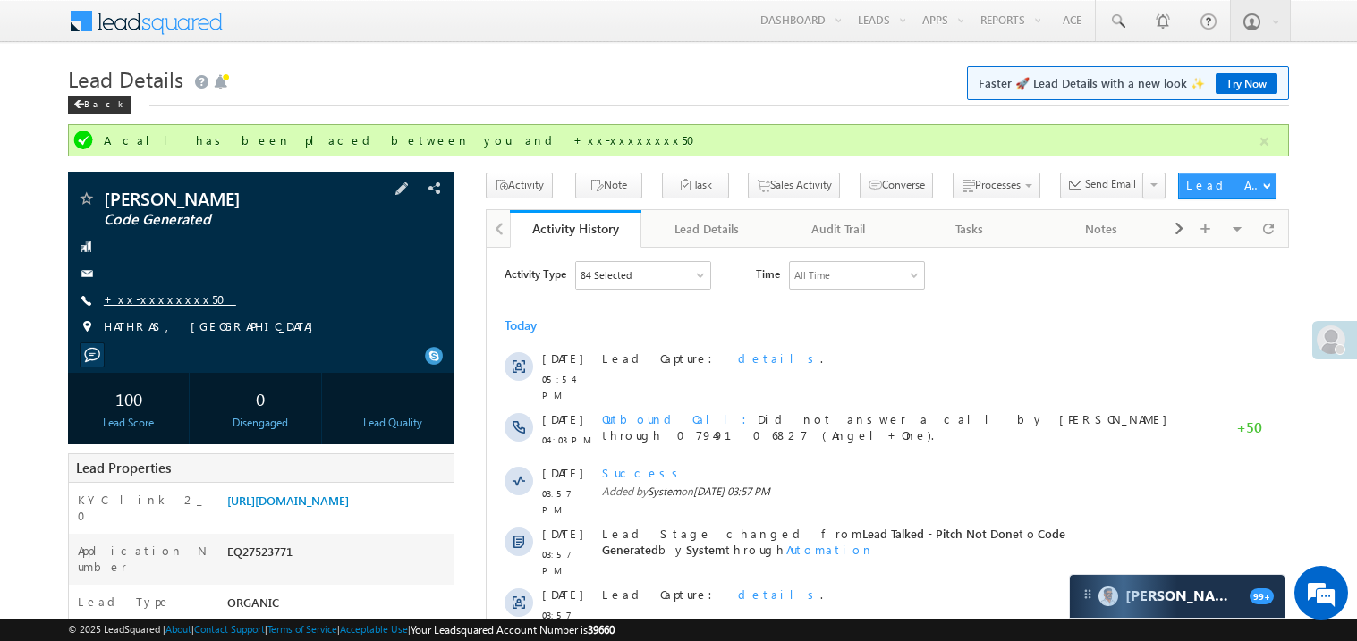
click at [156, 294] on link "+xx-xxxxxxxx50" at bounding box center [170, 299] width 132 height 15
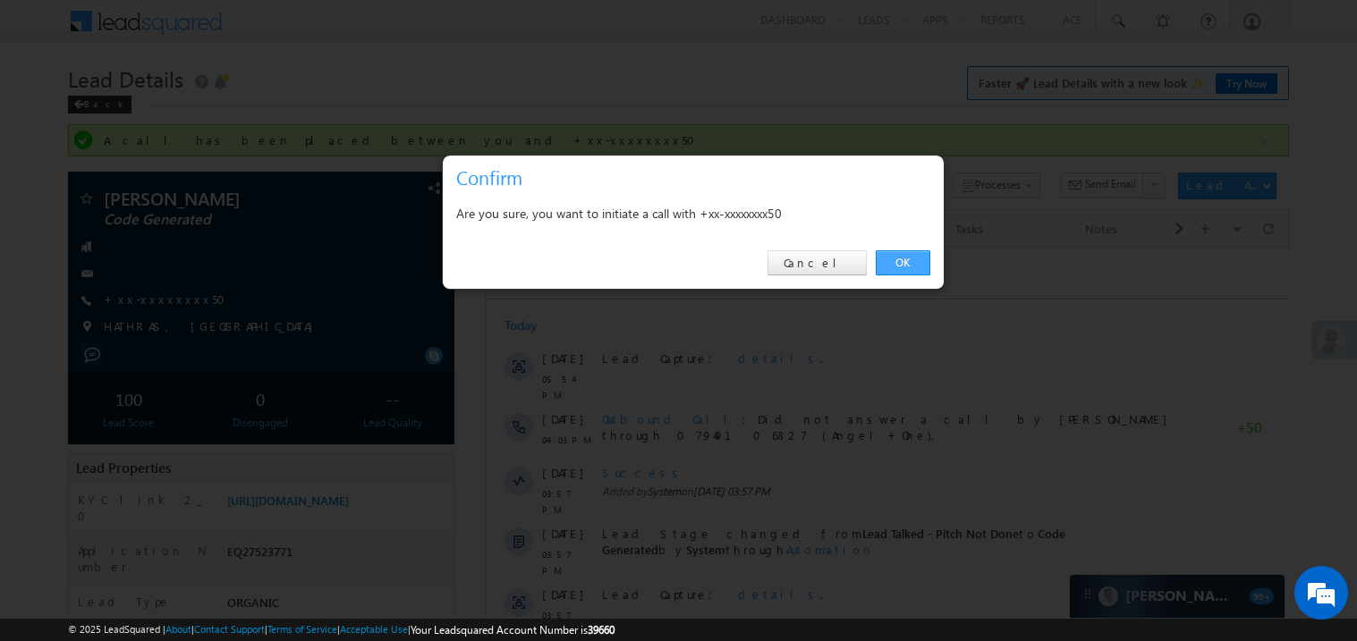
click at [904, 259] on link "OK" at bounding box center [903, 262] width 55 height 25
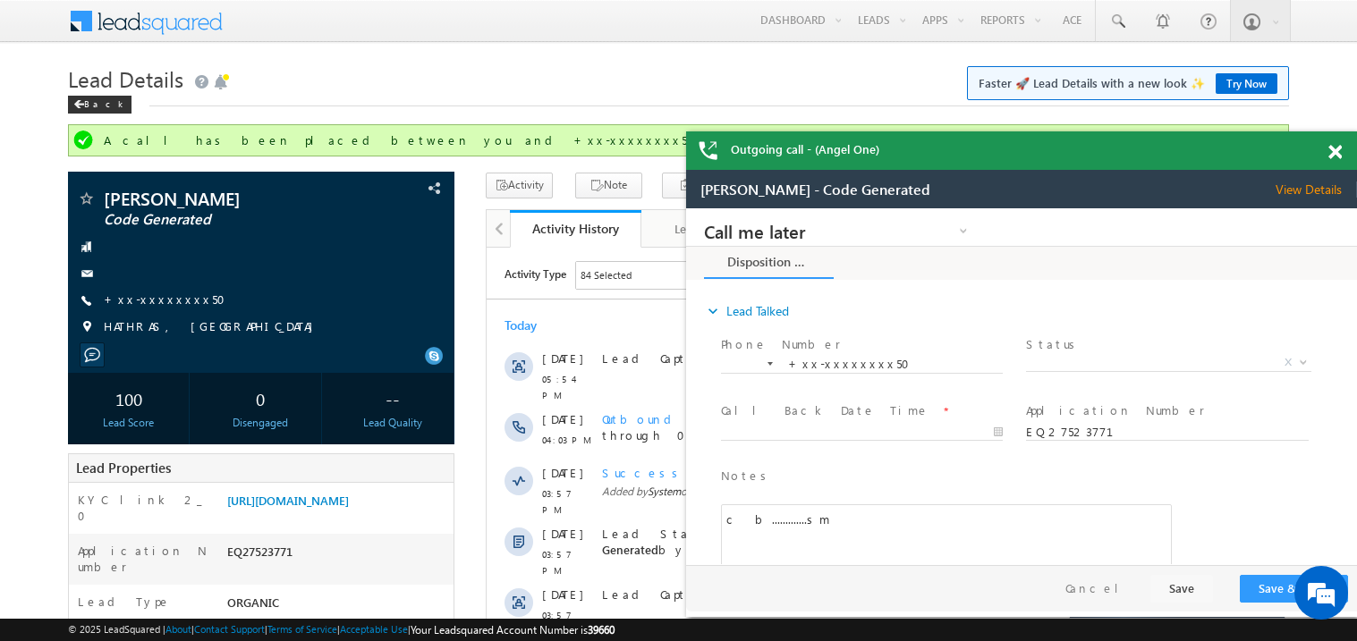
click at [1336, 154] on span at bounding box center [1334, 152] width 13 height 15
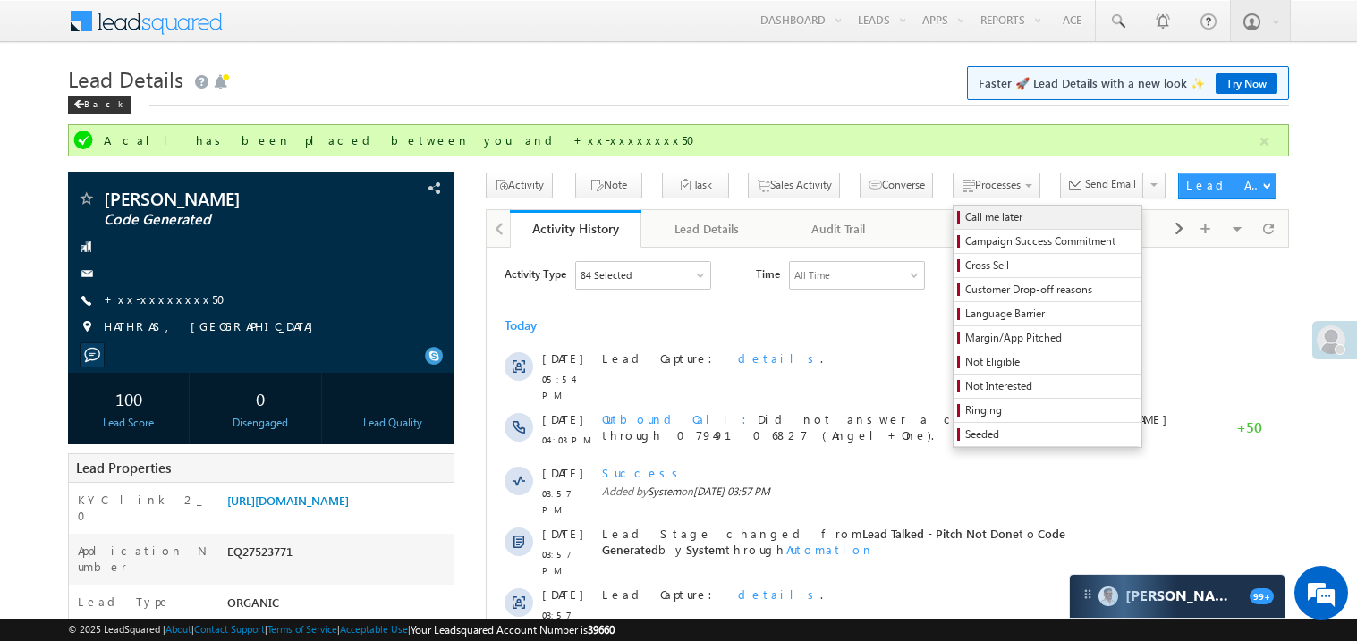
click at [965, 211] on span "Call me later" at bounding box center [1050, 217] width 170 height 16
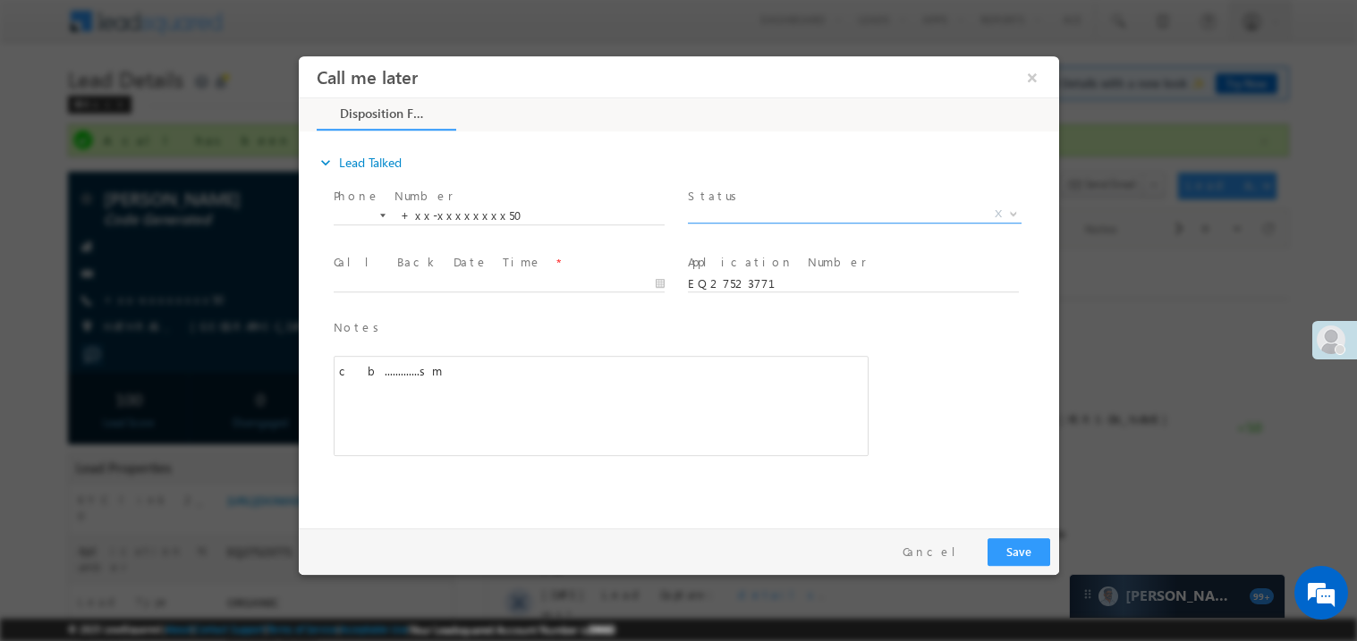
click at [732, 207] on span "X" at bounding box center [854, 214] width 334 height 18
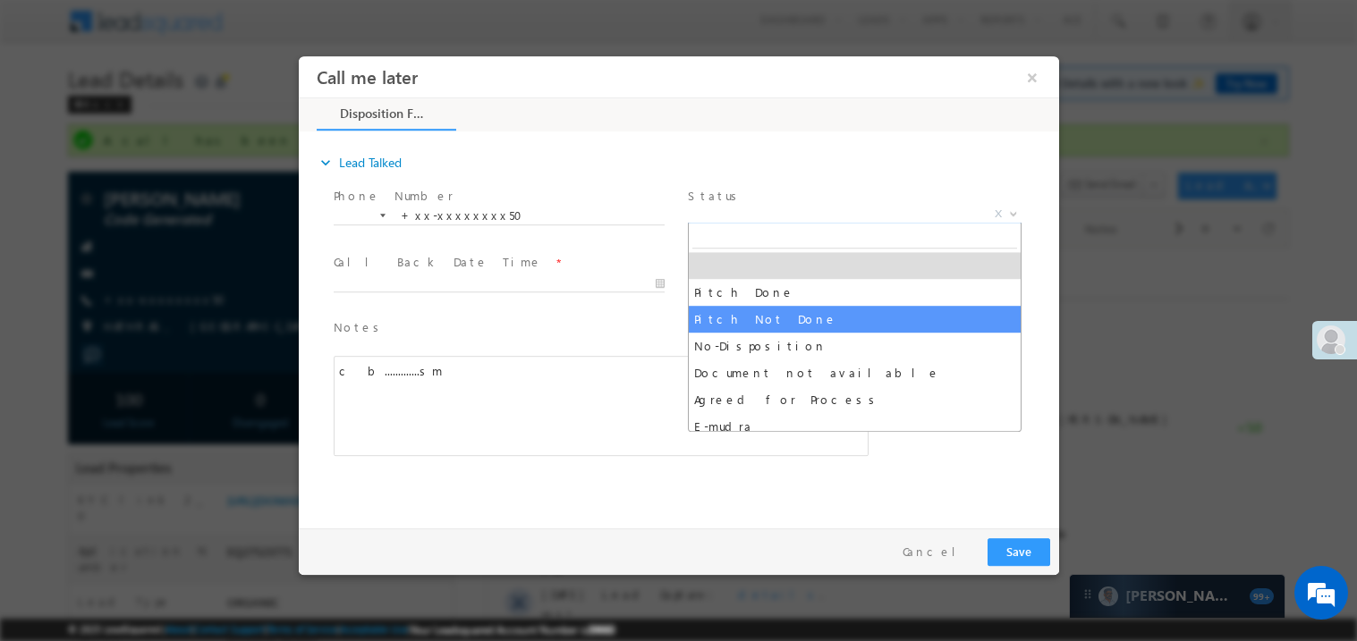
select select "Pitch Not Done"
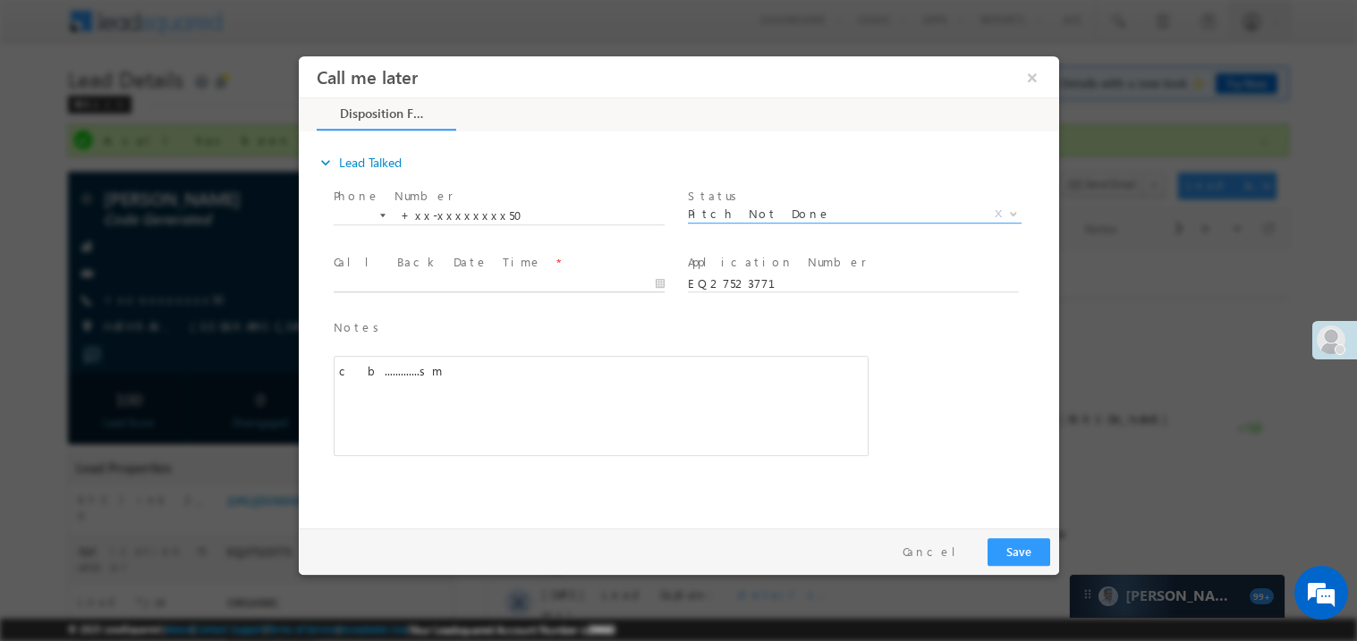
click at [395, 286] on body "Call me later ×" at bounding box center [678, 287] width 760 height 464
type input "08/21/25 8:27 PM"
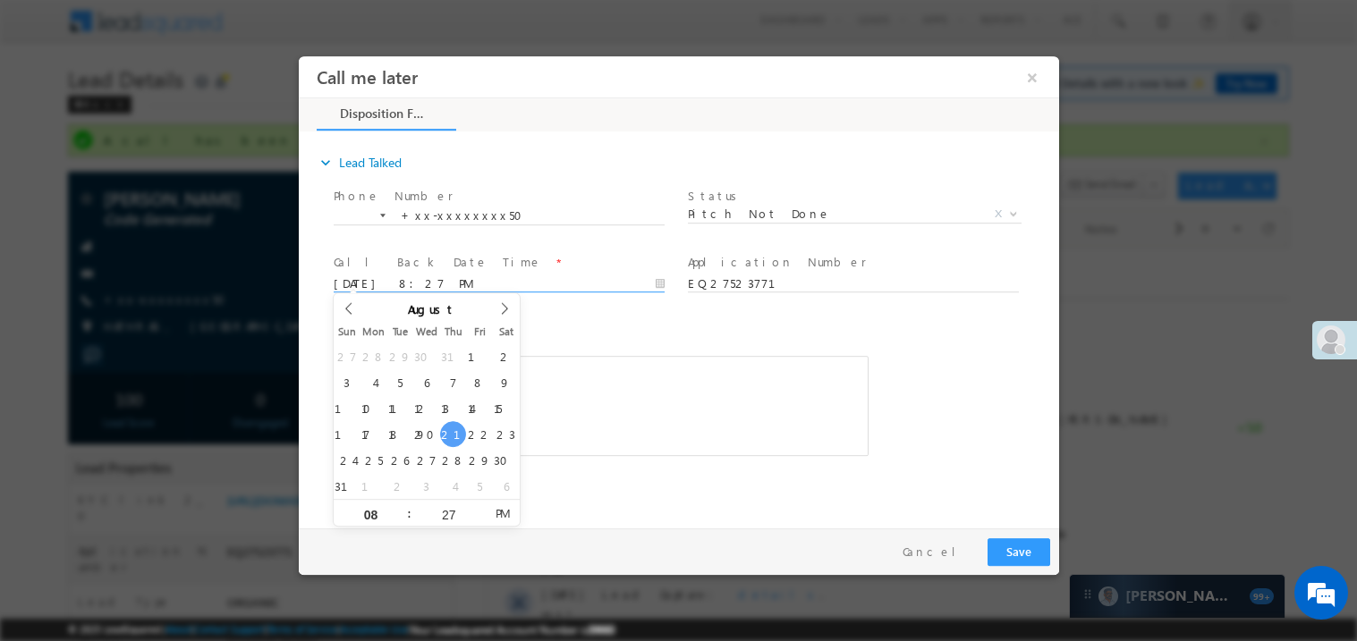
click at [624, 405] on div "c b.............sm" at bounding box center [600, 405] width 535 height 100
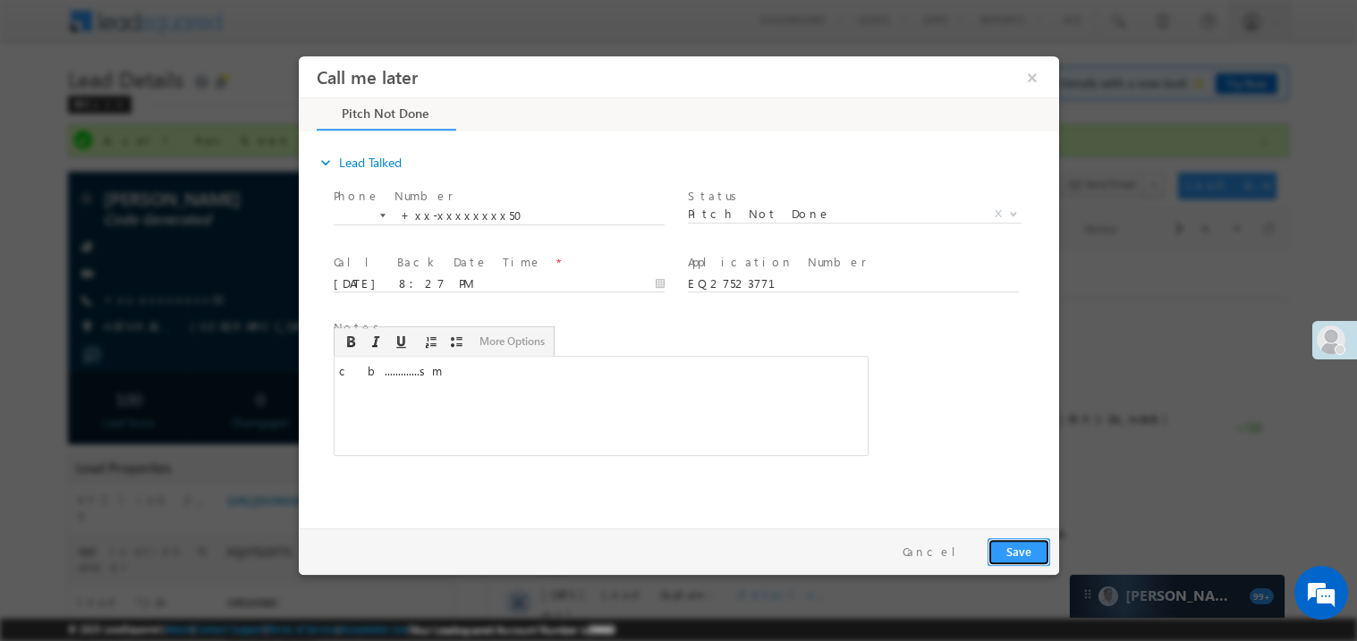
click at [1018, 549] on button "Save" at bounding box center [1018, 552] width 63 height 28
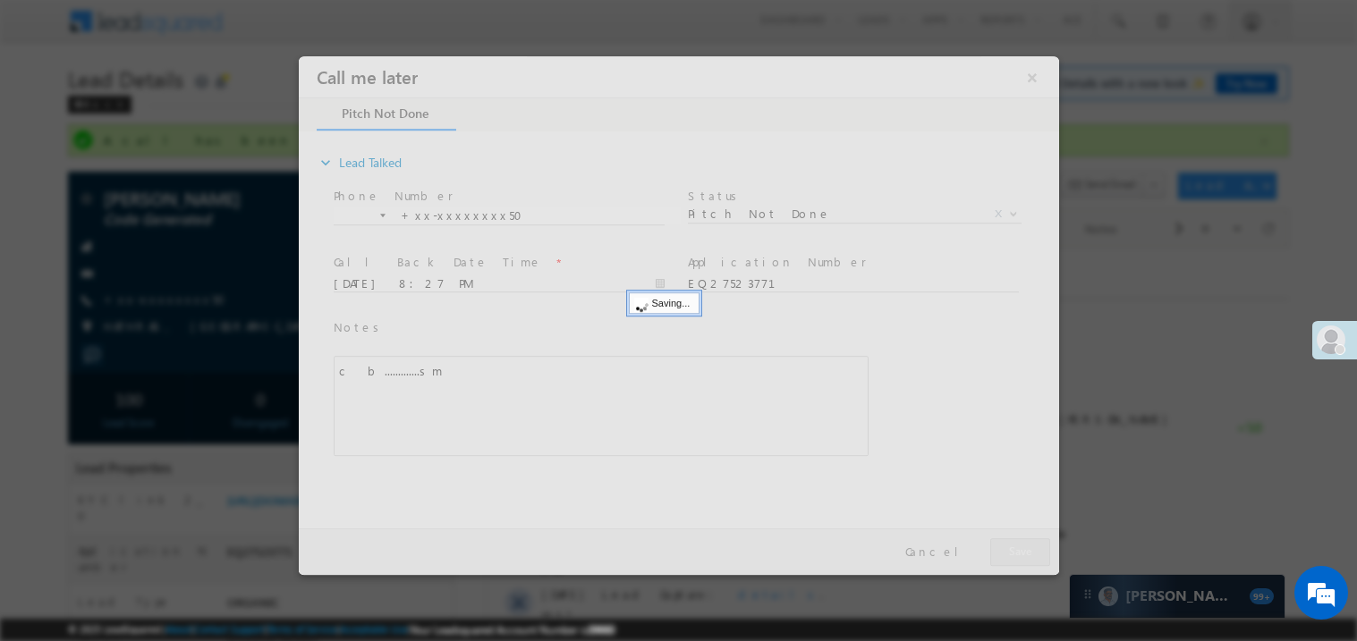
click at [1018, 549] on div at bounding box center [678, 314] width 760 height 519
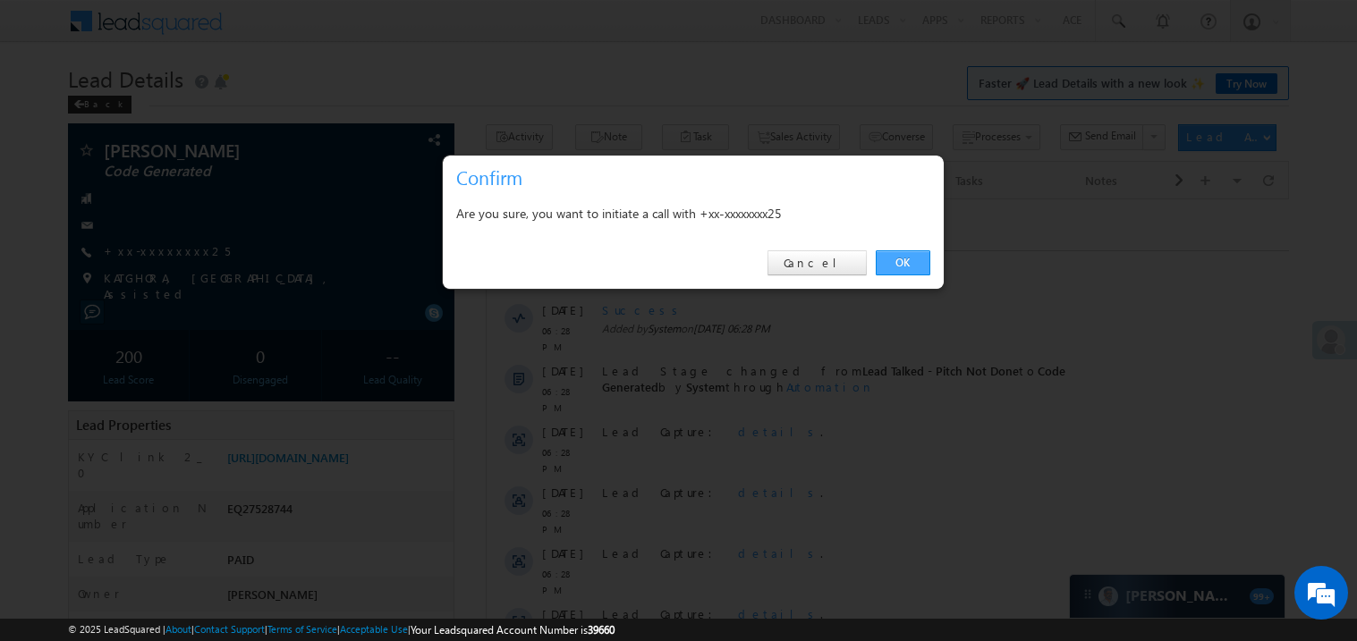
click at [893, 256] on link "OK" at bounding box center [903, 262] width 55 height 25
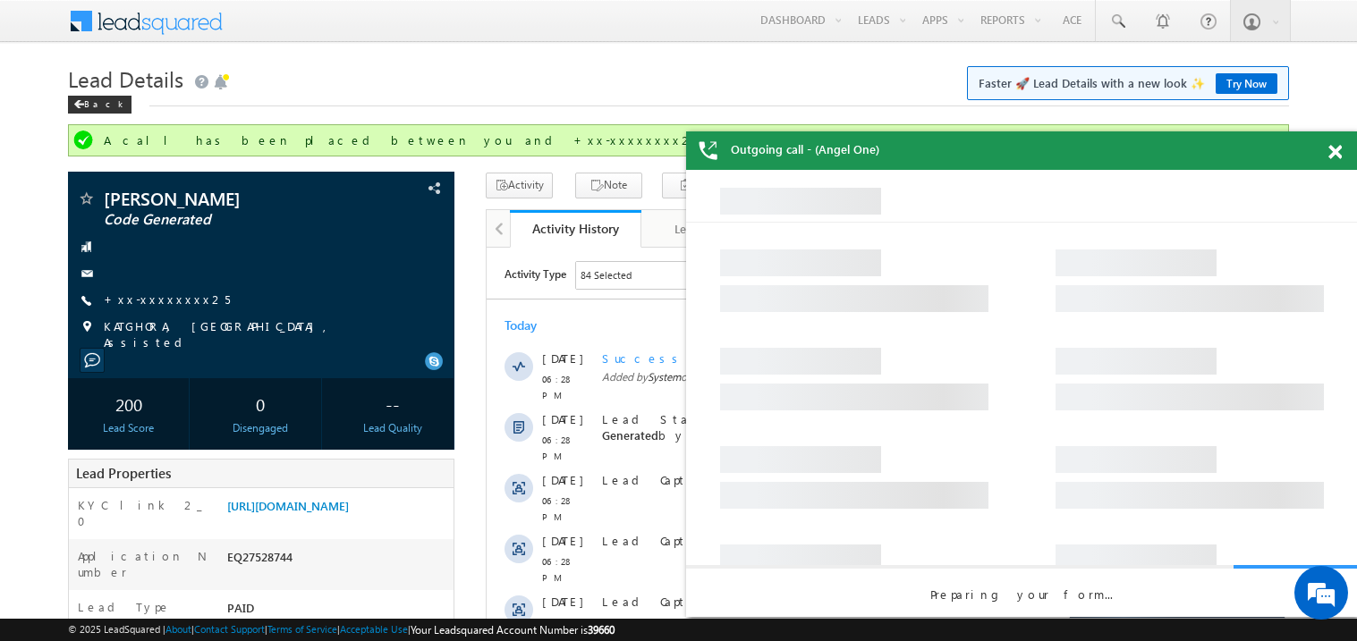
click at [1334, 150] on span at bounding box center [1334, 152] width 13 height 15
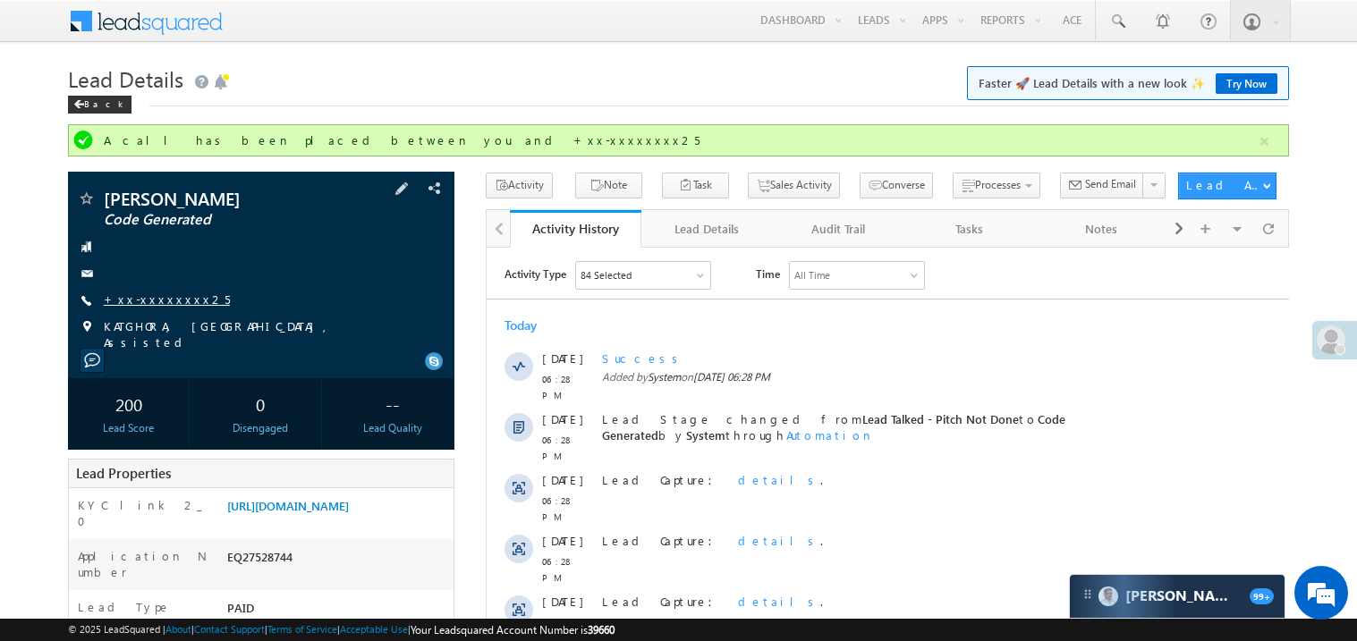
click at [151, 301] on link "+xx-xxxxxxxx25" at bounding box center [167, 299] width 126 height 15
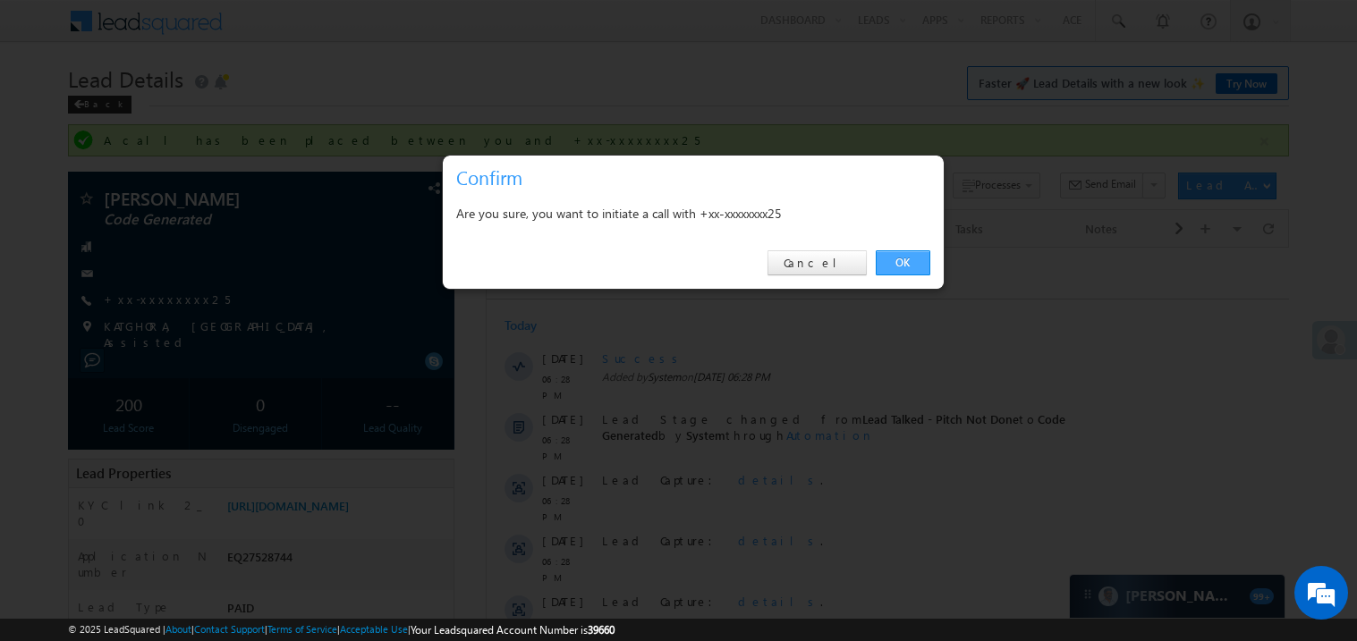
click at [899, 260] on link "OK" at bounding box center [903, 262] width 55 height 25
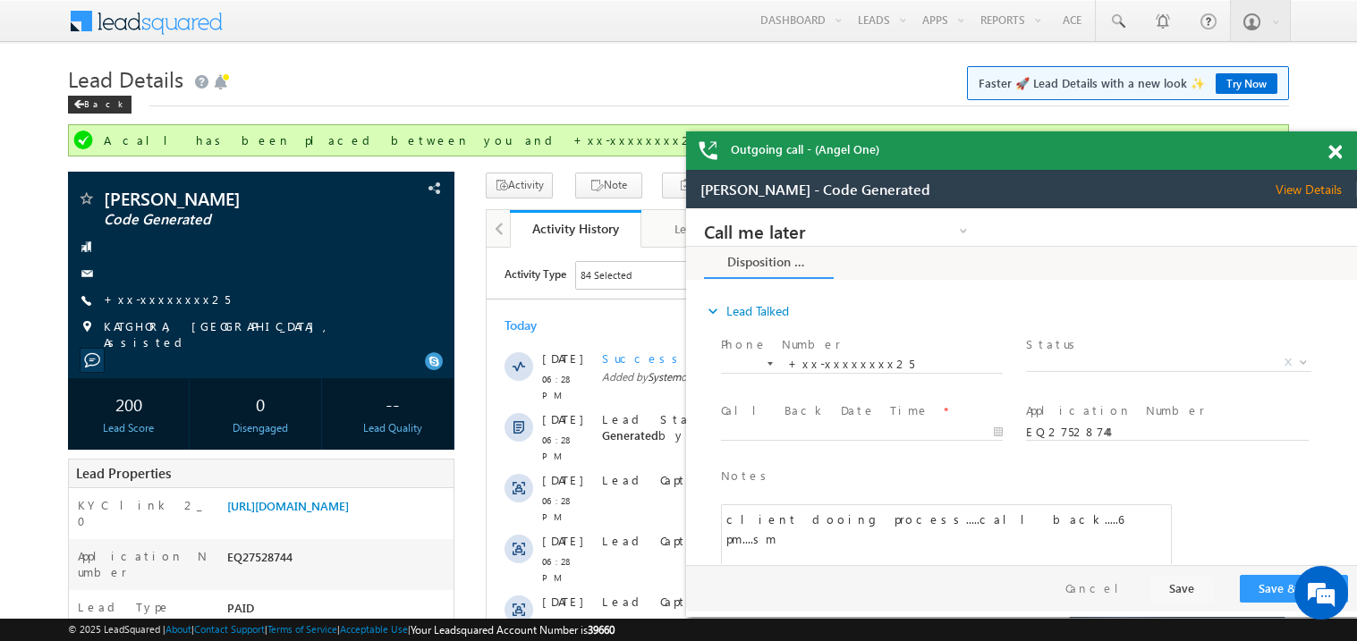
click at [1336, 152] on span at bounding box center [1334, 152] width 13 height 15
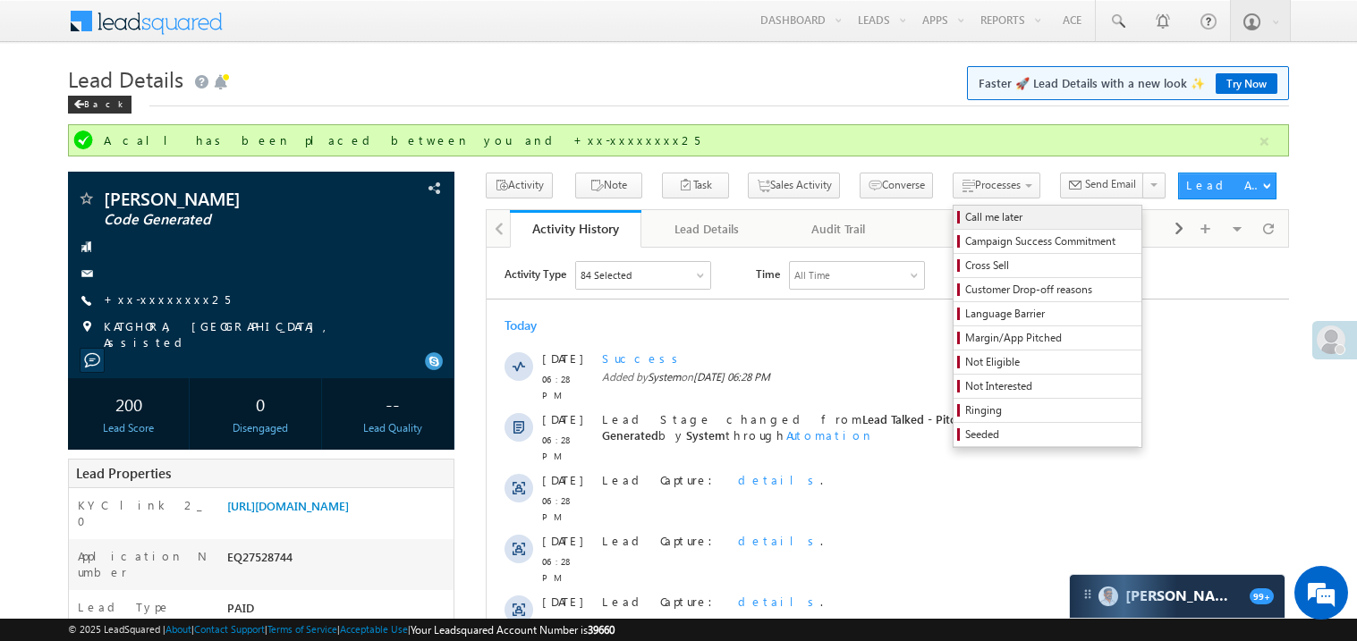
click at [965, 215] on span "Call me later" at bounding box center [1050, 217] width 170 height 16
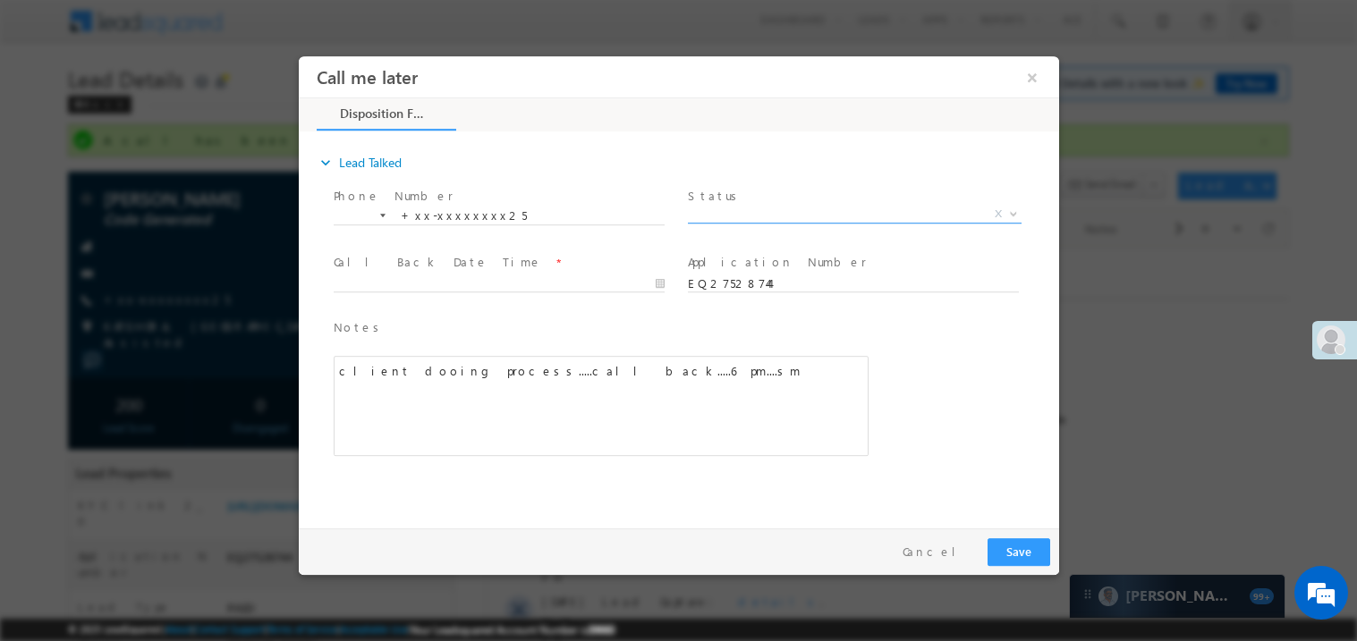
click at [748, 217] on span "X" at bounding box center [854, 214] width 334 height 18
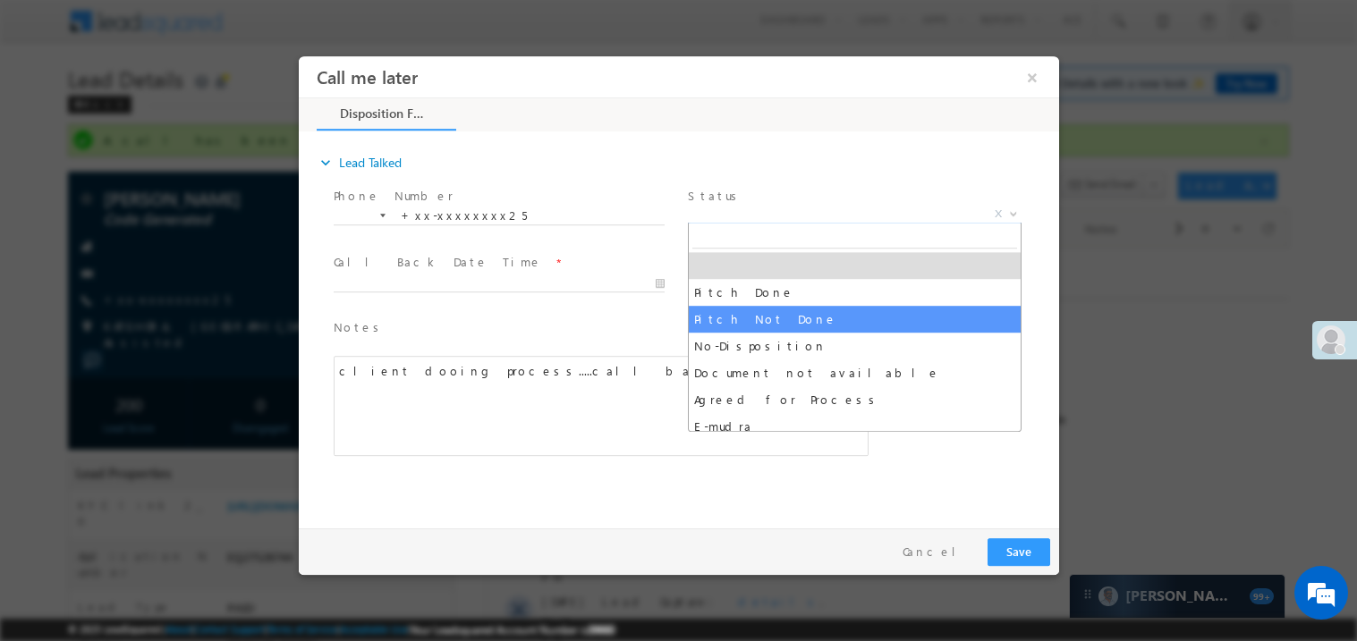
select select "Pitch Not Done"
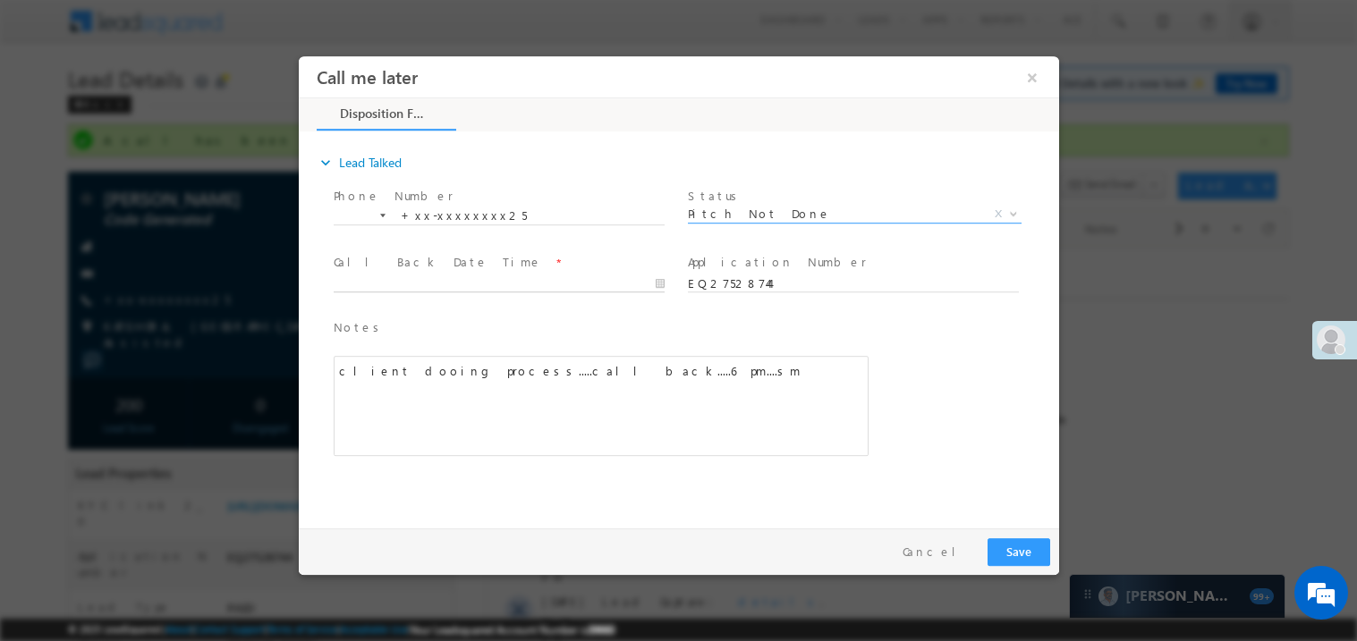
click at [416, 287] on body "Call me later ×" at bounding box center [678, 287] width 760 height 464
type input "08/21/25 8:29 PM"
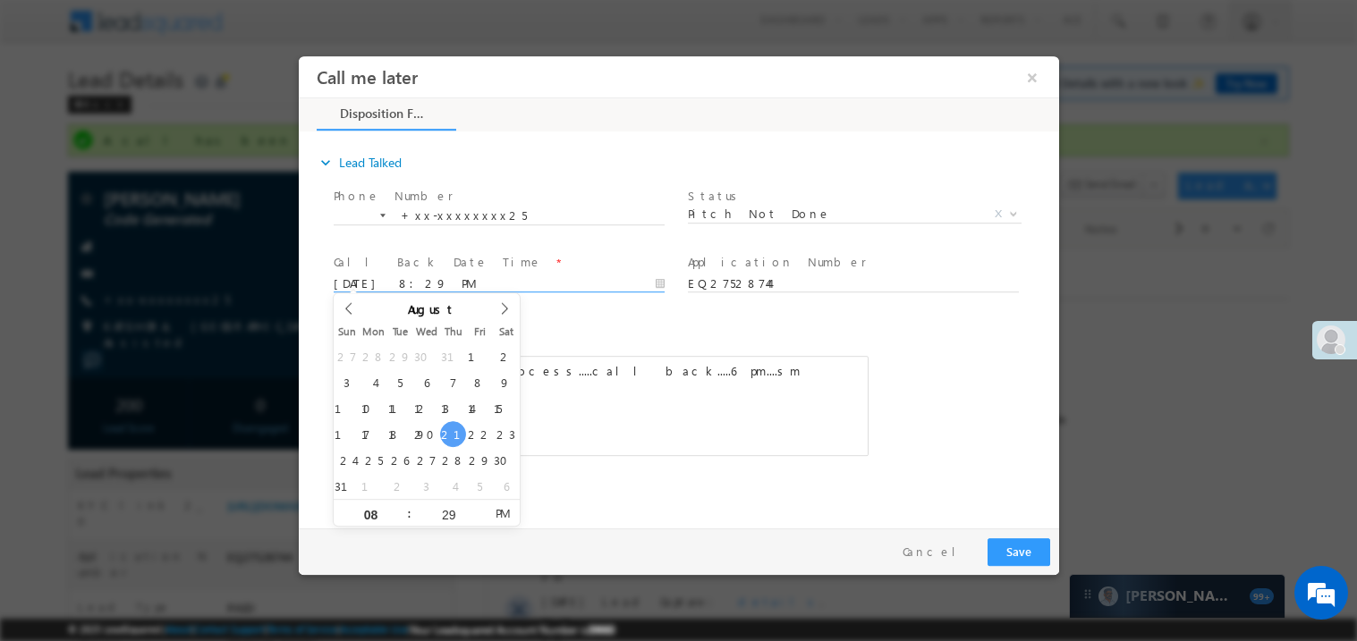
click at [717, 389] on div "client dooing process.....call back.....6 pm....sm" at bounding box center [600, 405] width 535 height 100
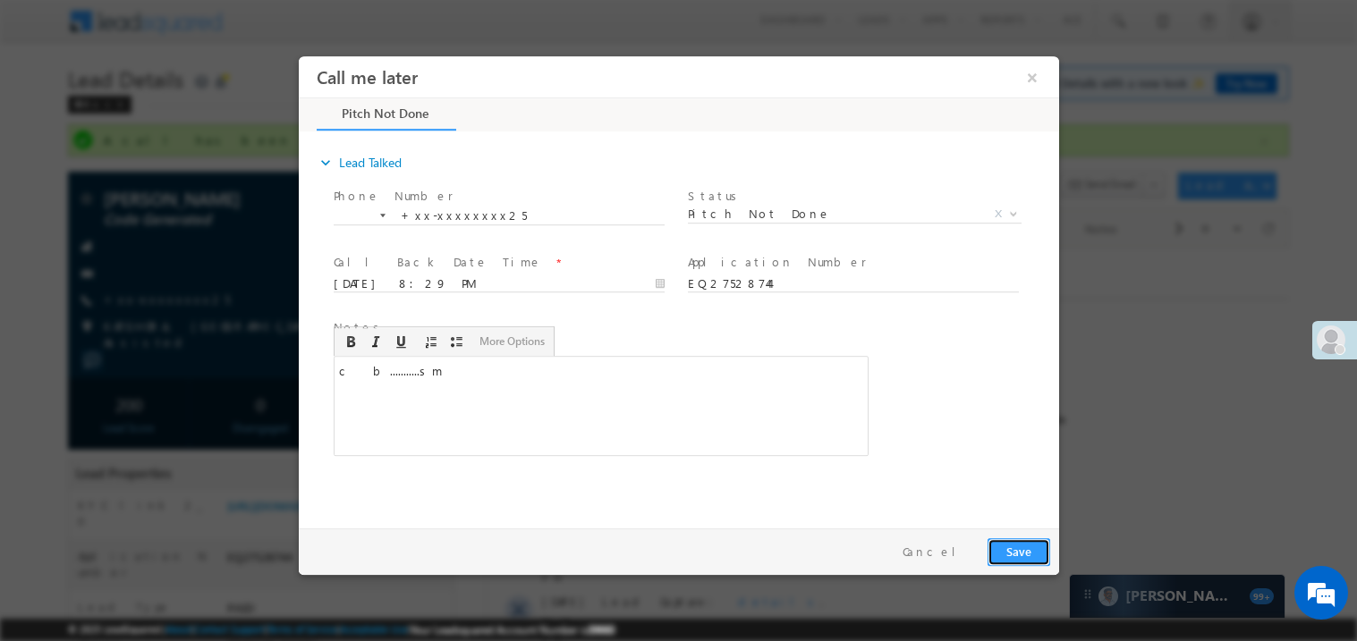
click at [1026, 564] on button "Save" at bounding box center [1018, 552] width 63 height 28
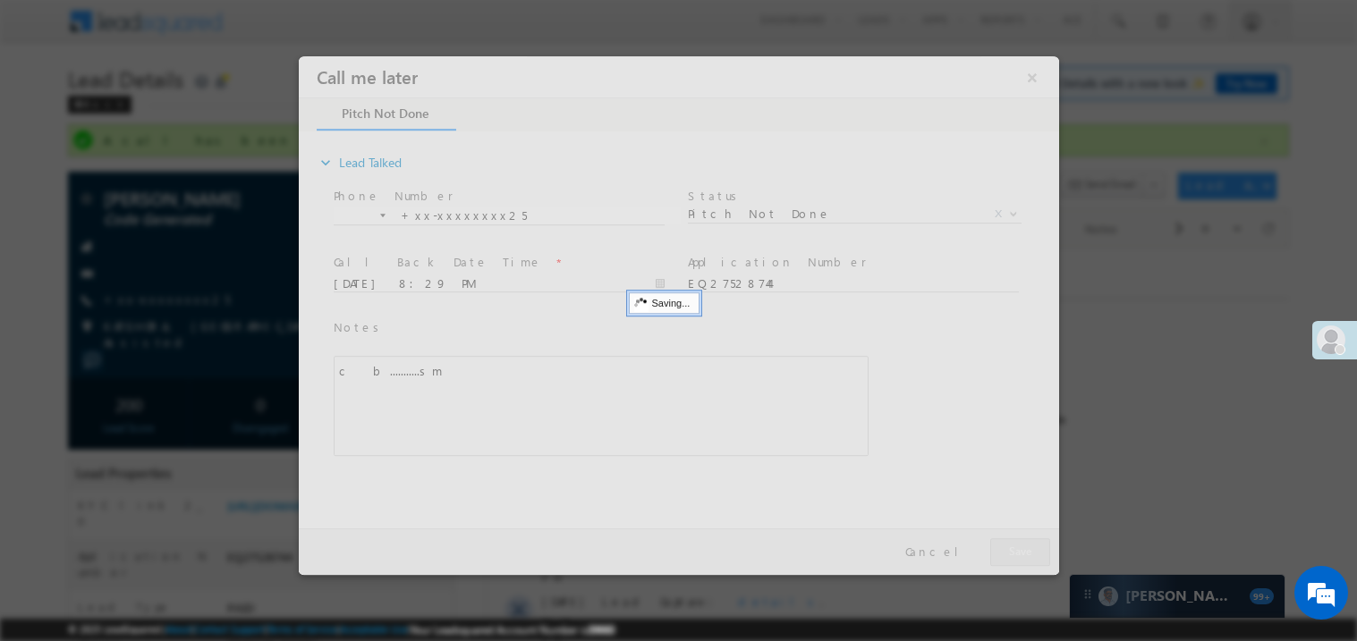
click at [1026, 564] on div at bounding box center [678, 314] width 760 height 519
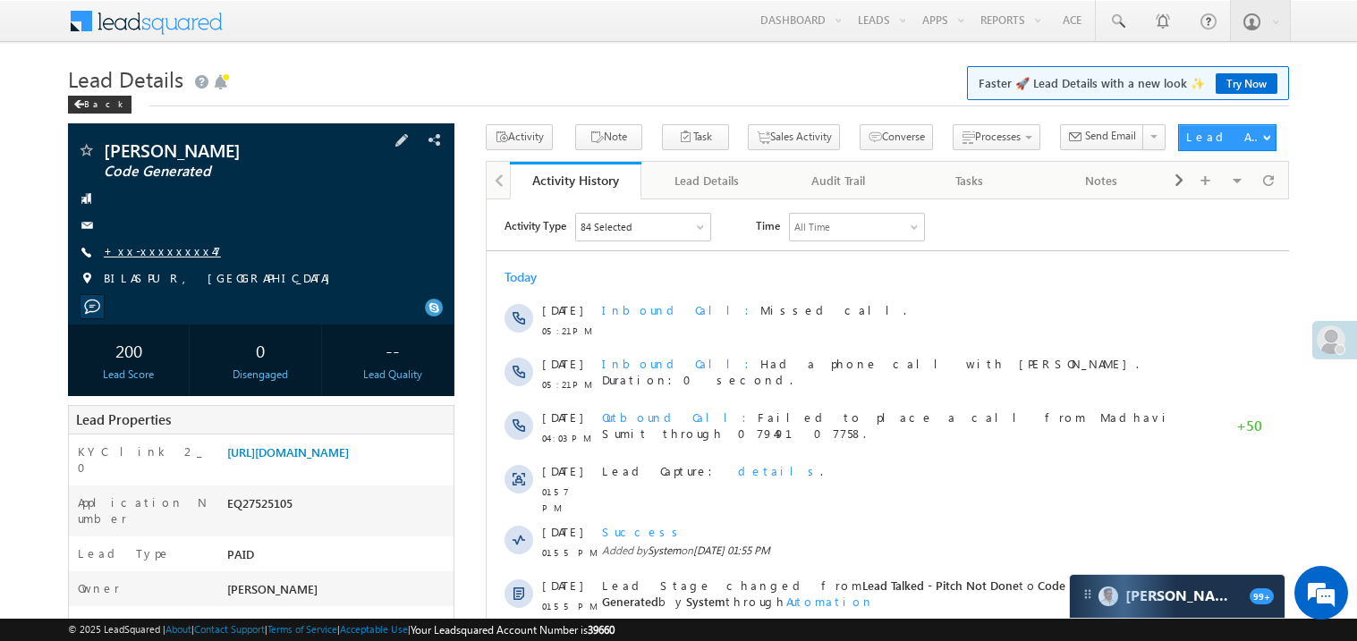
click at [156, 254] on link "+xx-xxxxxxxx47" at bounding box center [162, 250] width 117 height 15
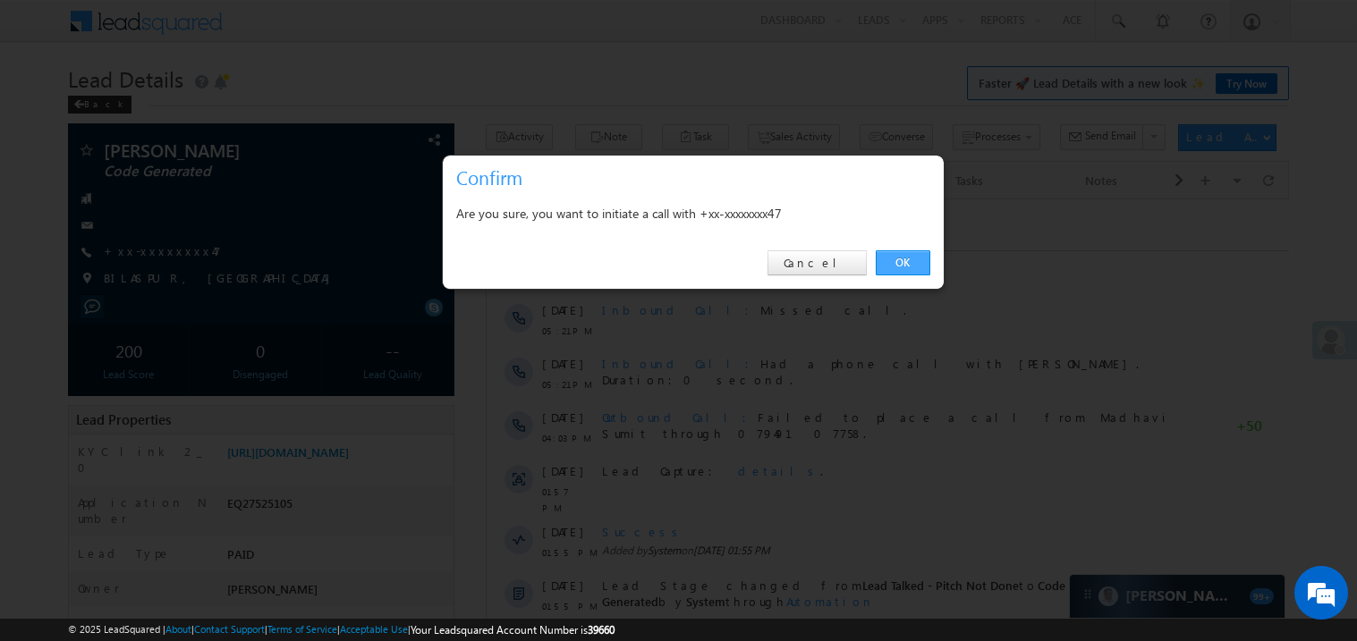
click at [895, 265] on link "OK" at bounding box center [903, 262] width 55 height 25
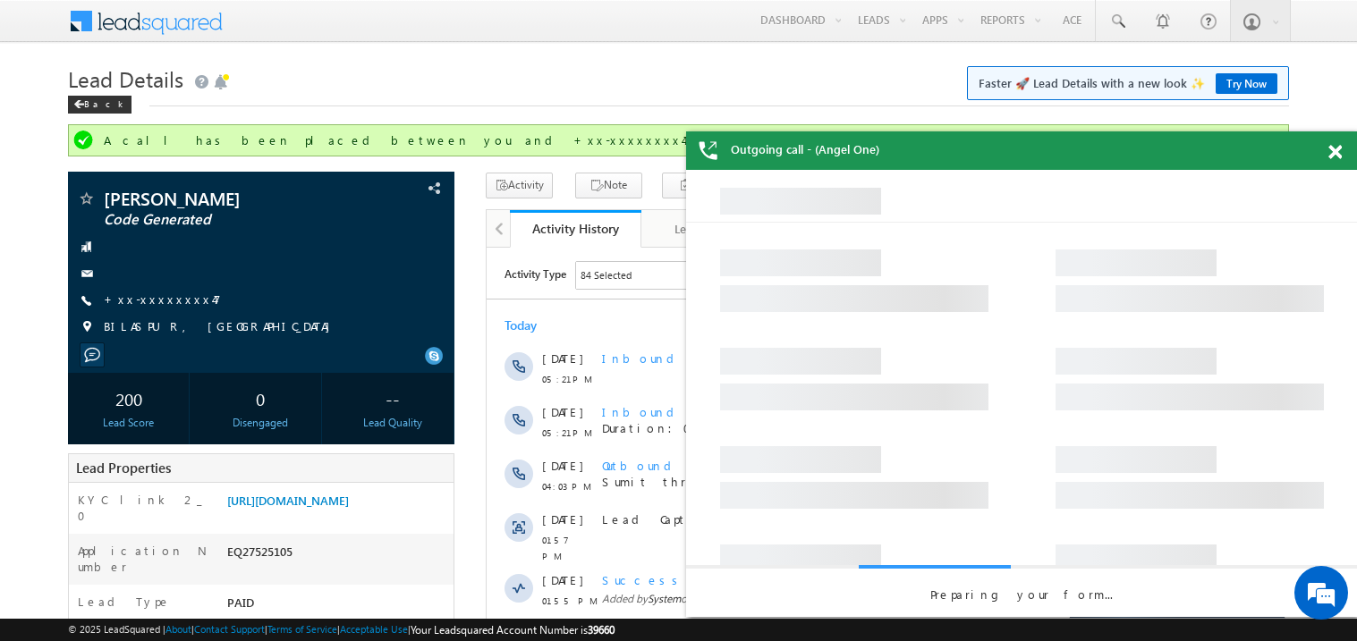
click at [1336, 147] on span at bounding box center [1334, 152] width 13 height 15
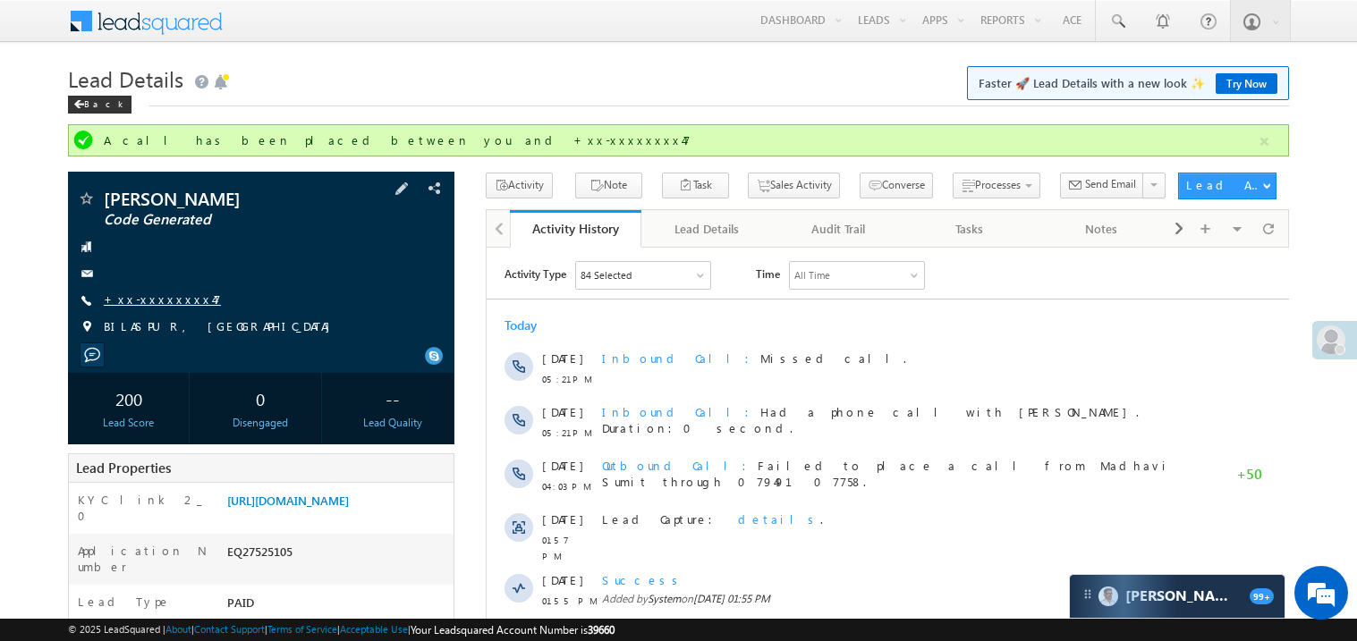
click at [169, 300] on link "+xx-xxxxxxxx47" at bounding box center [162, 299] width 117 height 15
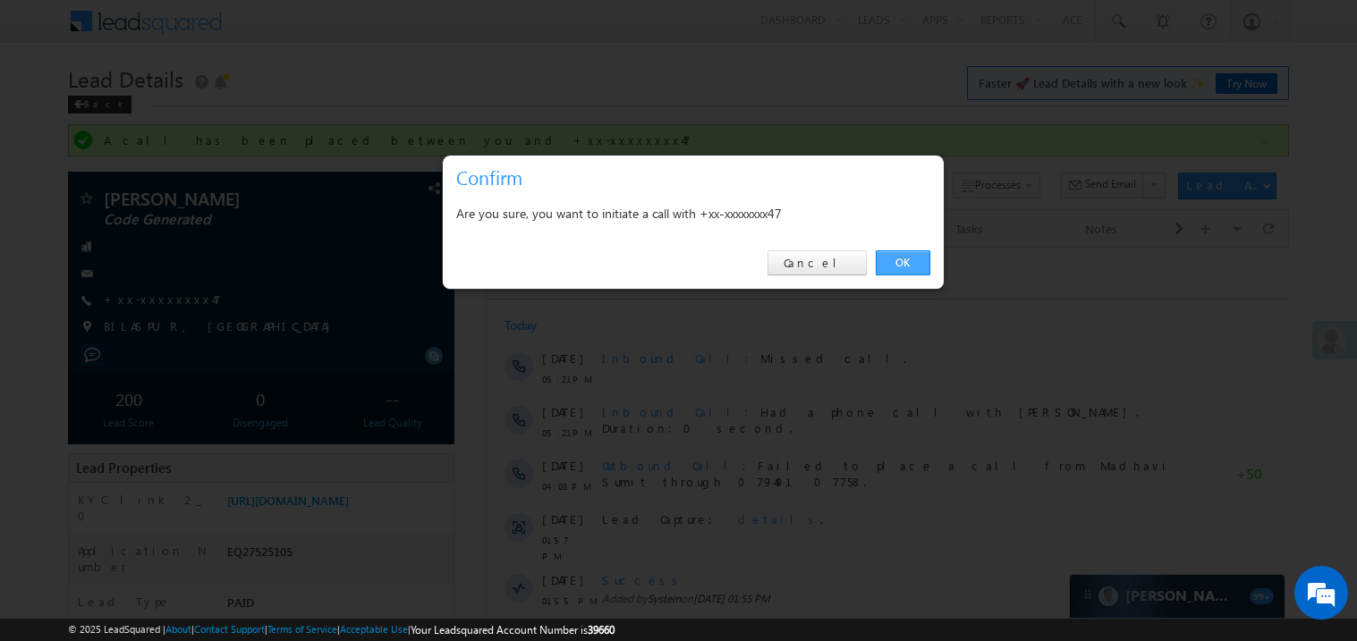
click at [906, 259] on link "OK" at bounding box center [903, 262] width 55 height 25
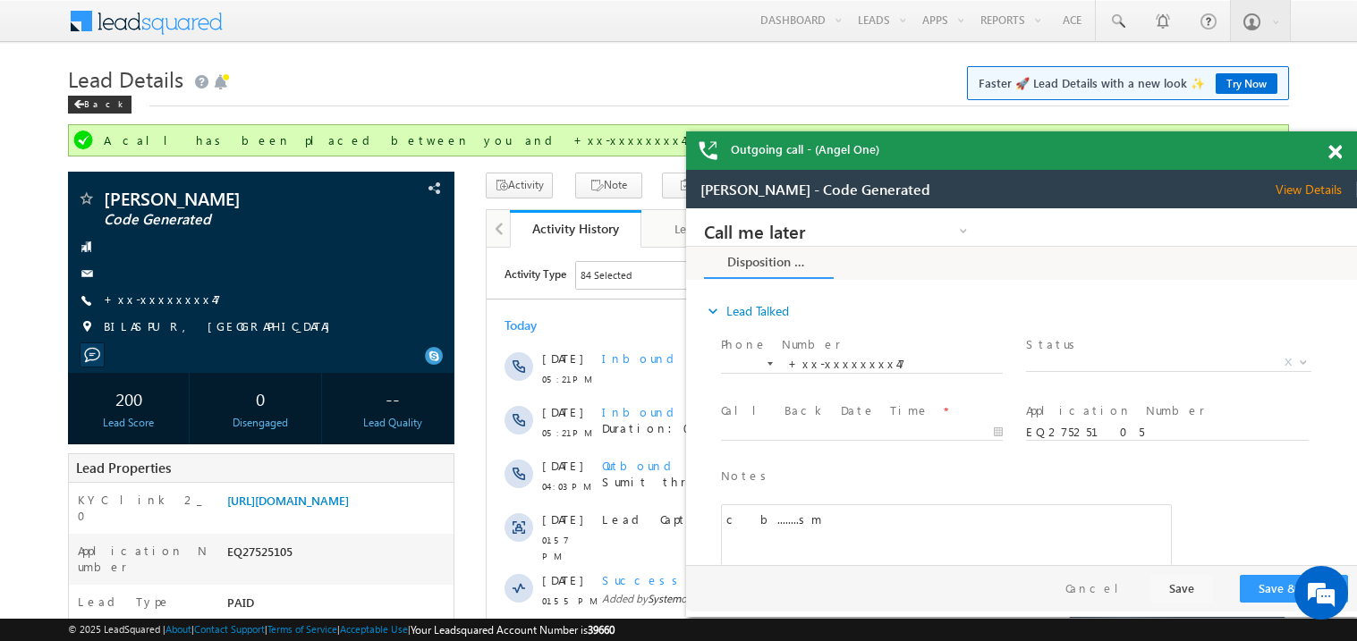
click at [1329, 150] on span at bounding box center [1334, 152] width 13 height 15
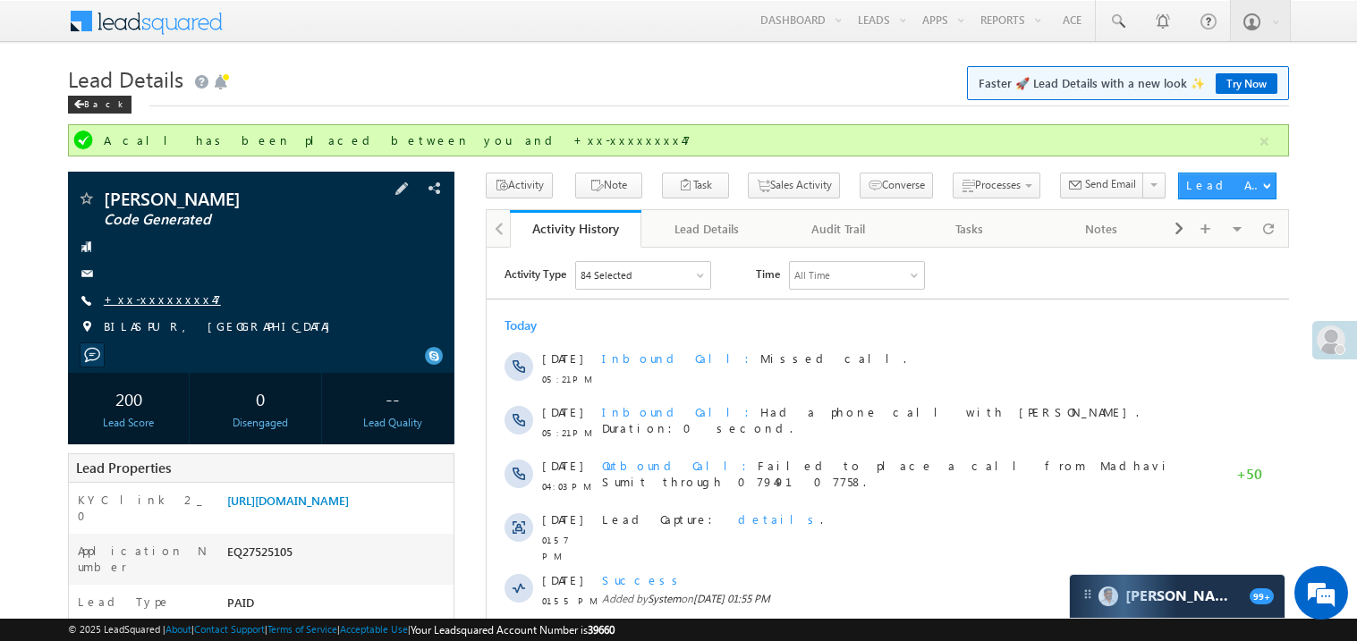
click at [145, 301] on link "+xx-xxxxxxxx47" at bounding box center [162, 299] width 117 height 15
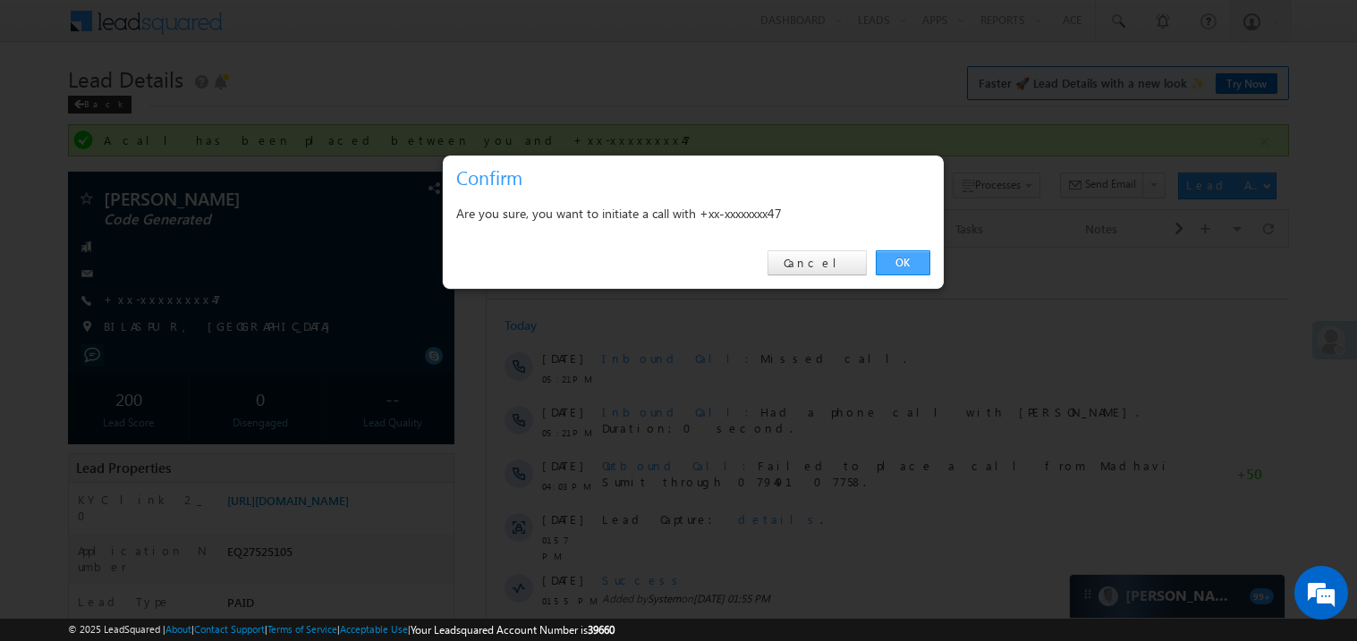
click at [899, 265] on link "OK" at bounding box center [903, 262] width 55 height 25
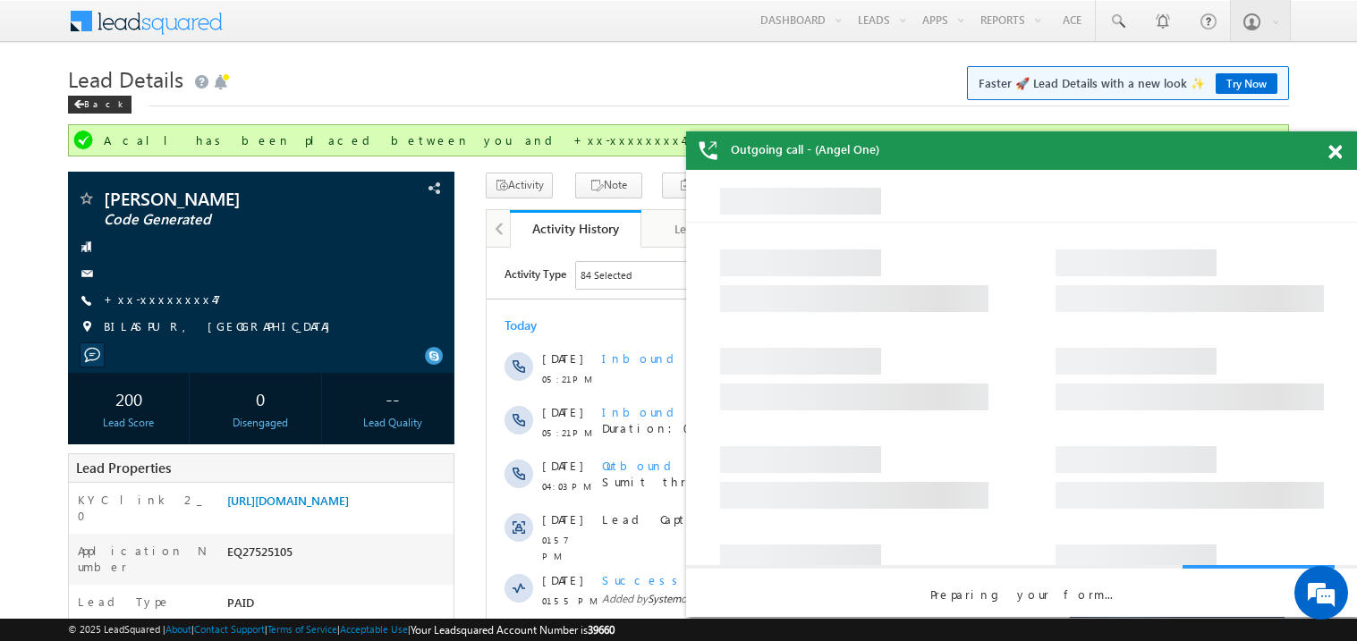
click at [1337, 152] on span at bounding box center [1334, 152] width 13 height 15
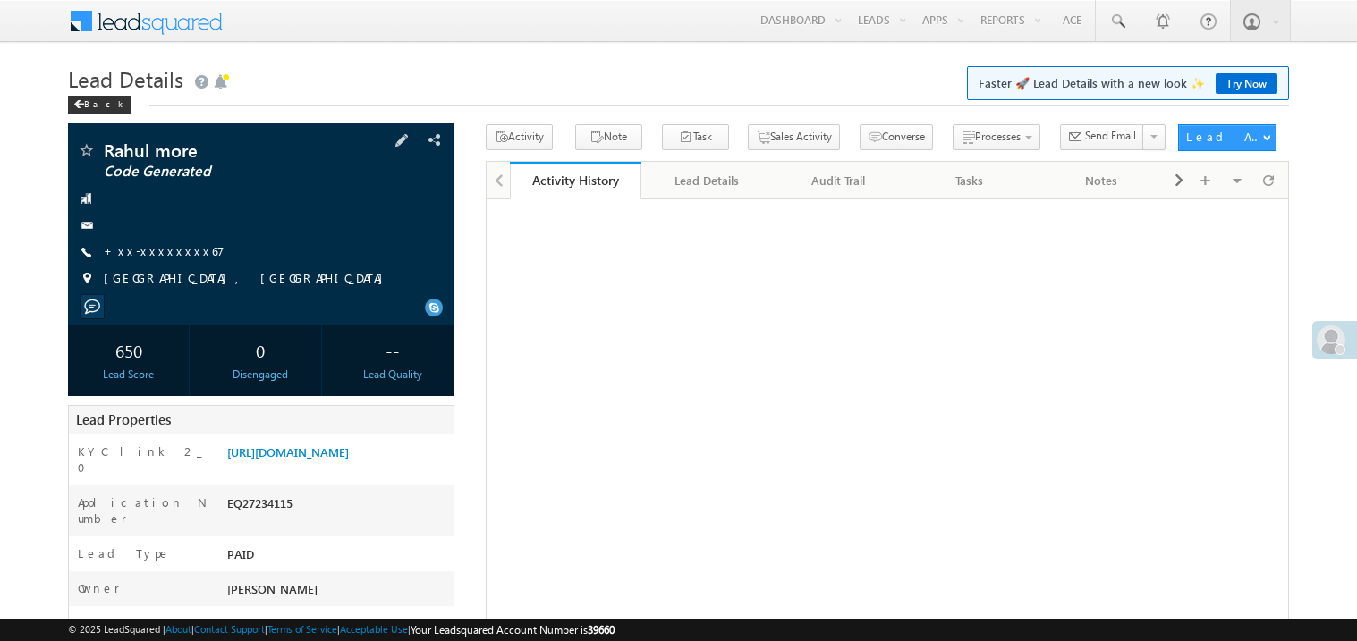
click at [157, 254] on link "+xx-xxxxxxxx67" at bounding box center [164, 250] width 121 height 15
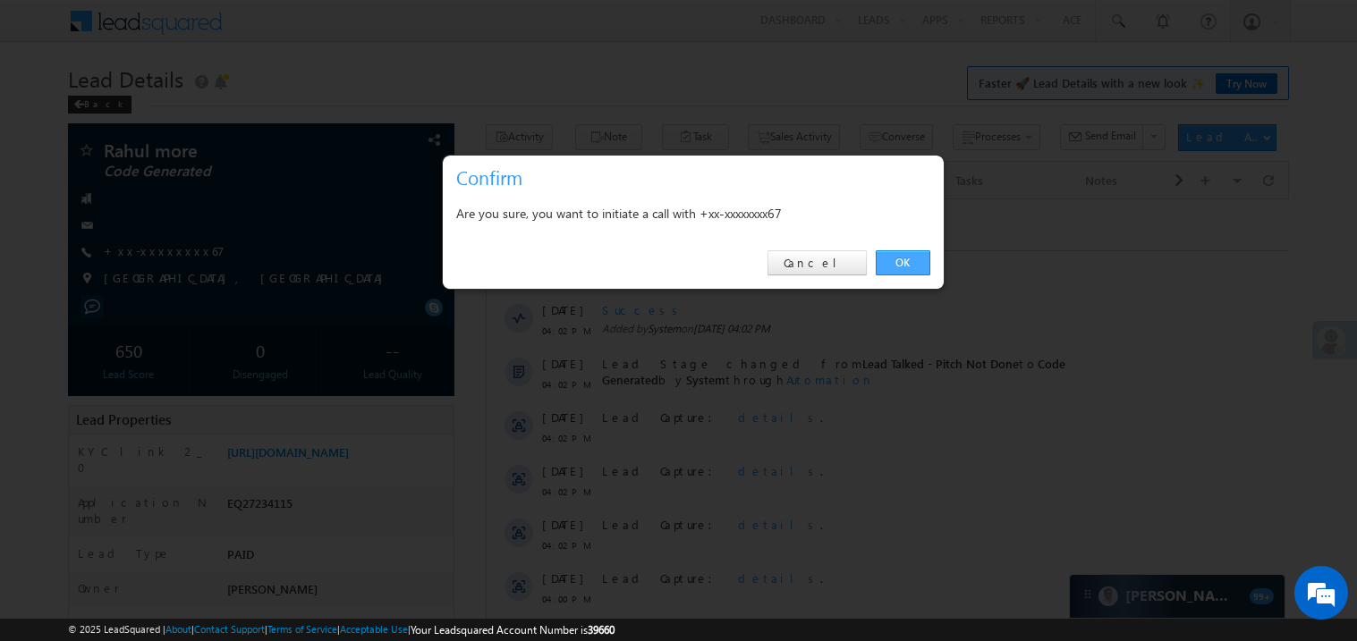
click at [899, 260] on link "OK" at bounding box center [903, 262] width 55 height 25
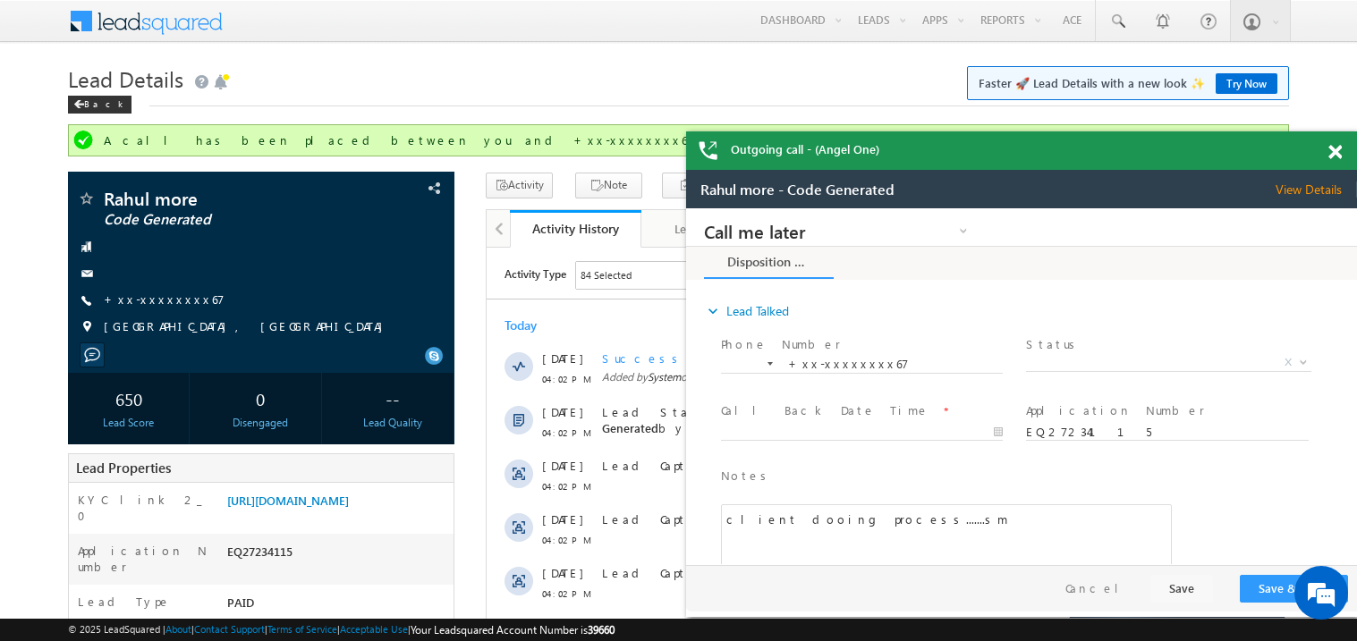
click at [1336, 151] on span at bounding box center [1334, 152] width 13 height 15
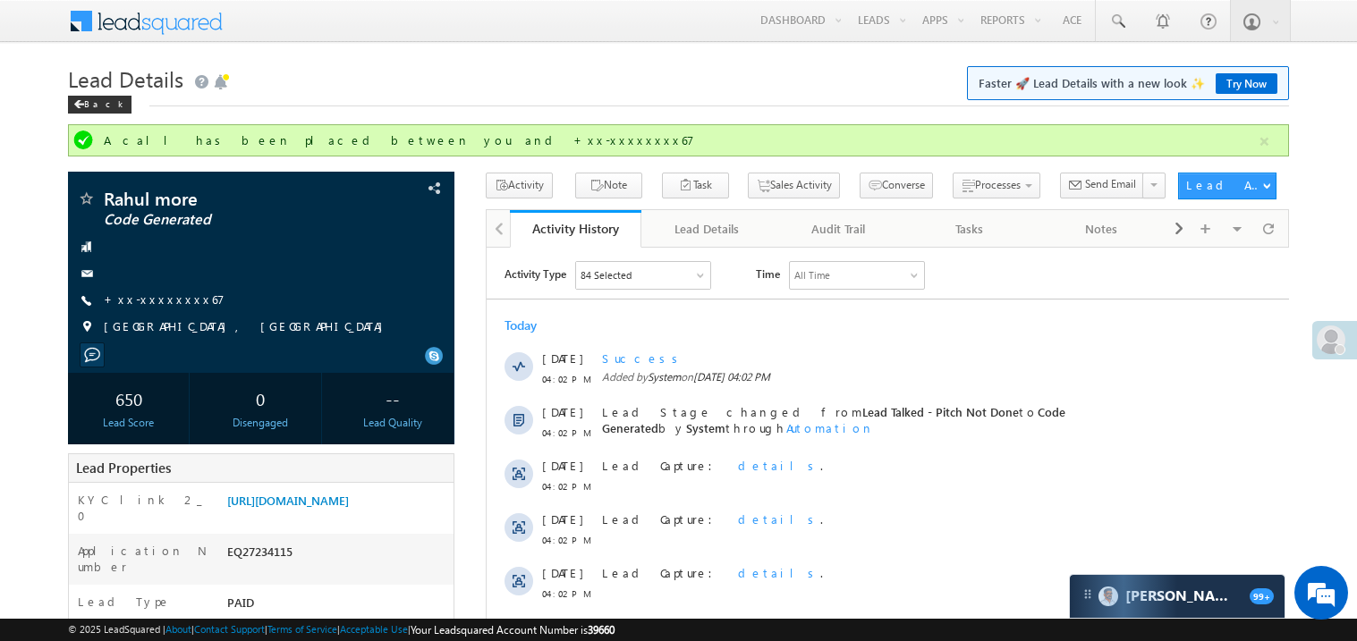
drag, startPoint x: 161, startPoint y: 293, endPoint x: 173, endPoint y: 396, distance: 104.4
click at [158, 306] on link "+xx-xxxxxxxx67" at bounding box center [164, 299] width 121 height 15
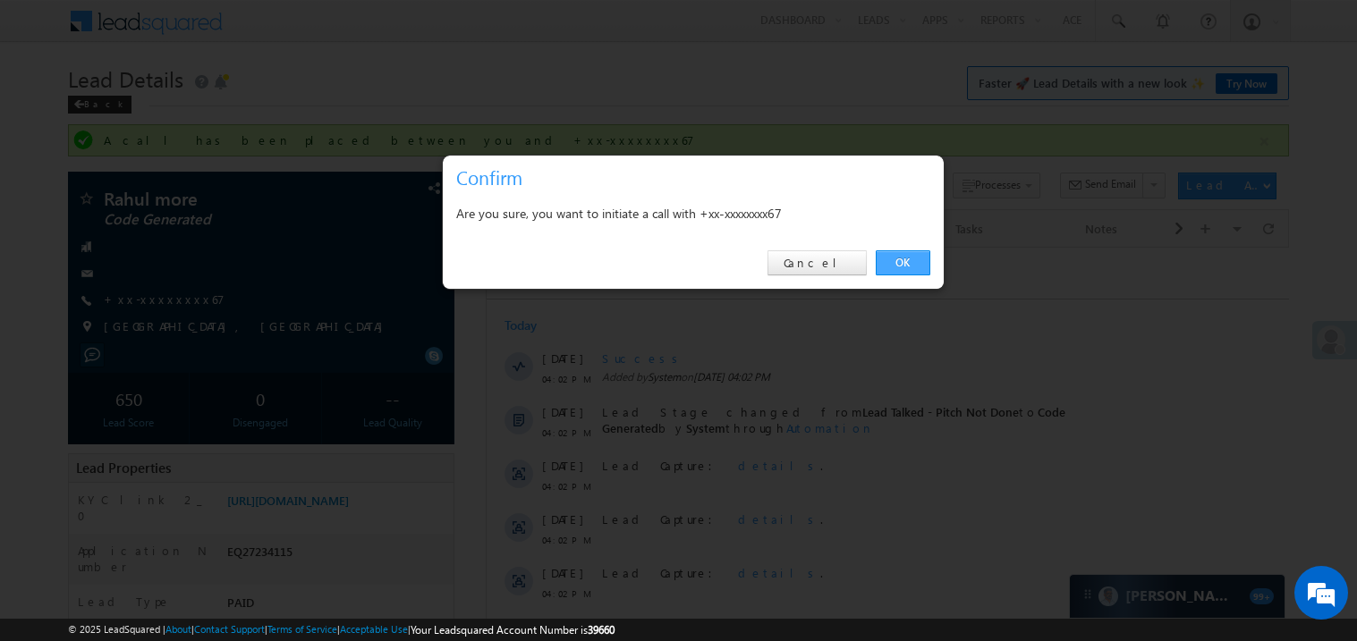
click at [903, 262] on link "OK" at bounding box center [903, 262] width 55 height 25
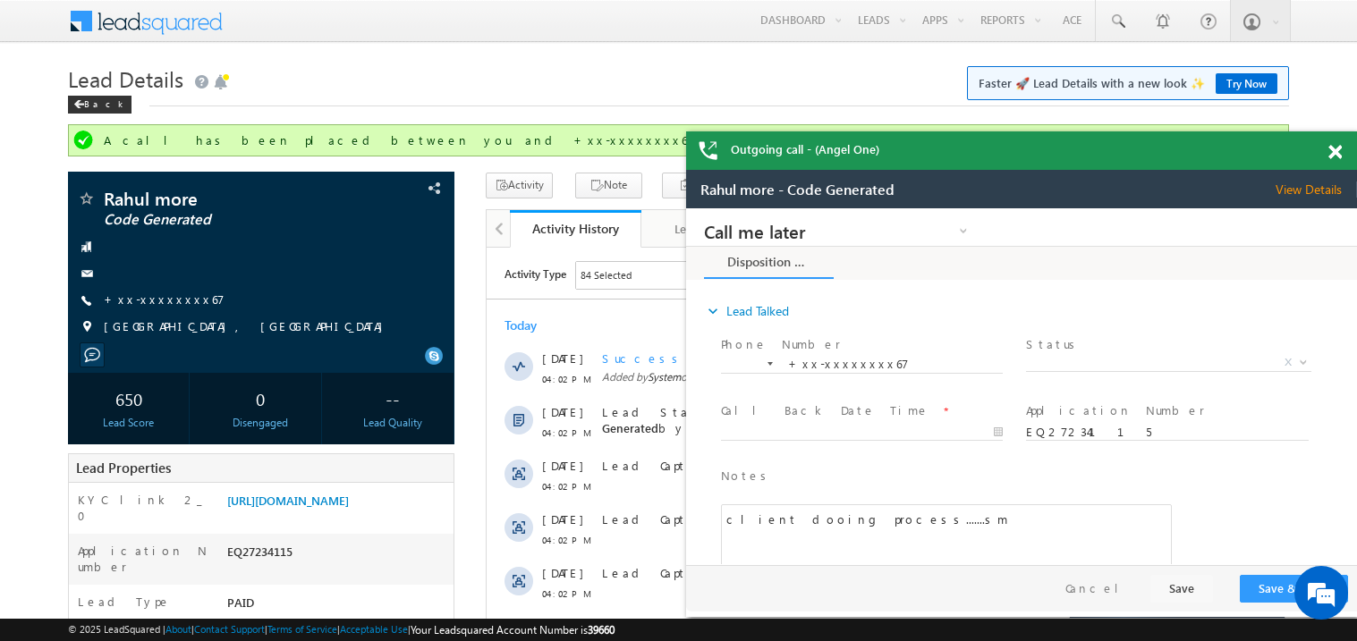
click at [1339, 151] on span at bounding box center [1334, 152] width 13 height 15
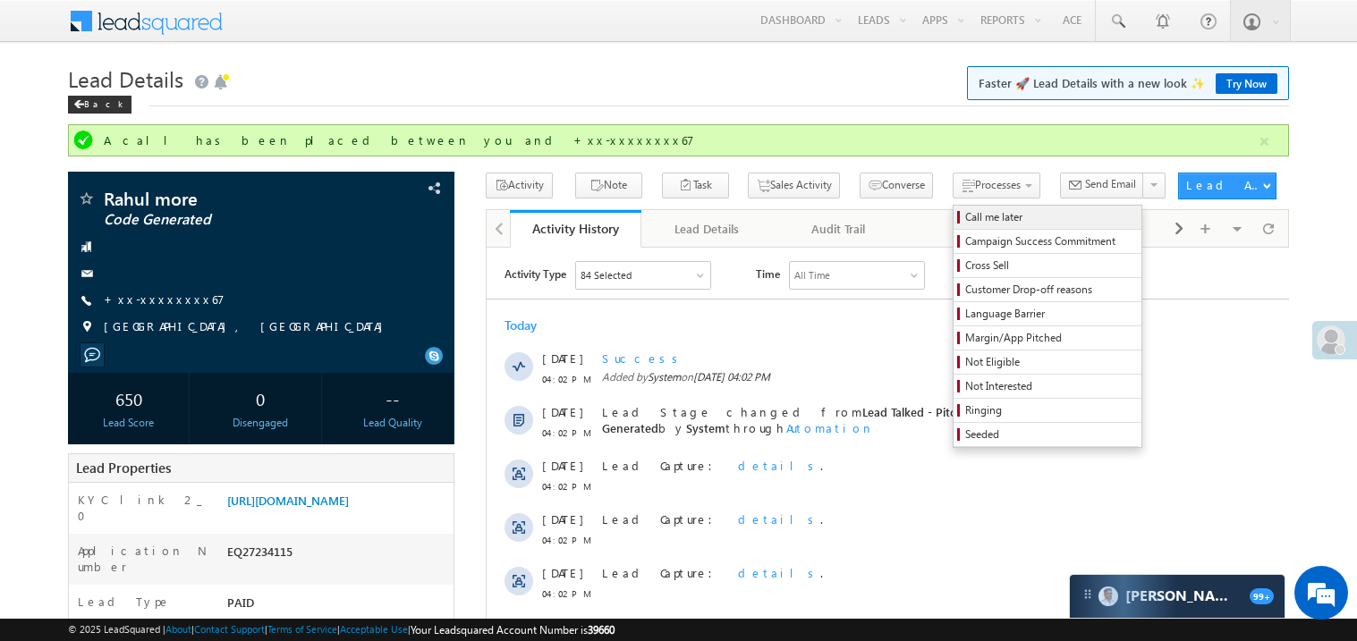
click at [965, 214] on span "Call me later" at bounding box center [1050, 217] width 170 height 16
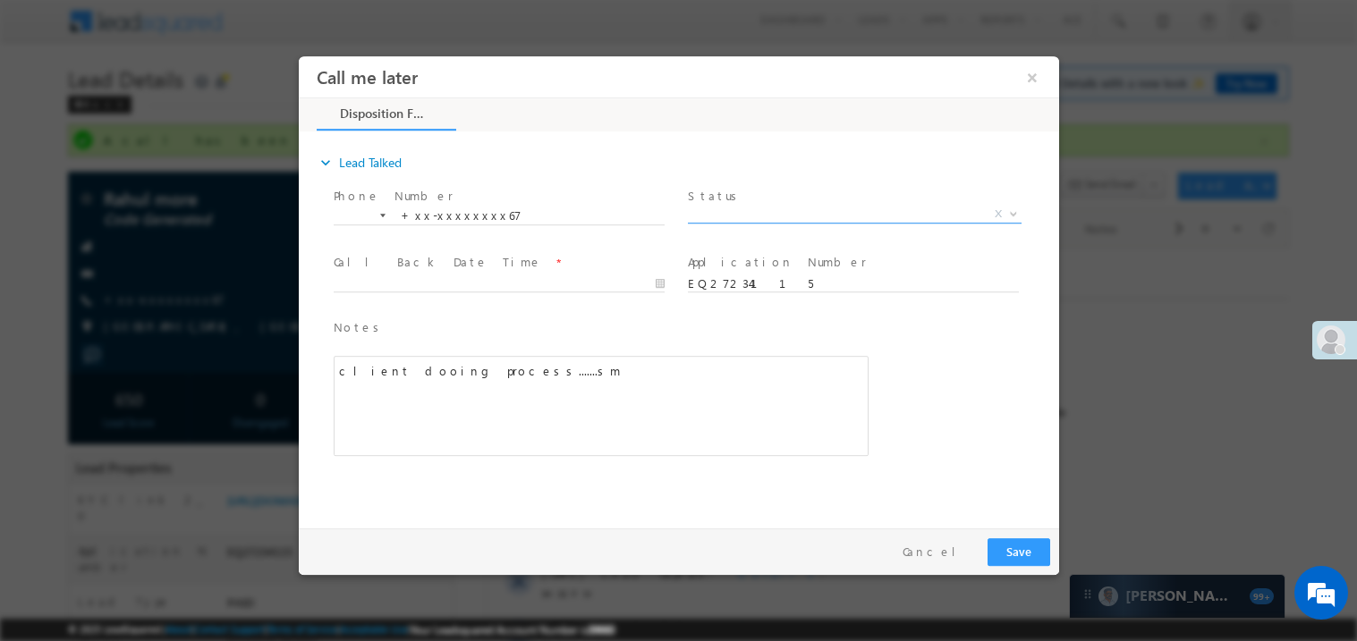
click at [749, 209] on span "X" at bounding box center [854, 214] width 334 height 18
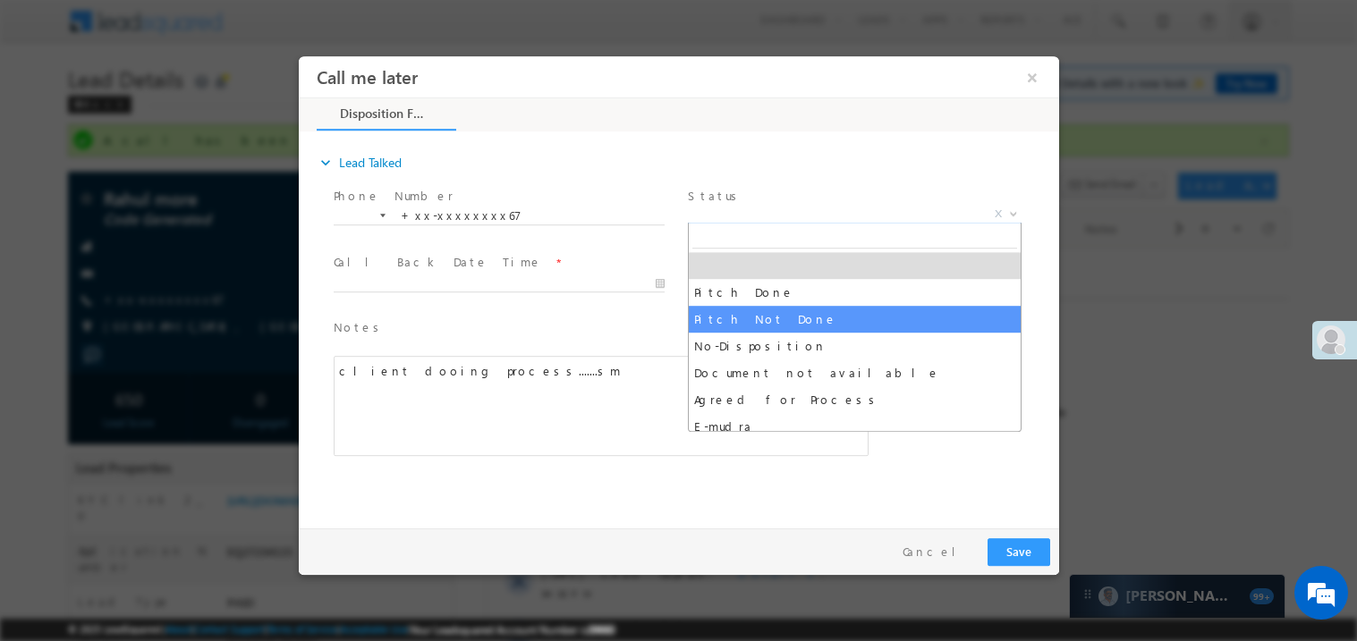
select select "Pitch Not Done"
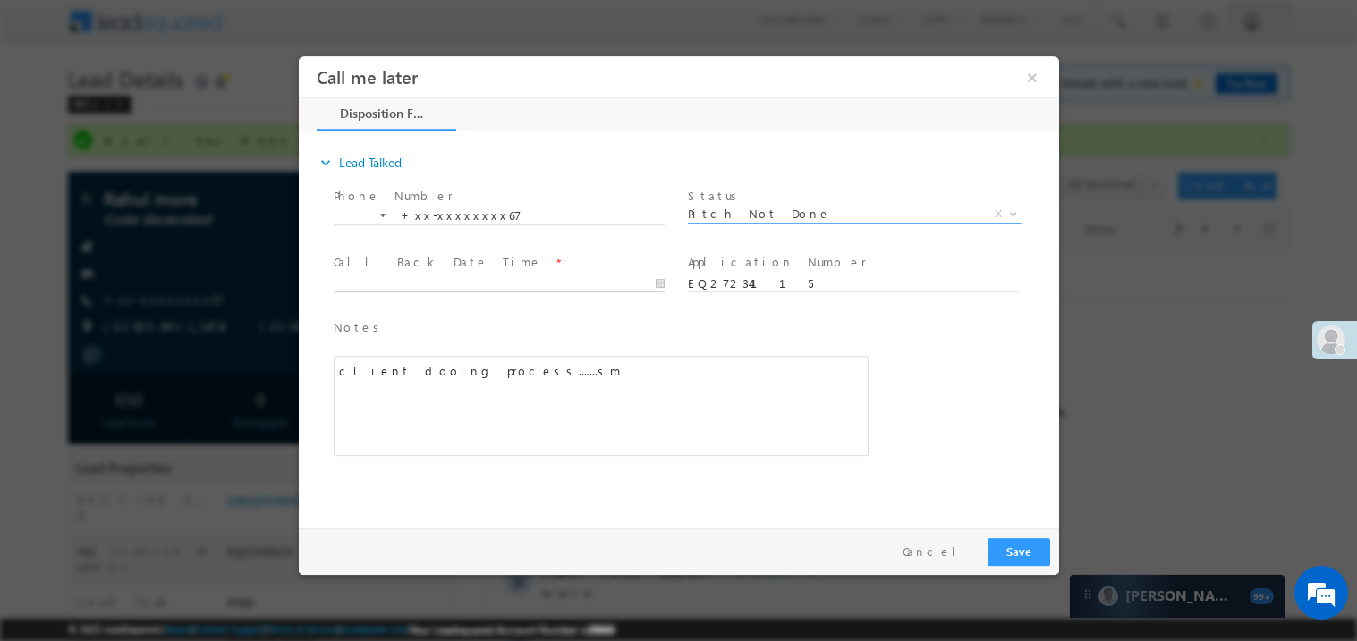
click at [352, 276] on body "Call me later ×" at bounding box center [678, 287] width 760 height 464
type input "08/21/25 8:34 PM"
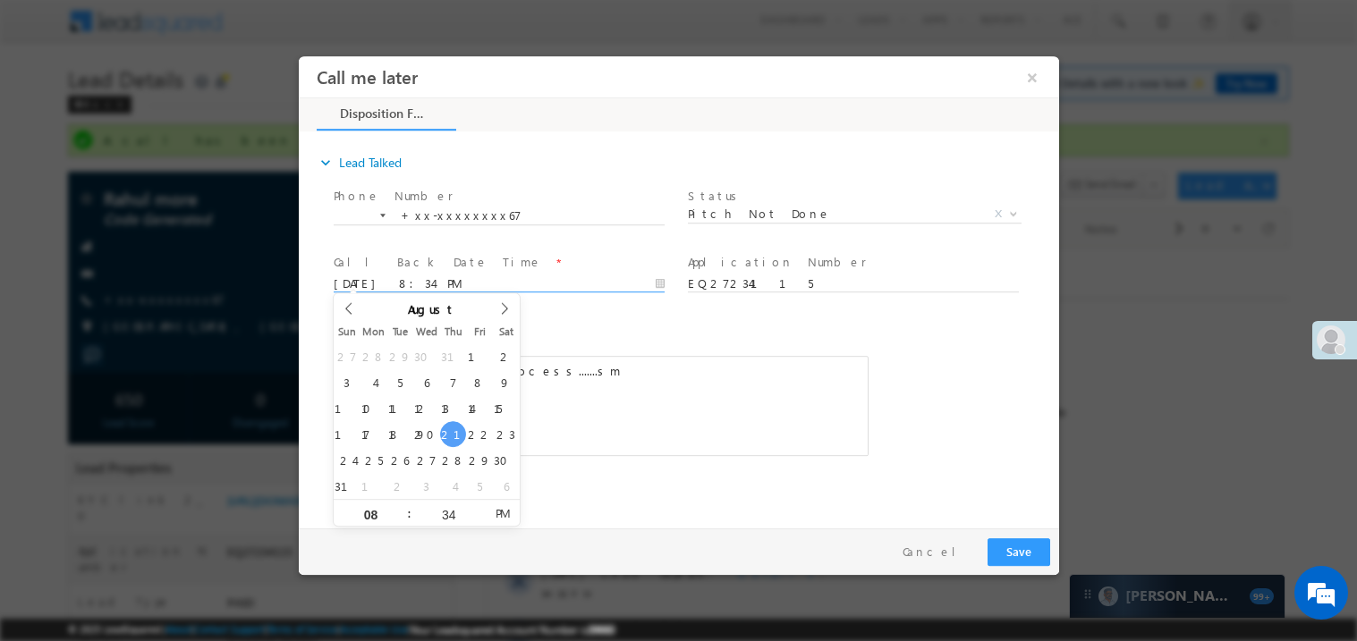
click at [678, 394] on div "client dooing process.......sm" at bounding box center [600, 405] width 535 height 100
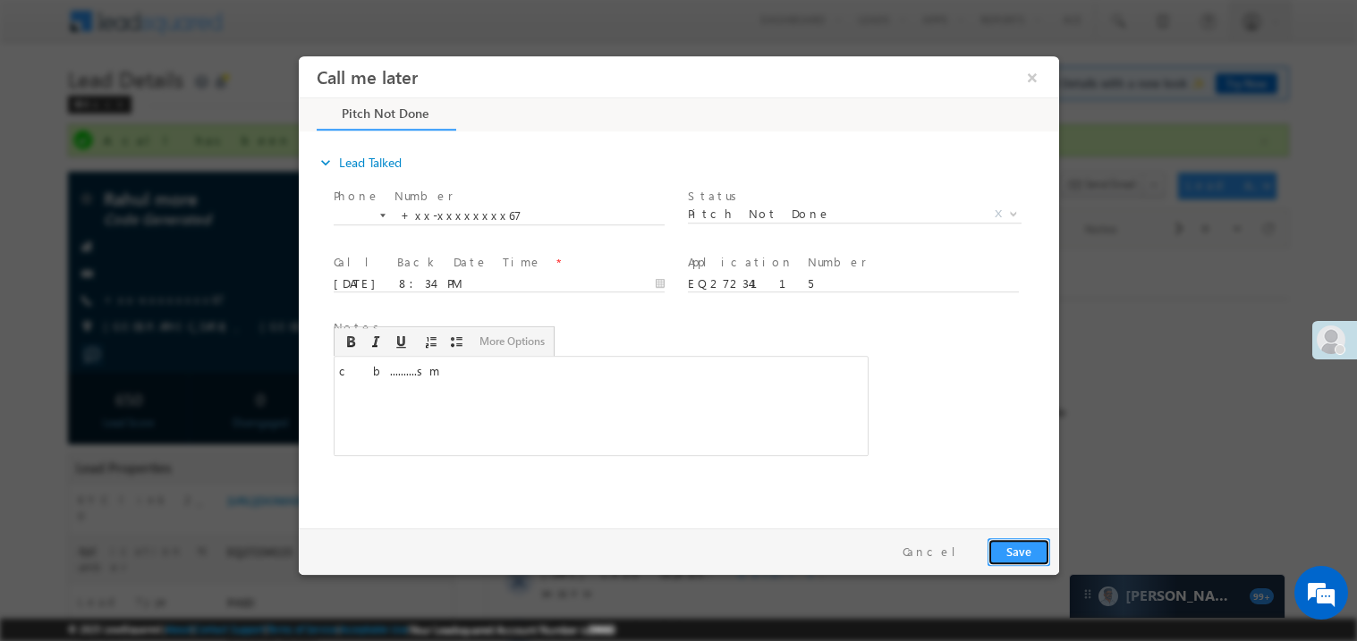
click at [1024, 549] on button "Save" at bounding box center [1018, 552] width 63 height 28
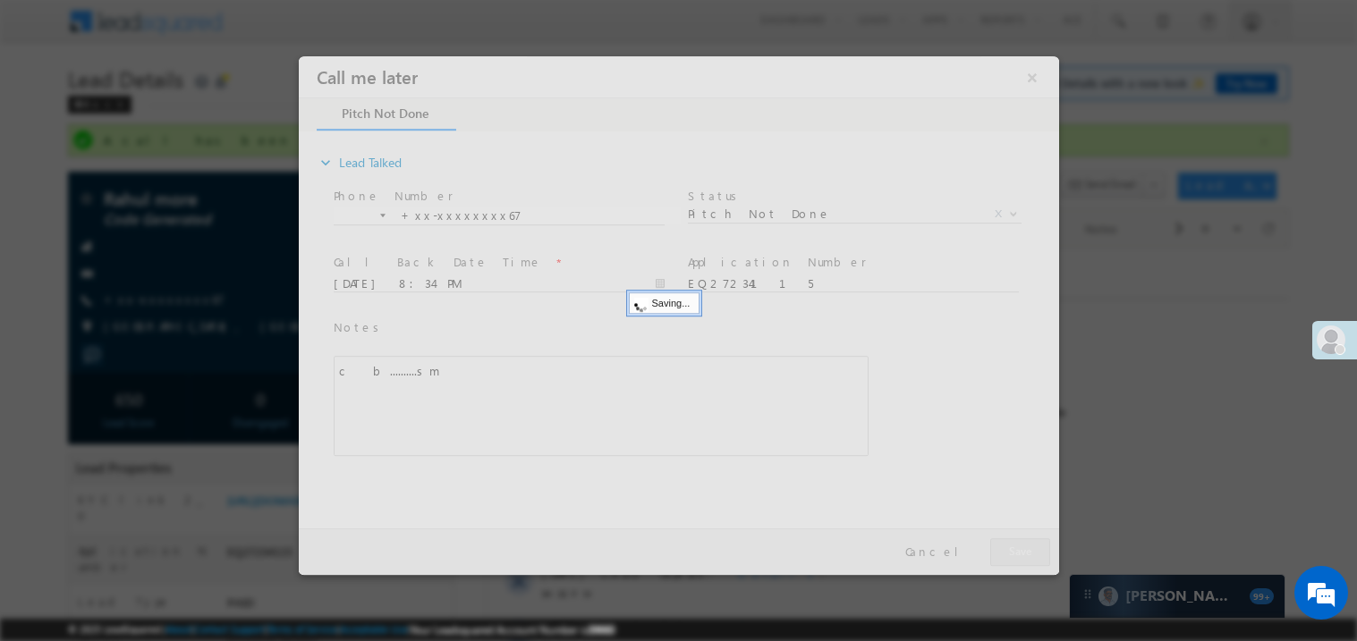
click at [1024, 549] on div at bounding box center [678, 314] width 760 height 519
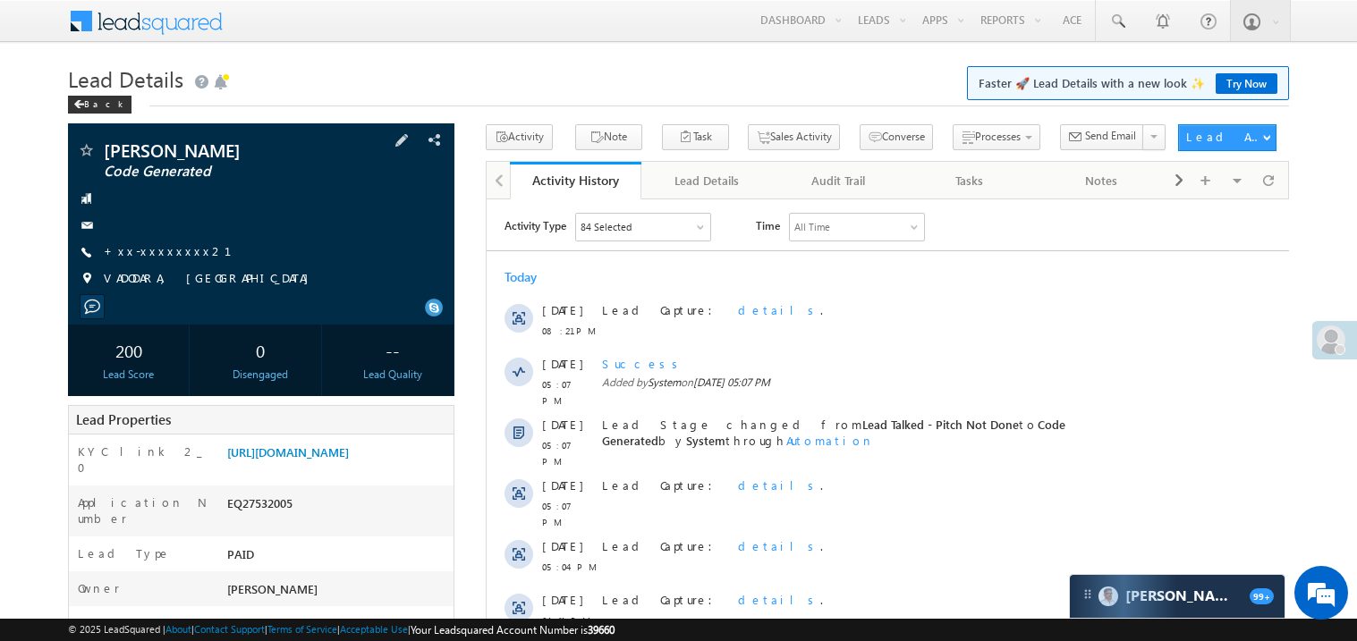
click at [163, 261] on span "+xx-xxxxxxxx21" at bounding box center [178, 252] width 149 height 18
click at [165, 259] on link "+xx-xxxxxxxx21" at bounding box center [178, 250] width 149 height 15
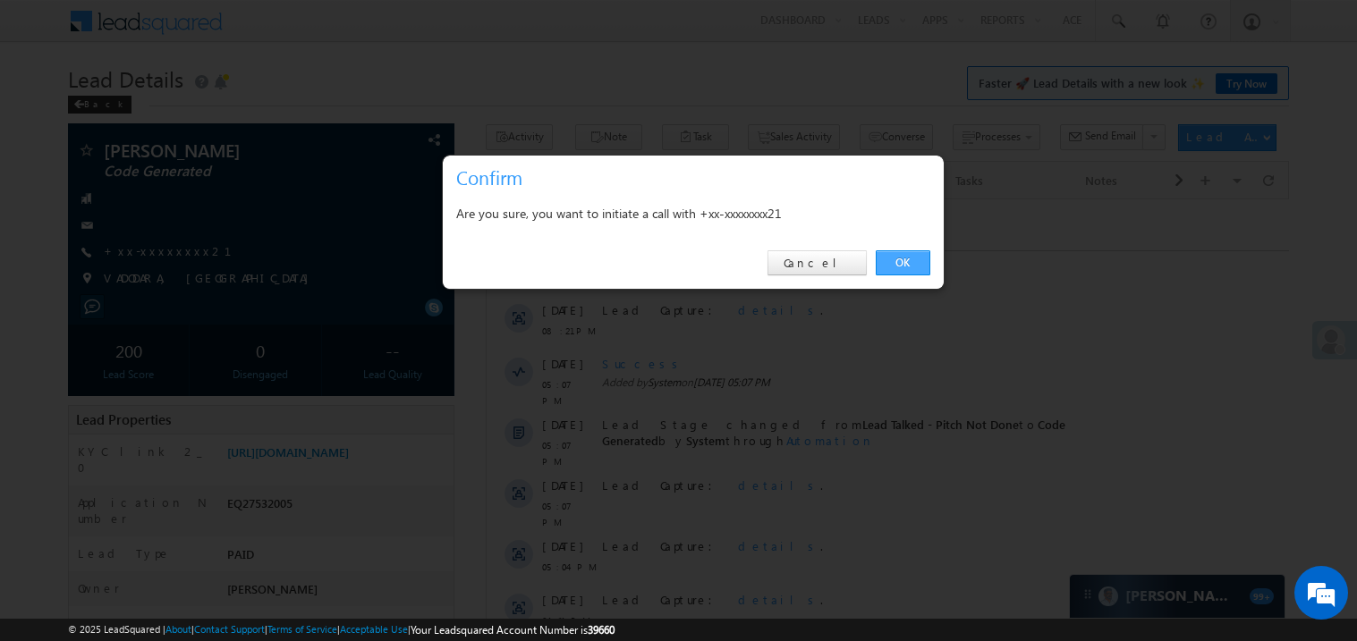
click at [902, 260] on link "OK" at bounding box center [903, 262] width 55 height 25
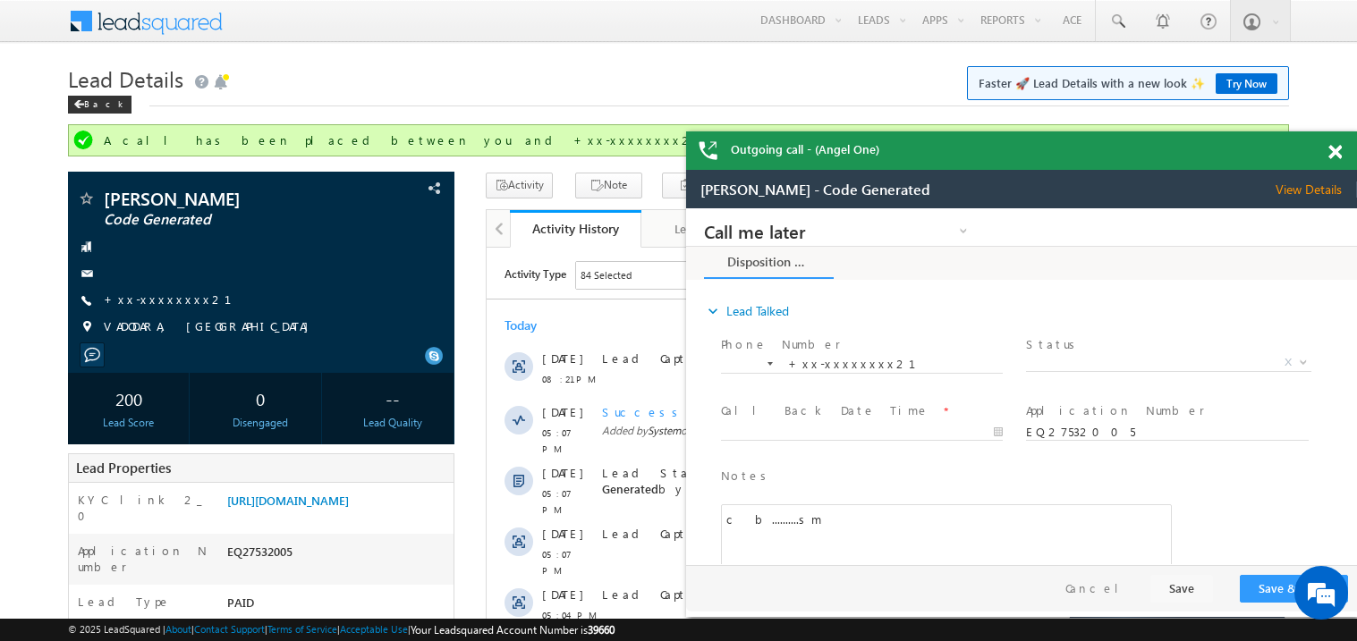
click at [1335, 151] on span at bounding box center [1334, 152] width 13 height 15
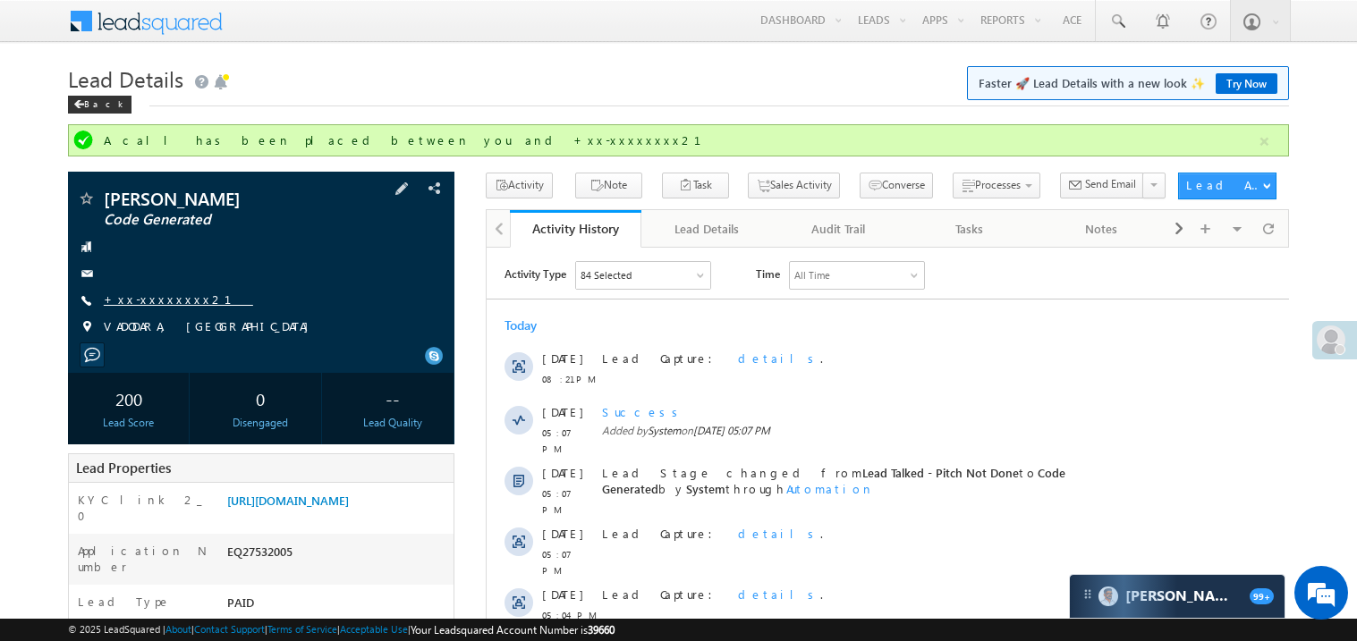
click at [152, 307] on link "+xx-xxxxxxxx21" at bounding box center [178, 299] width 149 height 15
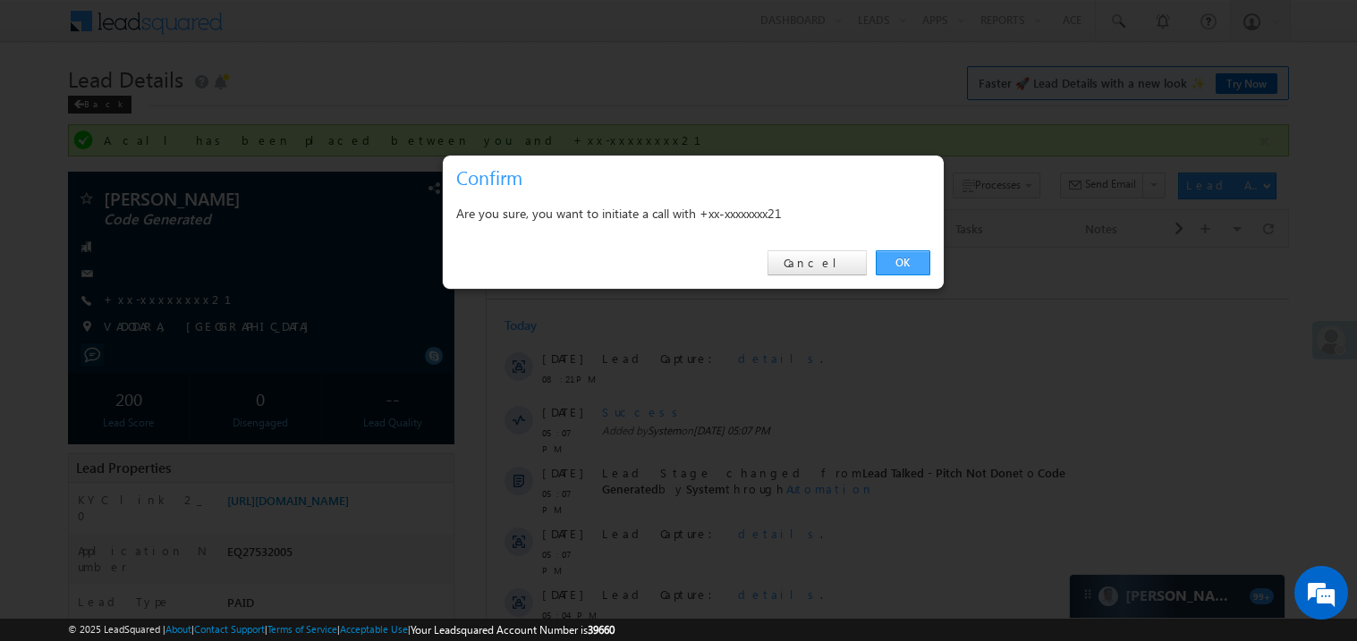
click at [893, 259] on link "OK" at bounding box center [903, 262] width 55 height 25
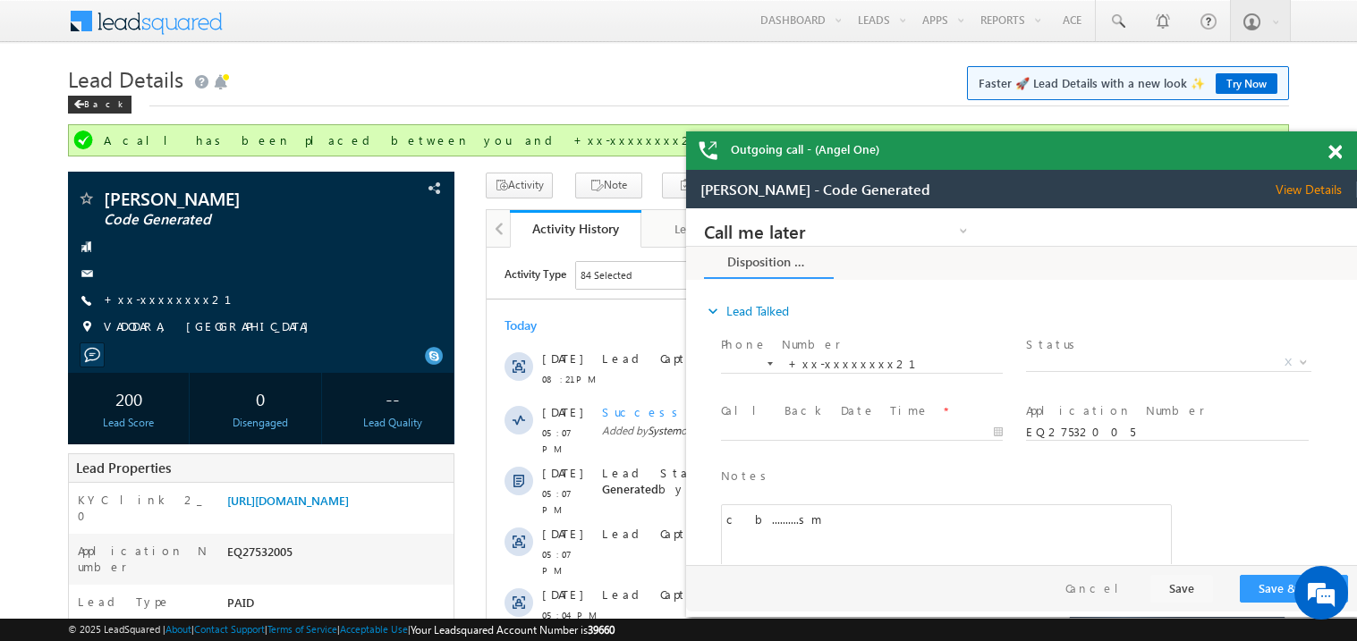
click at [1339, 152] on span at bounding box center [1334, 152] width 13 height 15
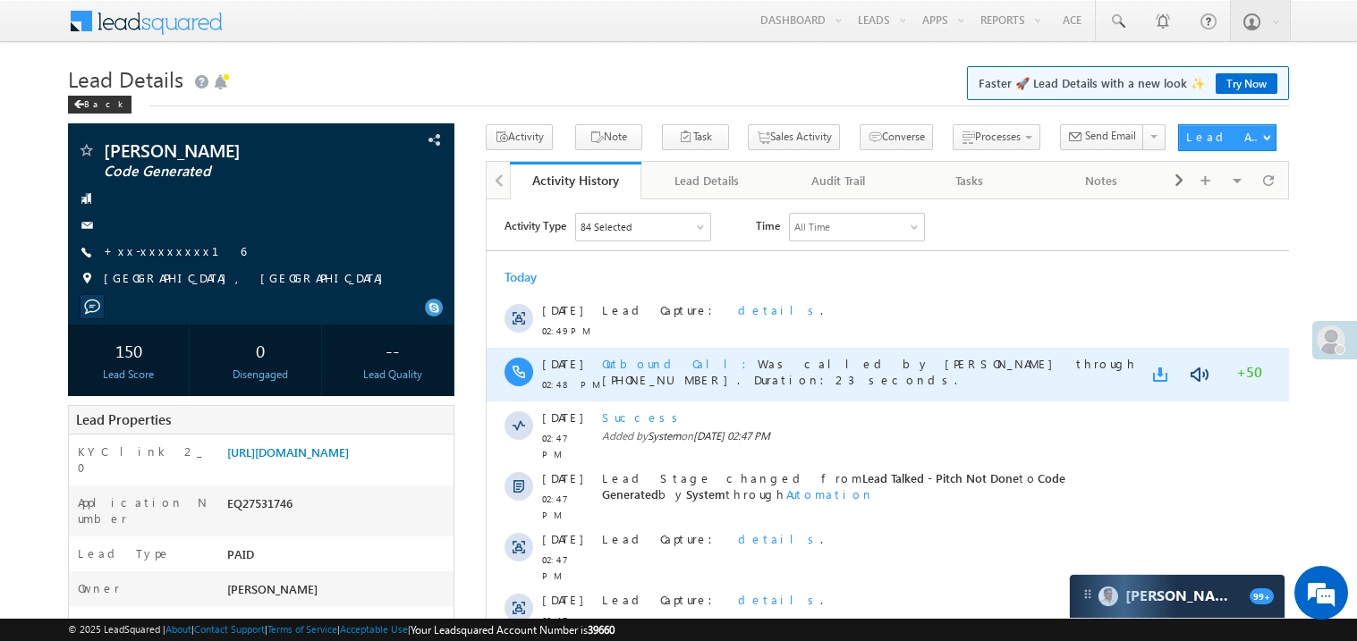
click at [1161, 374] on link at bounding box center [1162, 374] width 21 height 18
